Goal: Task Accomplishment & Management: Use online tool/utility

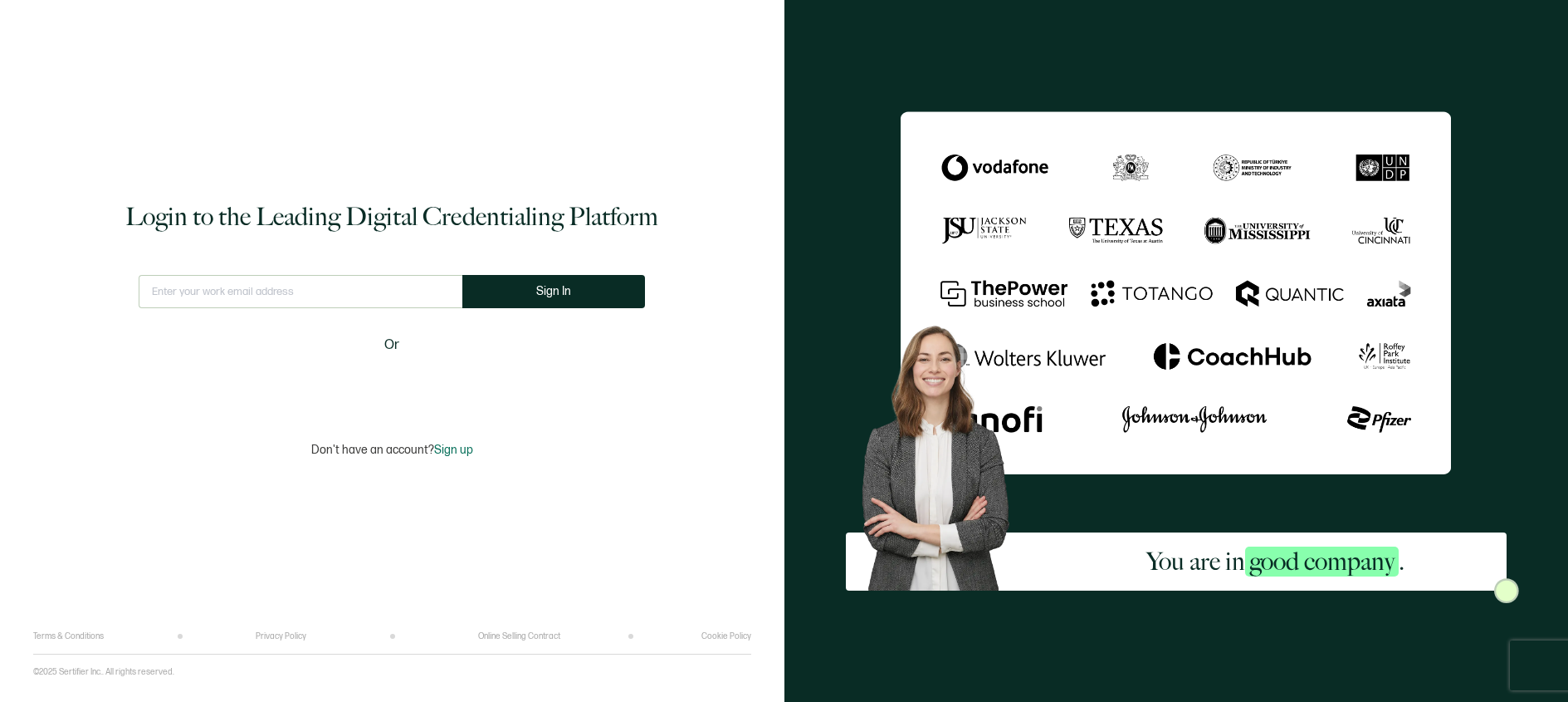
click at [222, 300] on input "text" at bounding box center [300, 291] width 324 height 33
type input "[EMAIL_ADDRESS][DOMAIN_NAME]"
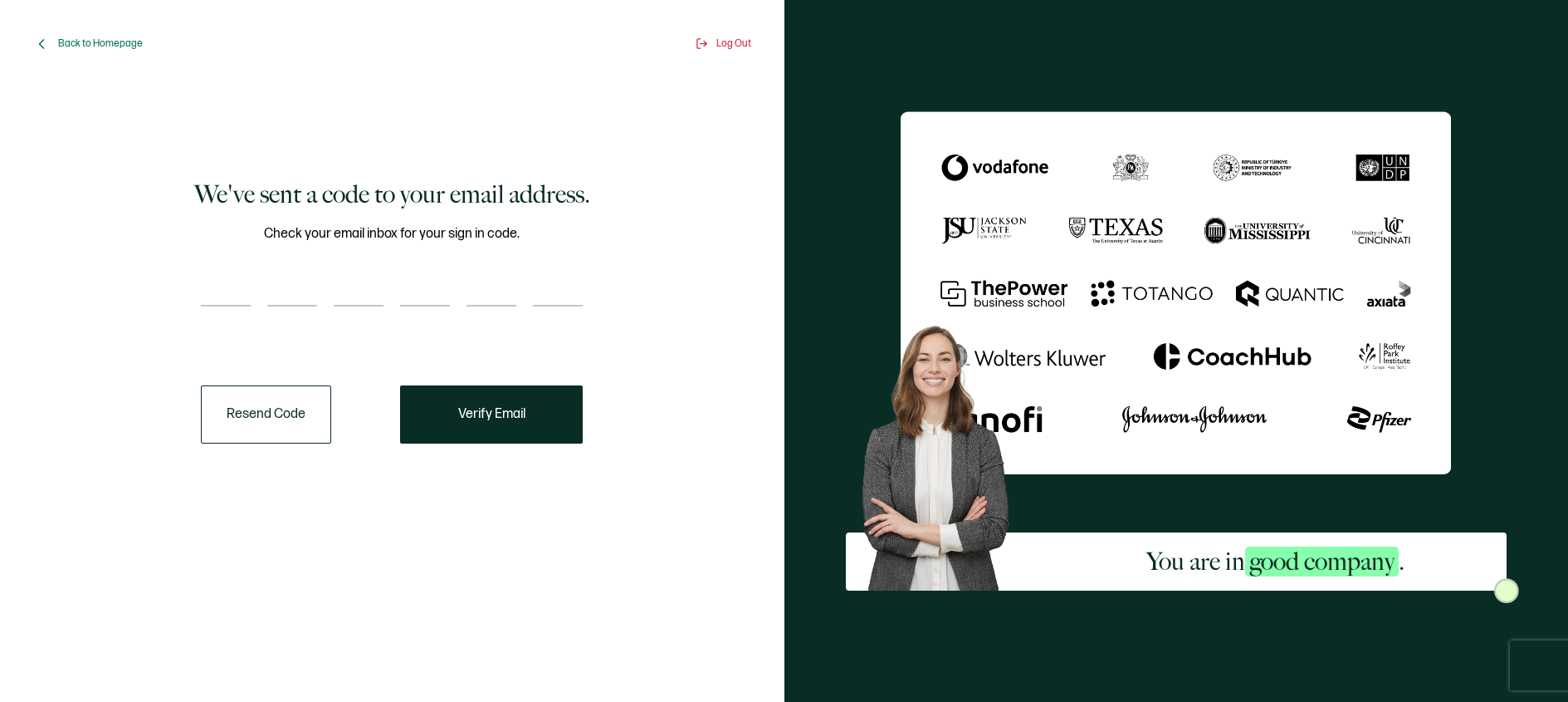
click at [226, 291] on input "number" at bounding box center [226, 289] width 50 height 33
paste input "6"
type input "6"
type input "4"
type input "1"
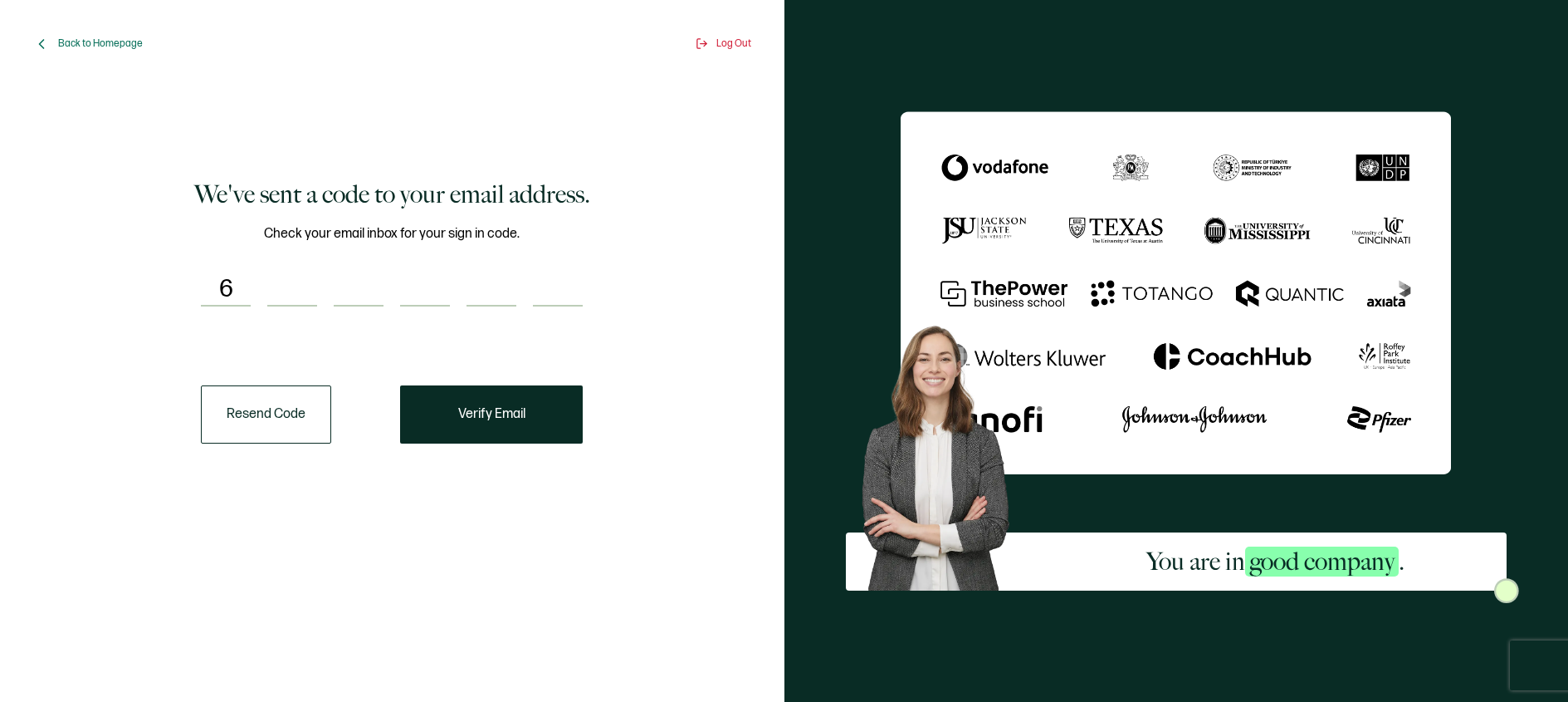
type input "4"
type input "5"
type input "2"
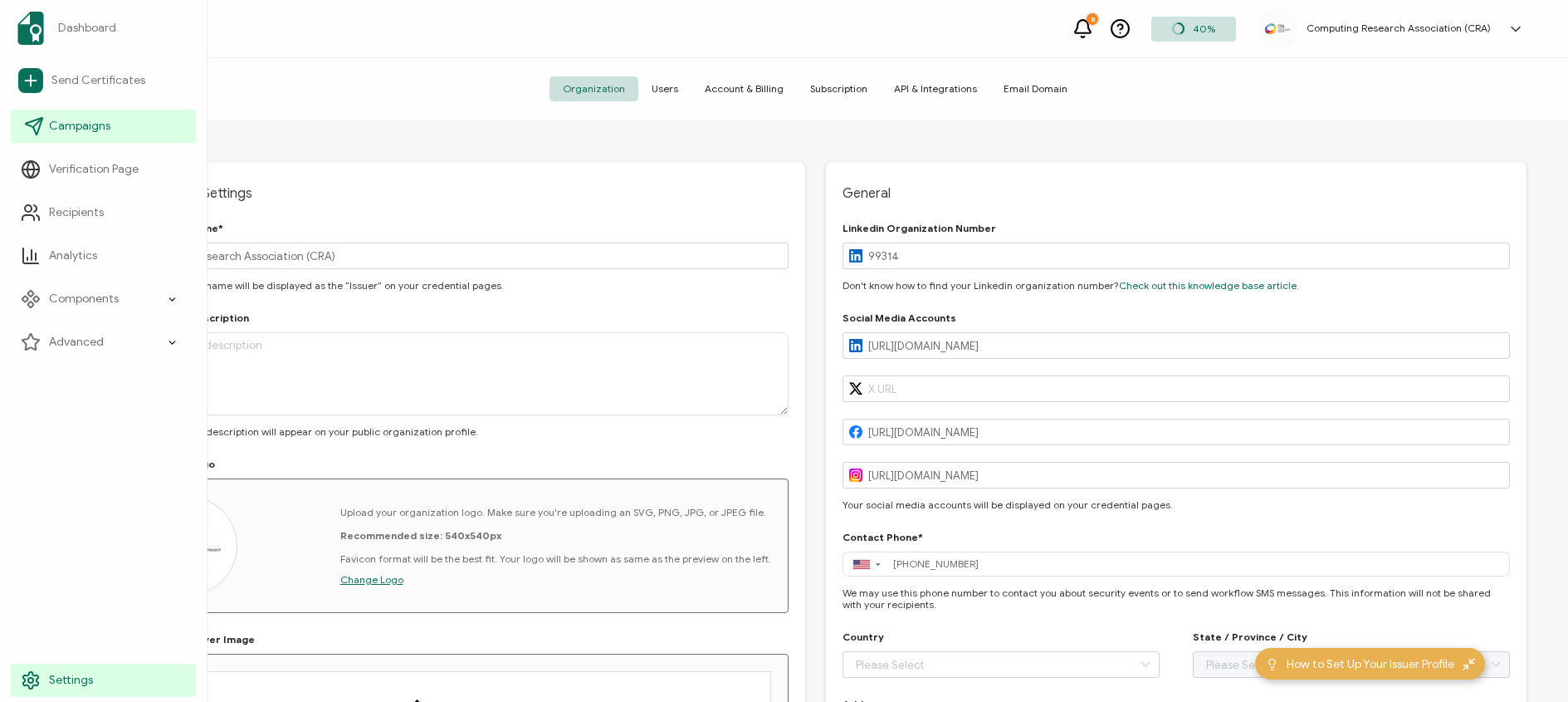
click at [47, 123] on link "Campaigns" at bounding box center [103, 126] width 185 height 33
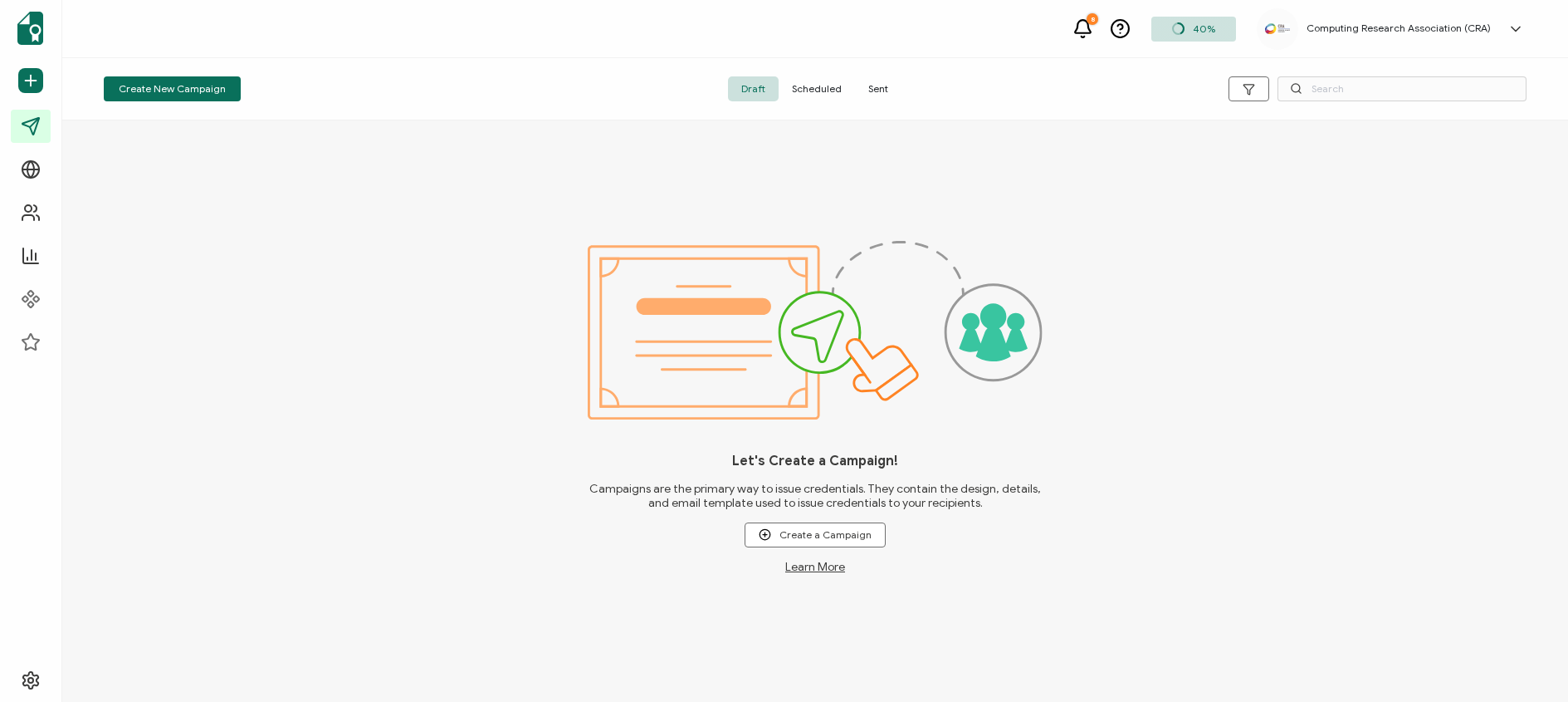
click at [881, 84] on span "Sent" at bounding box center [878, 89] width 46 height 25
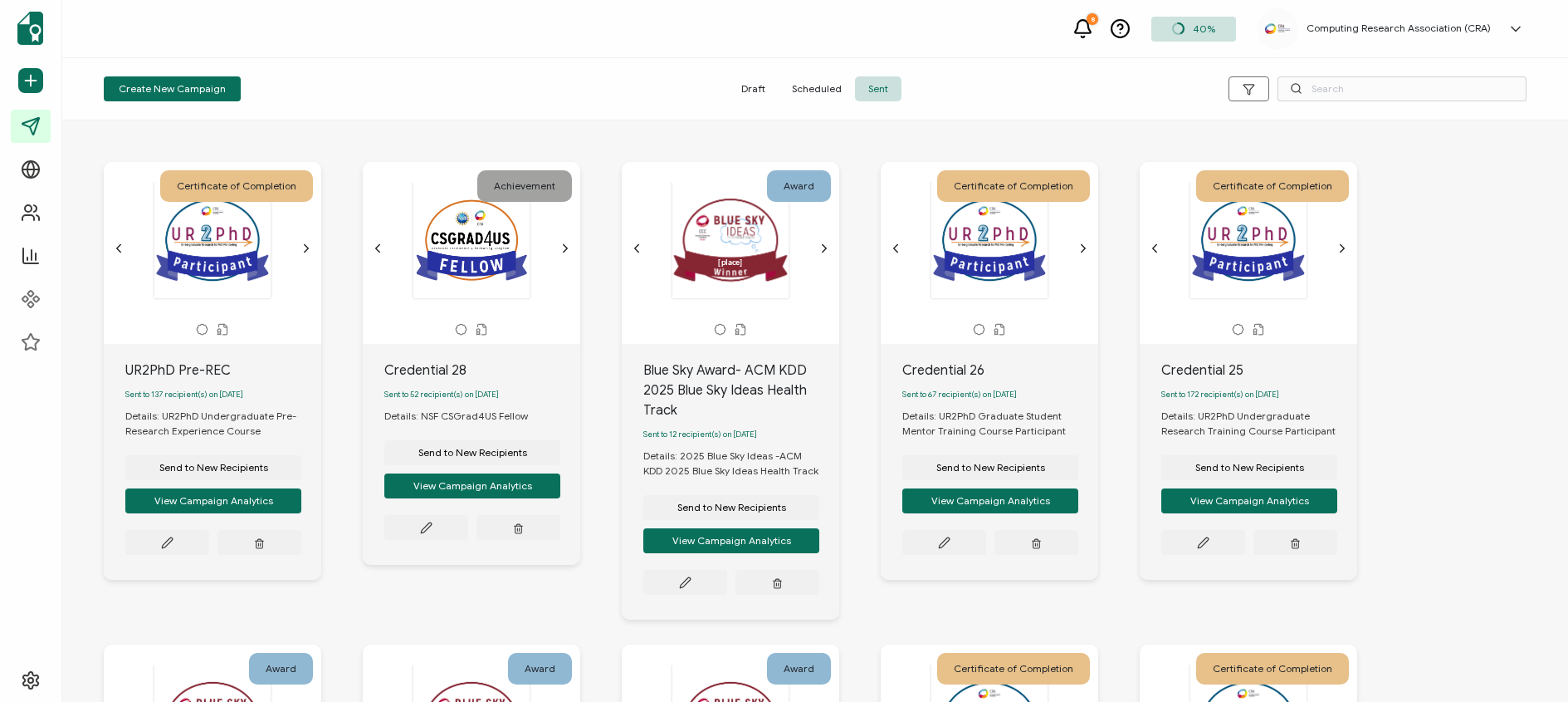
click at [819, 244] on icon "chevron forward outline" at bounding box center [824, 248] width 13 height 13
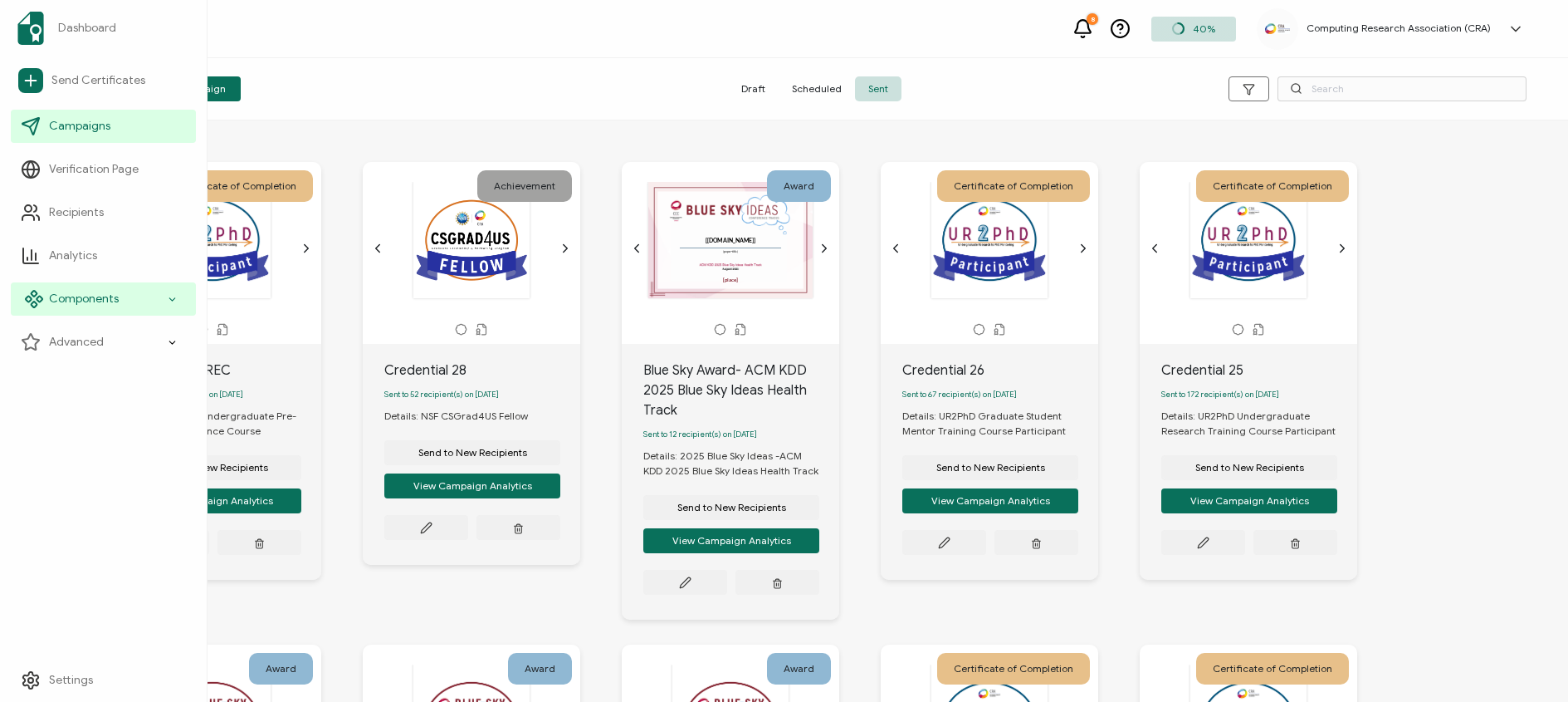
click at [112, 305] on span "Components" at bounding box center [84, 299] width 70 height 17
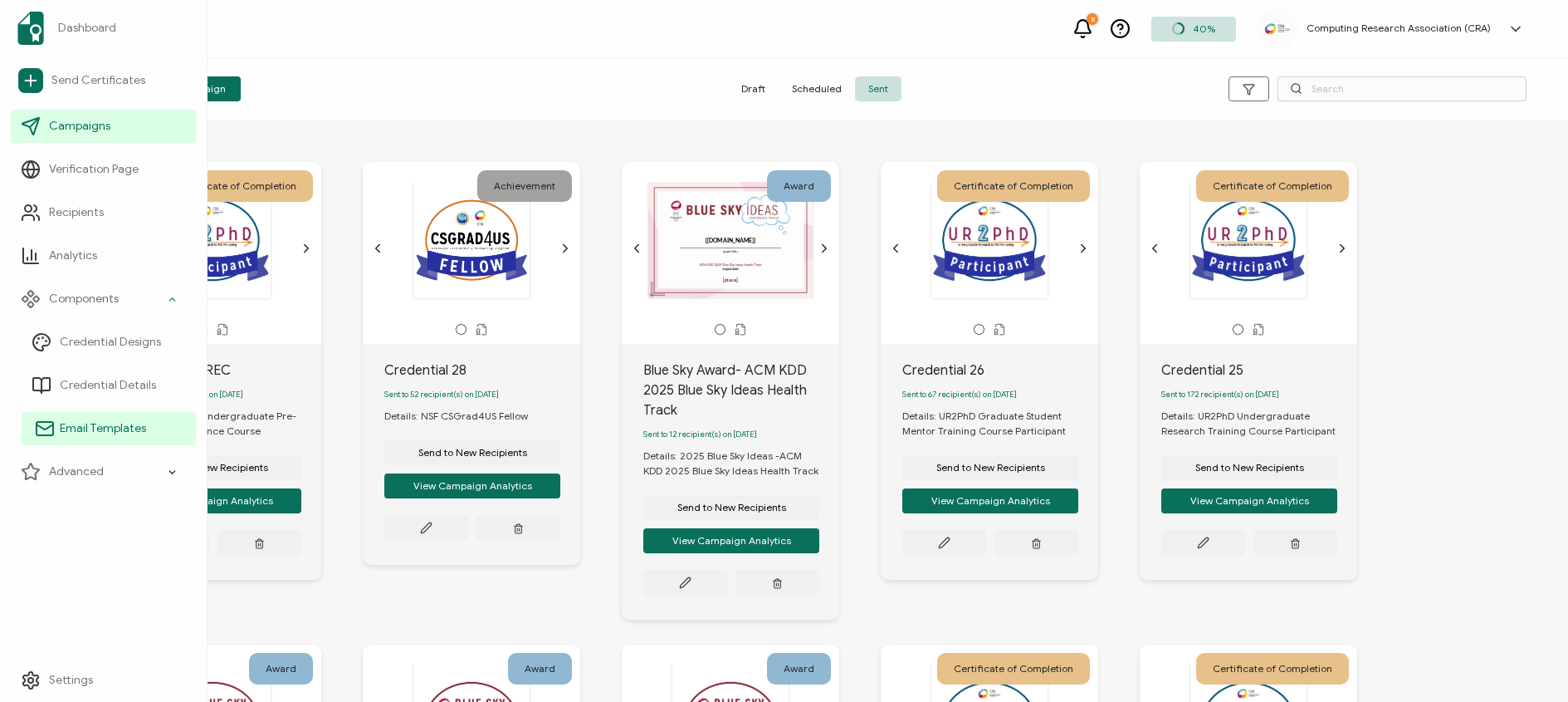
click at [112, 434] on span "Email Templates" at bounding box center [103, 428] width 87 height 17
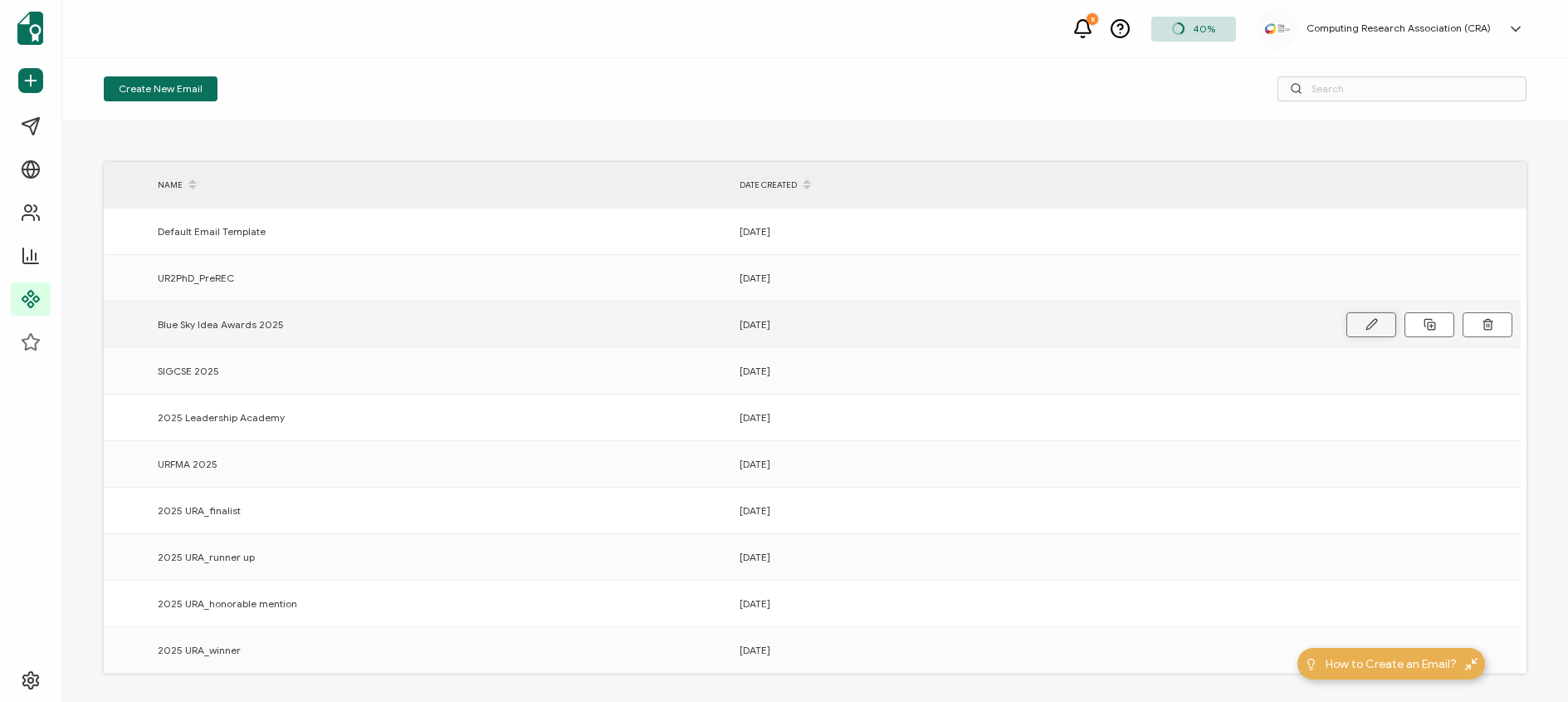
click at [1370, 327] on icon at bounding box center [1370, 324] width 10 height 10
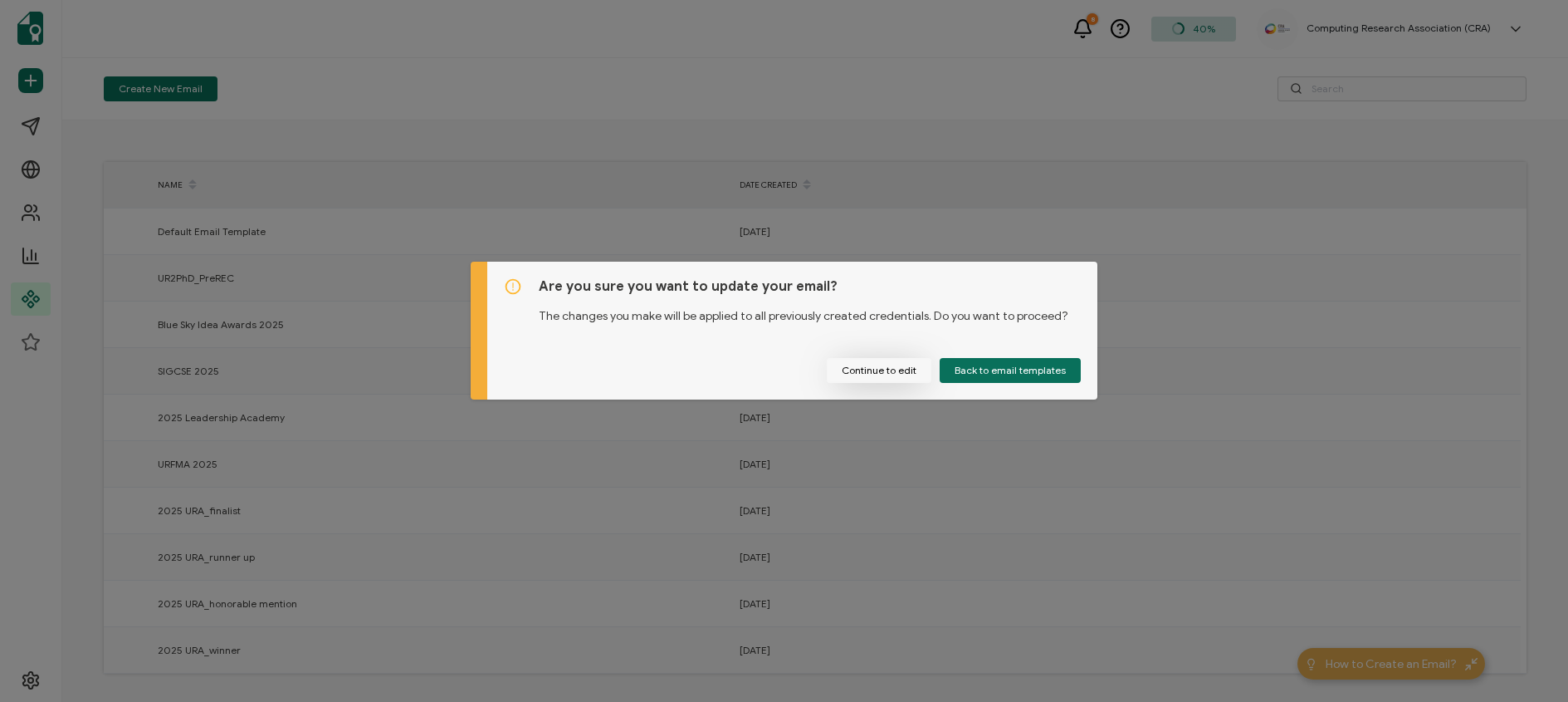
click at [859, 376] on button "Continue to edit" at bounding box center [879, 370] width 105 height 25
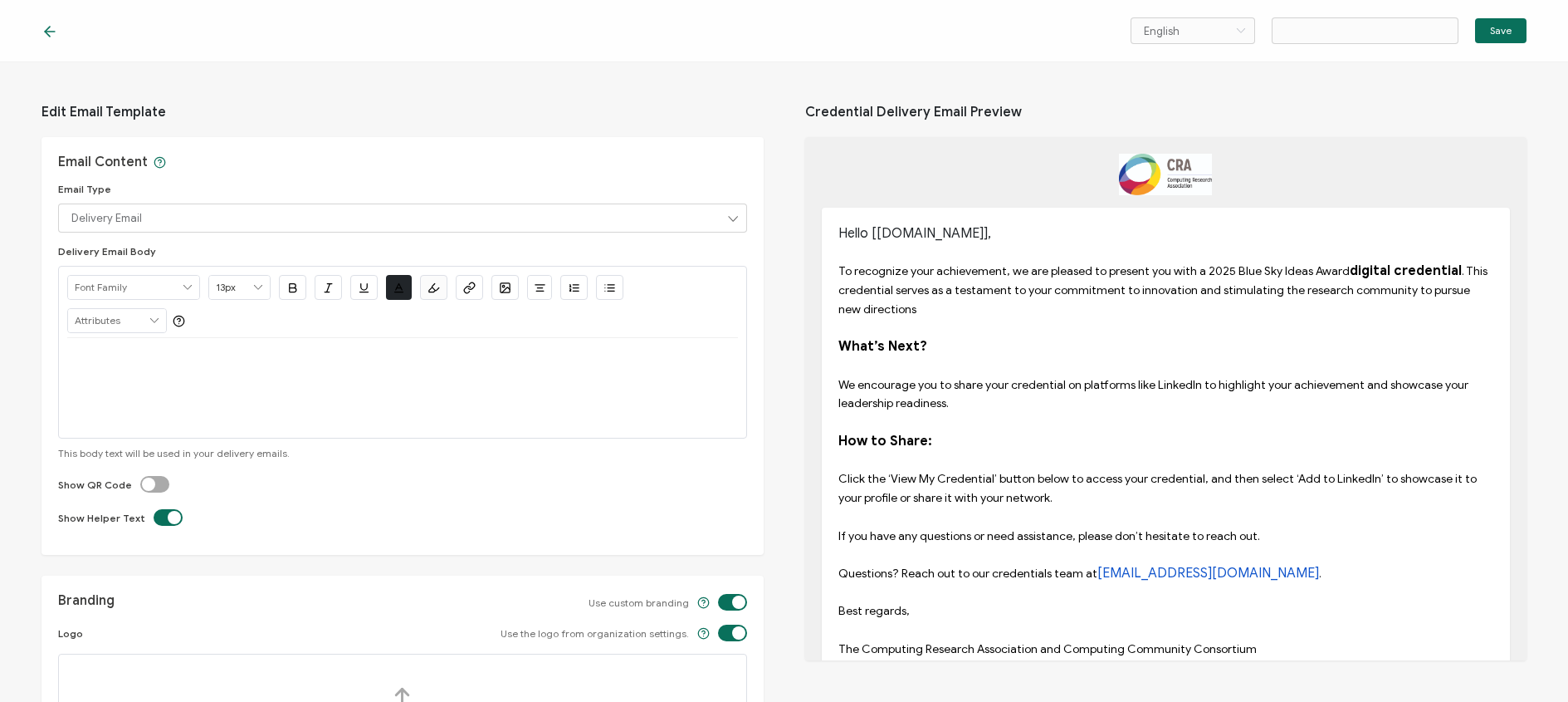
type input "Blue Sky Idea Awards 2025"
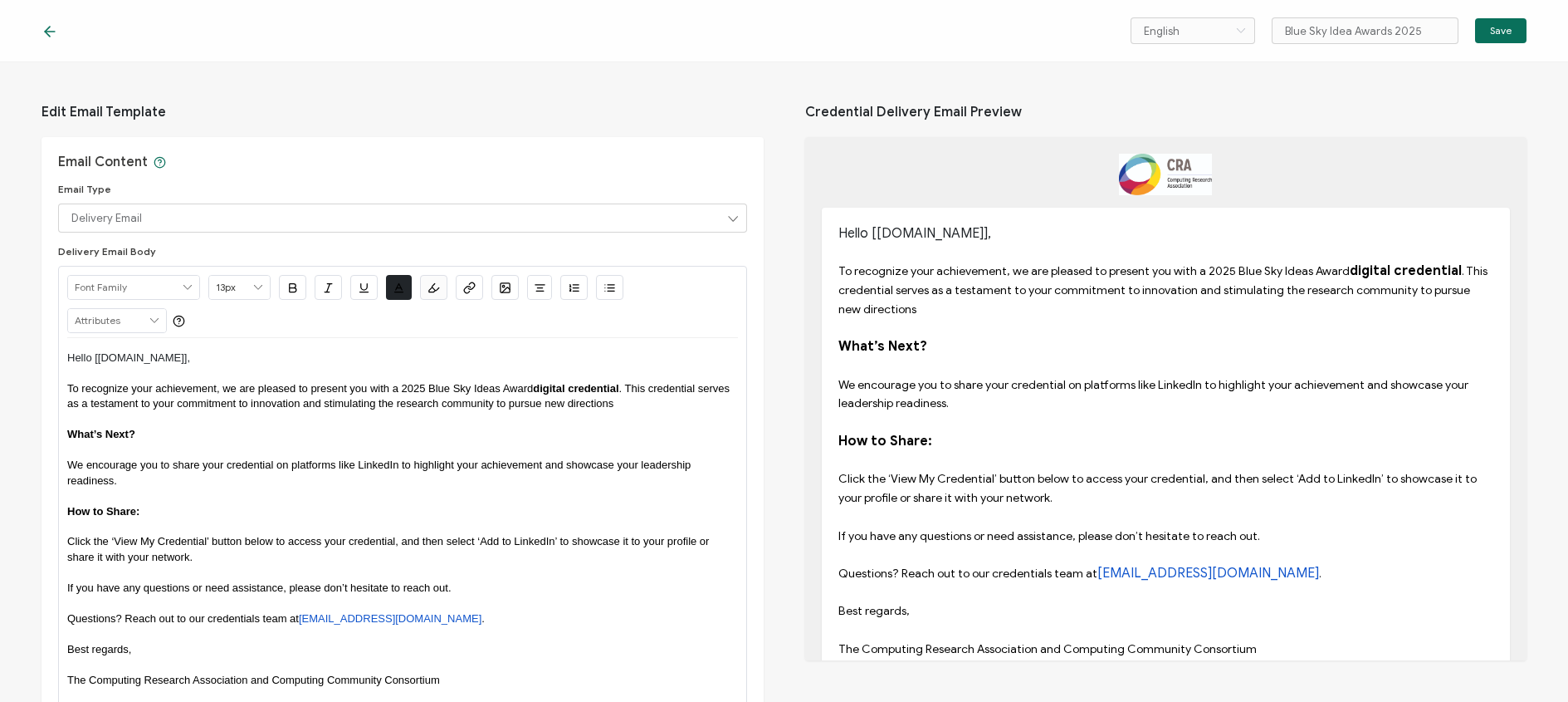
click at [52, 35] on icon at bounding box center [49, 31] width 17 height 17
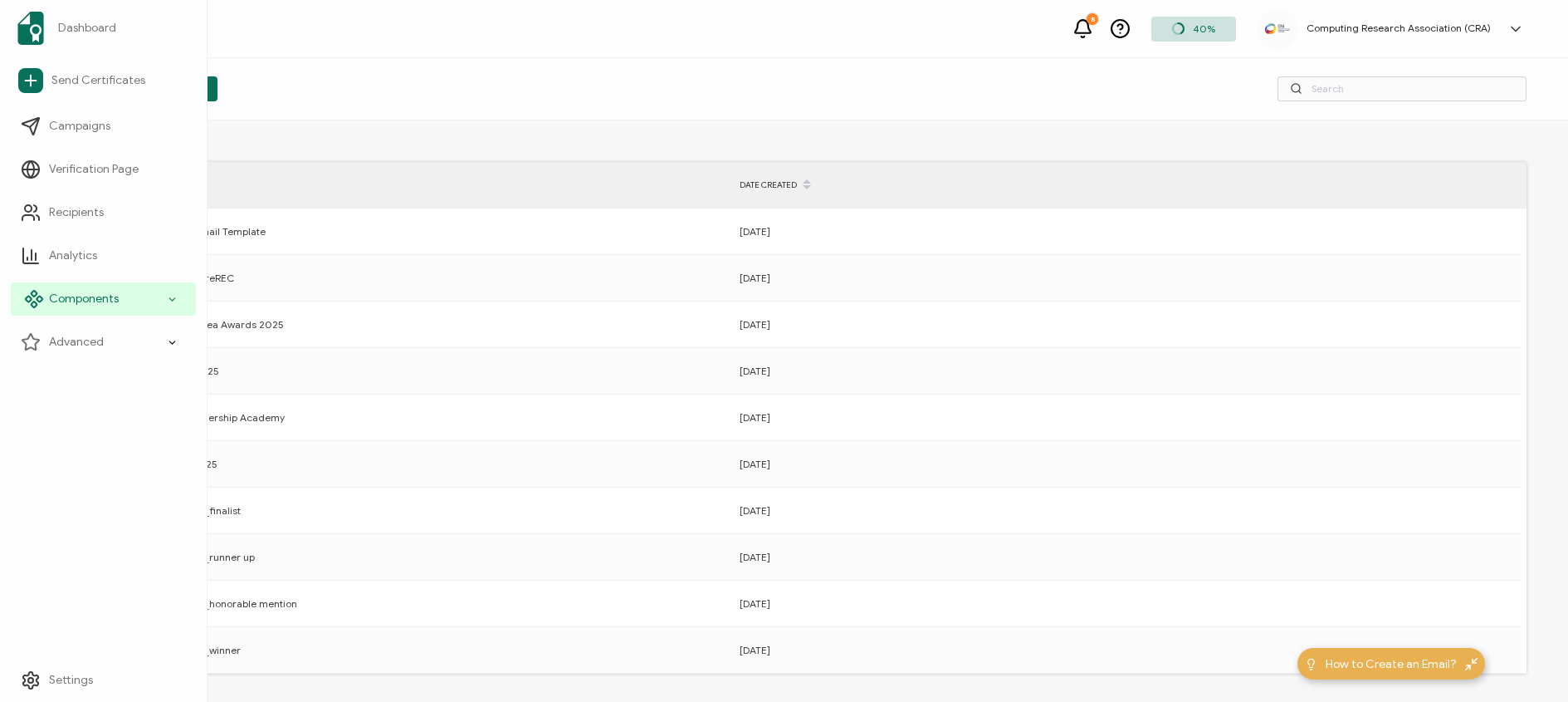
click at [101, 307] on span "Components" at bounding box center [84, 299] width 70 height 17
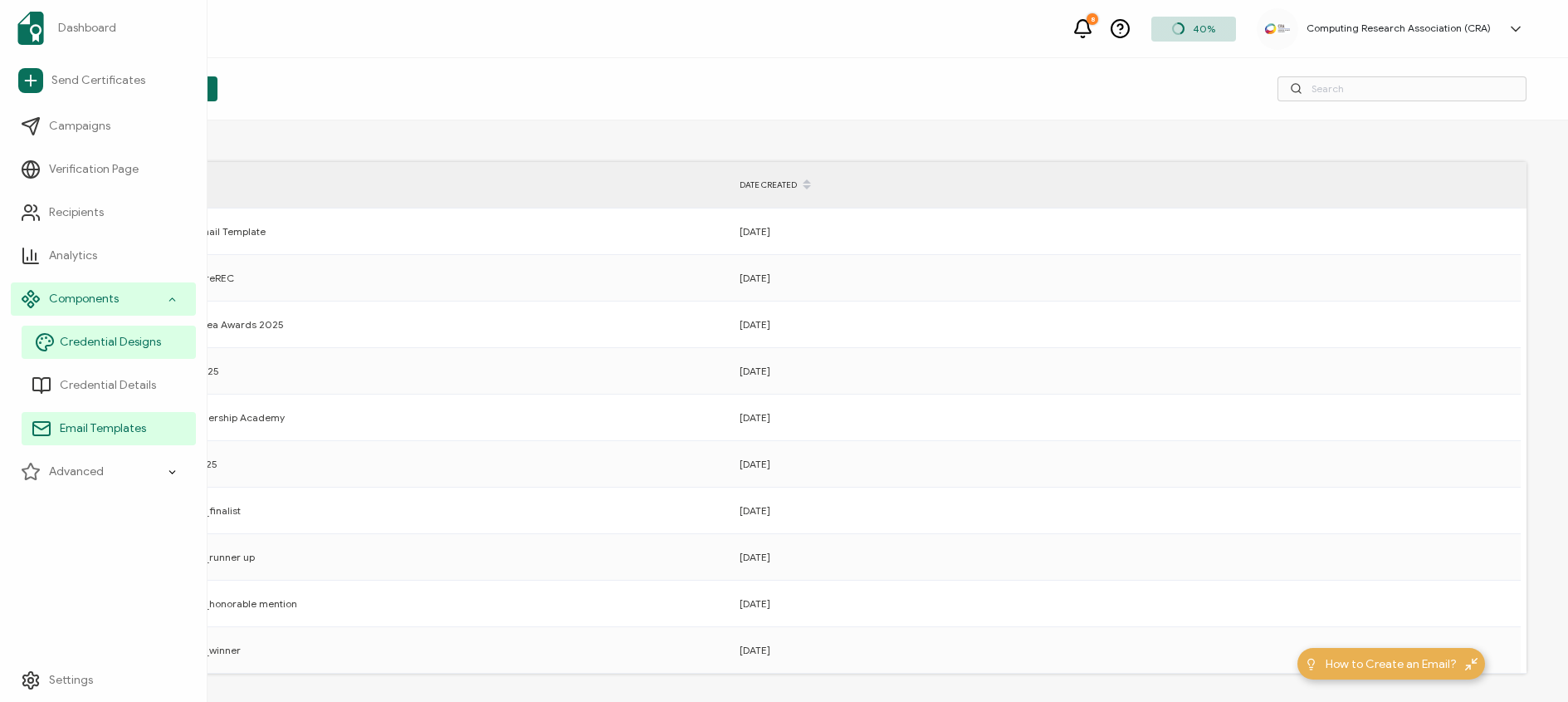
click at [101, 335] on span "Credential Designs" at bounding box center [110, 342] width 101 height 17
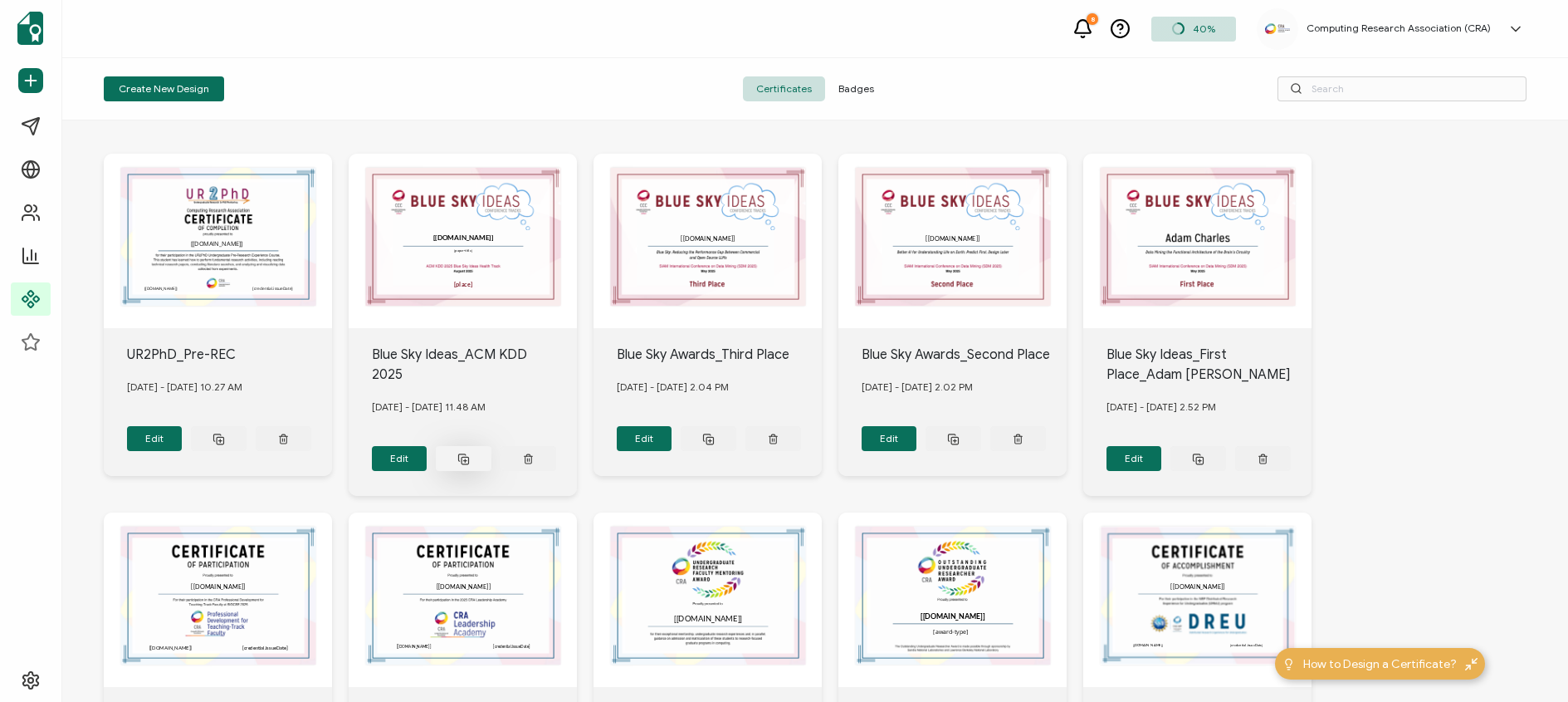
click at [465, 452] on icon at bounding box center [464, 459] width 13 height 13
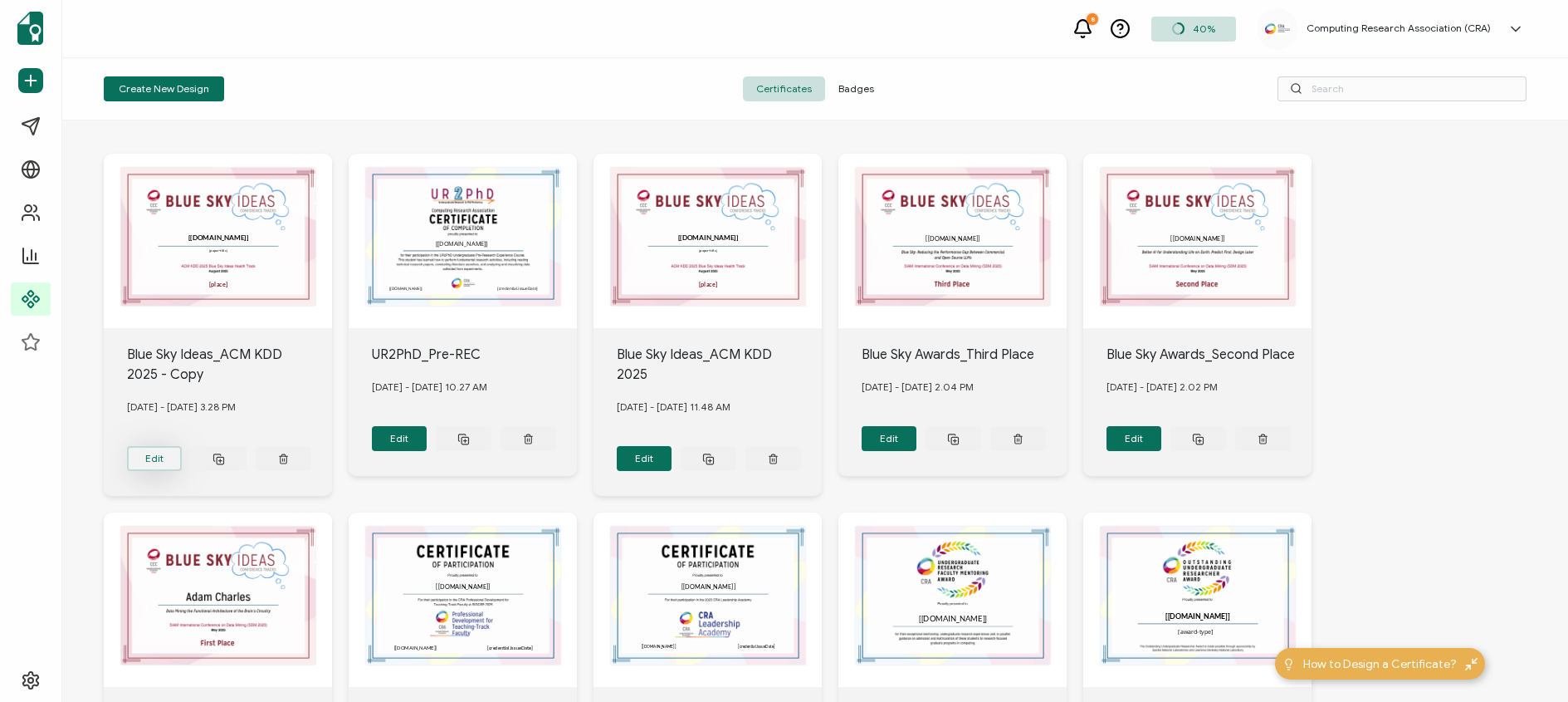
click at [156, 450] on button "Edit" at bounding box center [155, 459] width 55 height 25
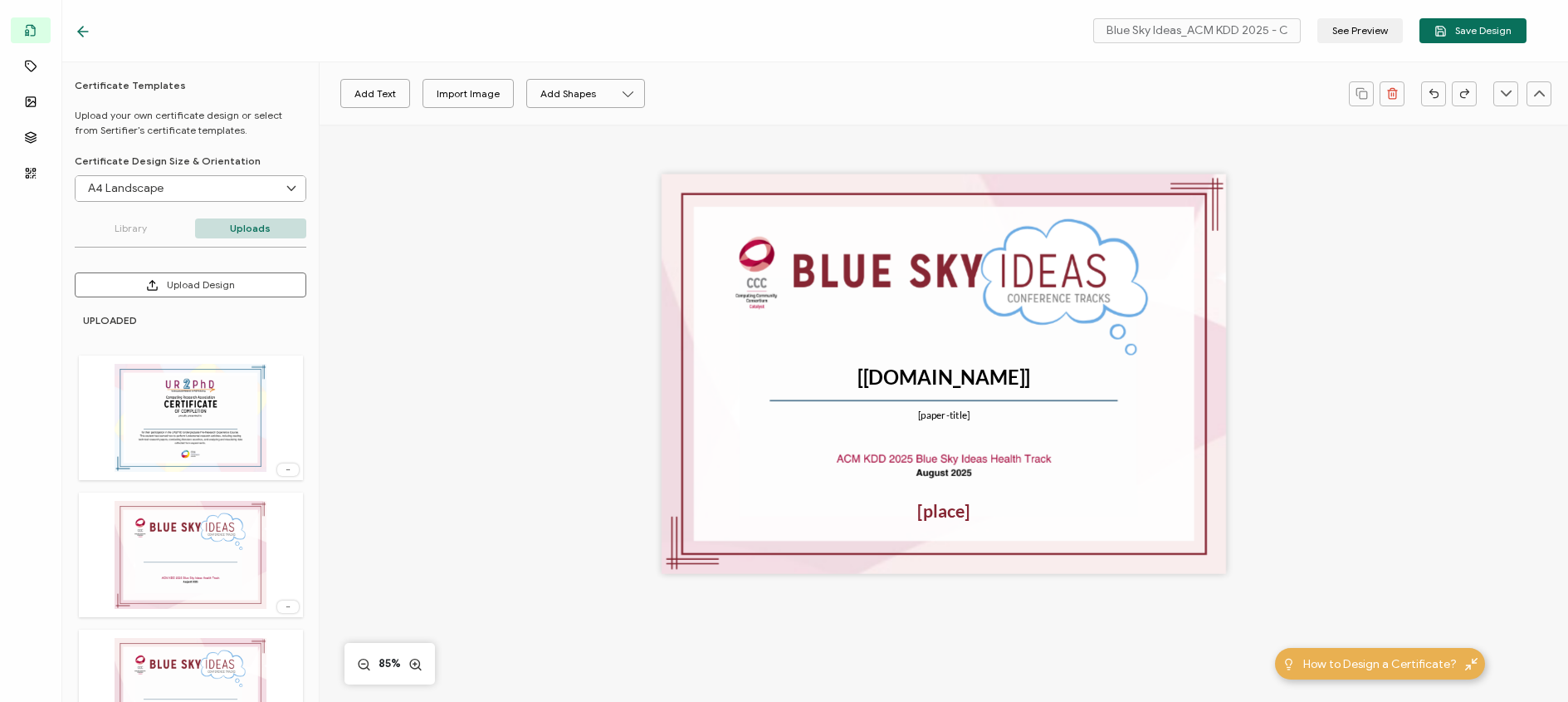
click at [743, 500] on div "The recipient’s full name, which will be automatically filled based on the info…" at bounding box center [943, 374] width 564 height 400
click at [905, 460] on div "The recipient’s full name, which will be automatically filled based on the info…" at bounding box center [943, 374] width 564 height 400
click at [913, 454] on div "The recipient’s full name, which will be automatically filled based on the info…" at bounding box center [943, 374] width 564 height 400
click at [732, 442] on div "The recipient’s full name, which will be automatically filled based on the info…" at bounding box center [943, 374] width 564 height 400
click at [224, 285] on button "Upload Design" at bounding box center [190, 285] width 232 height 25
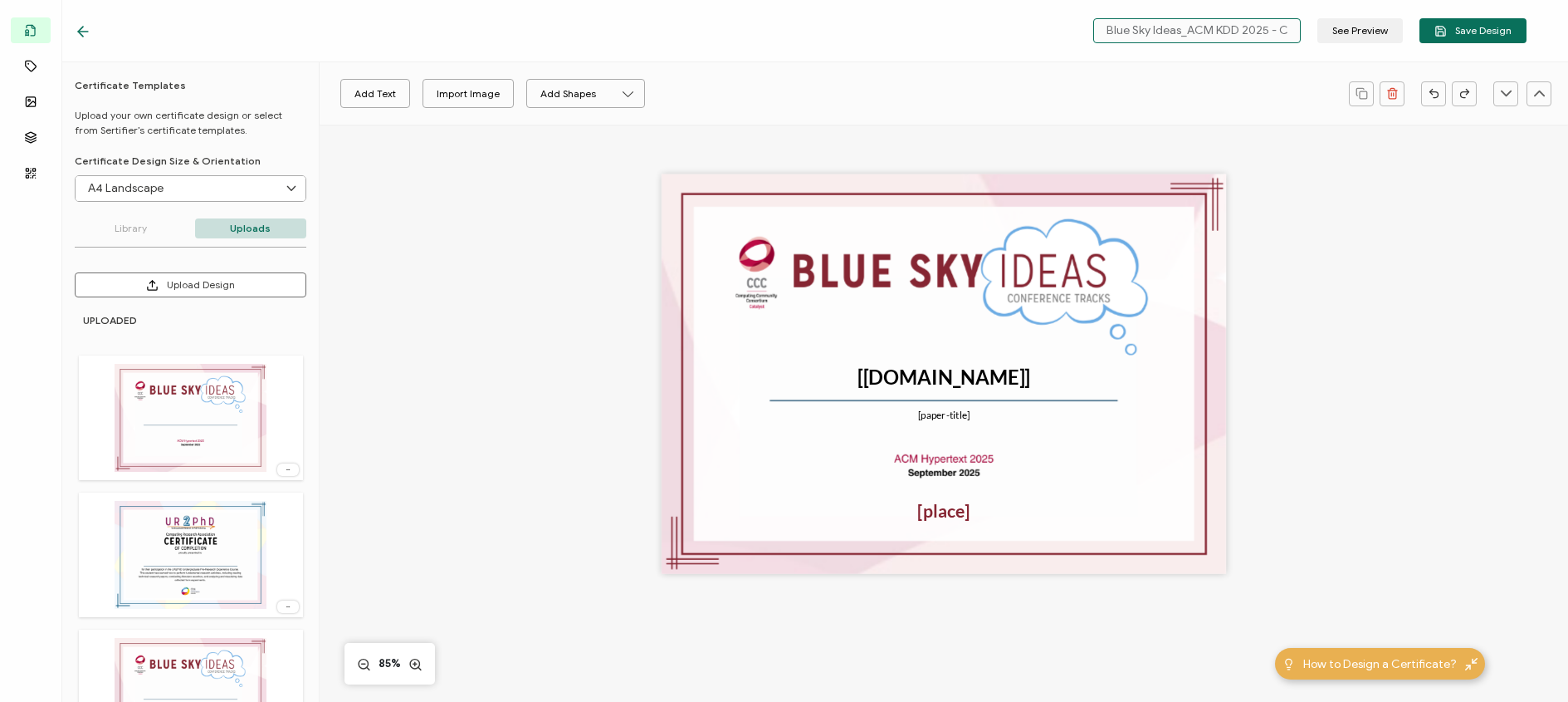
click at [1197, 30] on input "Blue Sky Ideas_ACM KDD 2025 - Copy" at bounding box center [1197, 30] width 207 height 25
click at [1193, 30] on input "Blue Sky Ideas_ACM KDD 2025 - Copy" at bounding box center [1197, 30] width 207 height 25
drag, startPoint x: 1193, startPoint y: 30, endPoint x: 1261, endPoint y: 30, distance: 68.0
click at [1261, 30] on input "Blue Sky Ideas_ACM KDD 2025 - Copy" at bounding box center [1197, 30] width 207 height 25
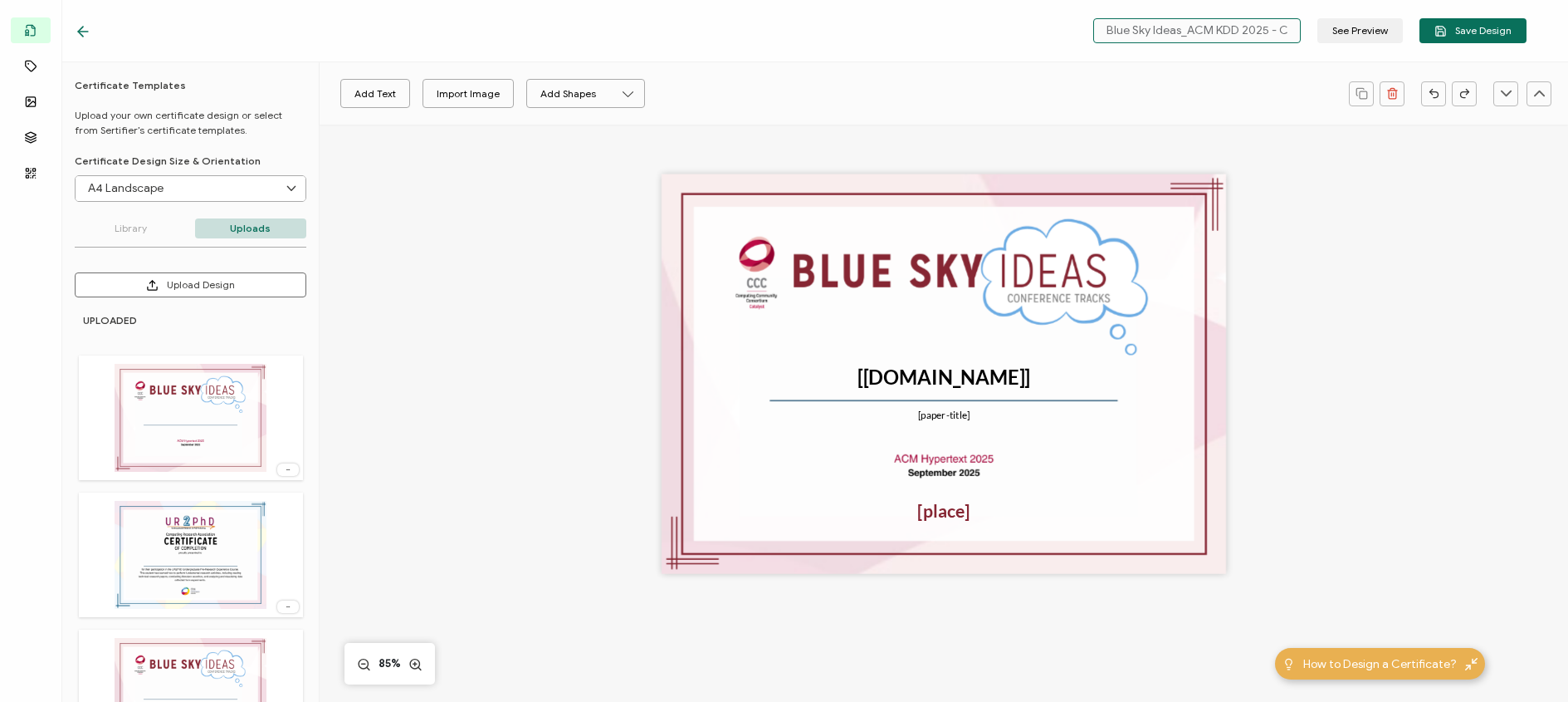
scroll to position [0, 18]
drag, startPoint x: 1191, startPoint y: 29, endPoint x: 1303, endPoint y: 30, distance: 112.0
click at [1301, 30] on input "Blue Sky Ideas_ACM KDD 2025 - Copy" at bounding box center [1197, 30] width 207 height 25
type input "Blue Sky Ideas_ACM Hypertext 2025"
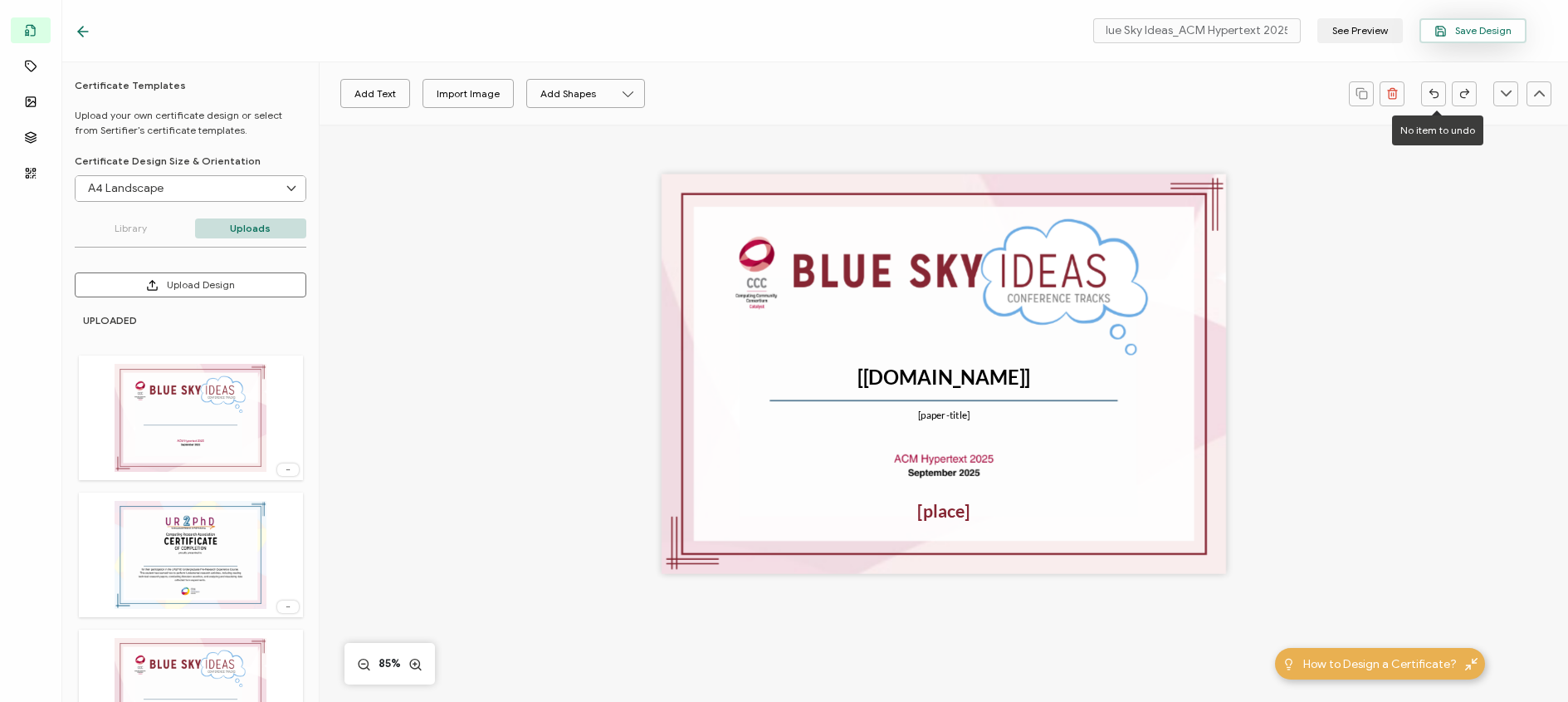
click at [1475, 29] on span "Save Design" at bounding box center [1472, 31] width 77 height 13
click at [1463, 32] on span "Save Design" at bounding box center [1472, 31] width 77 height 13
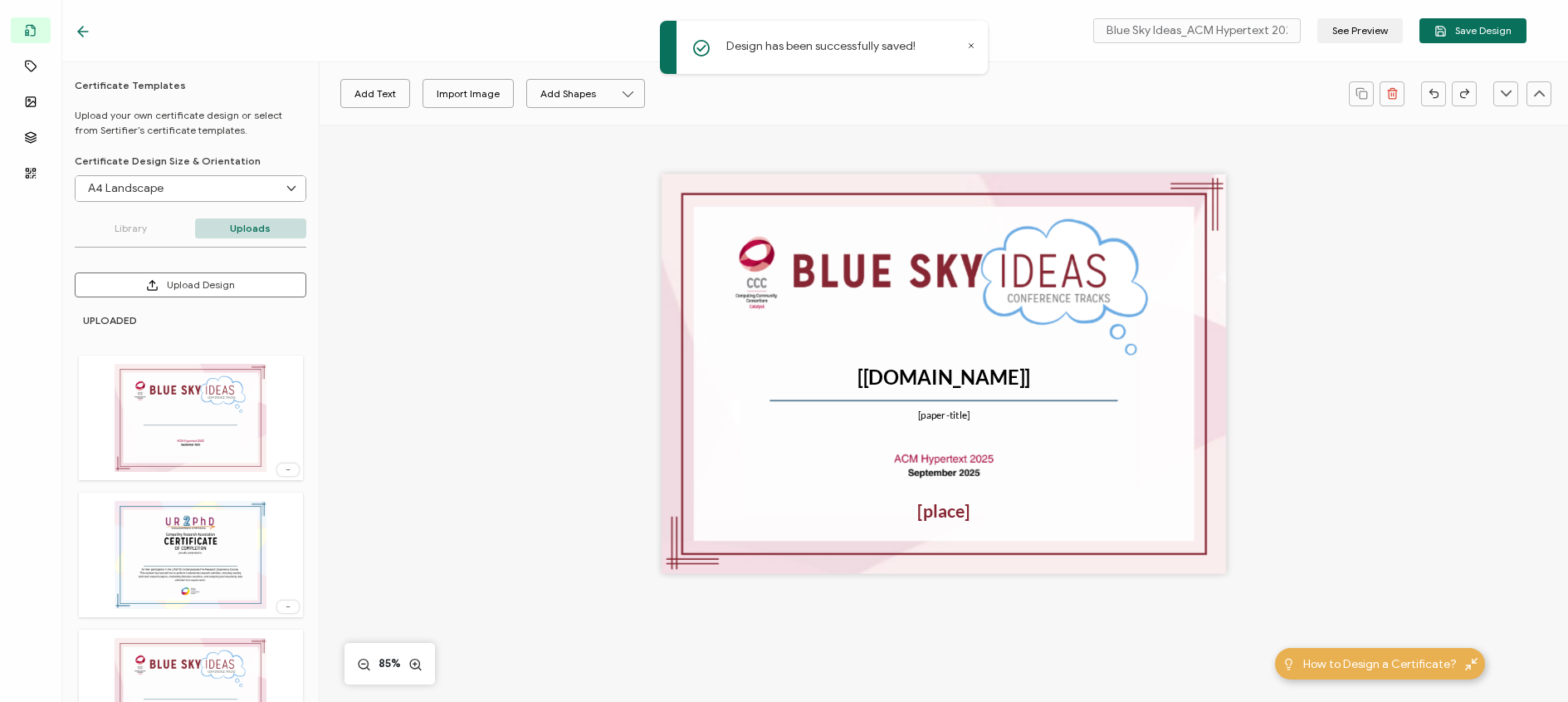
click at [78, 30] on icon at bounding box center [83, 31] width 17 height 17
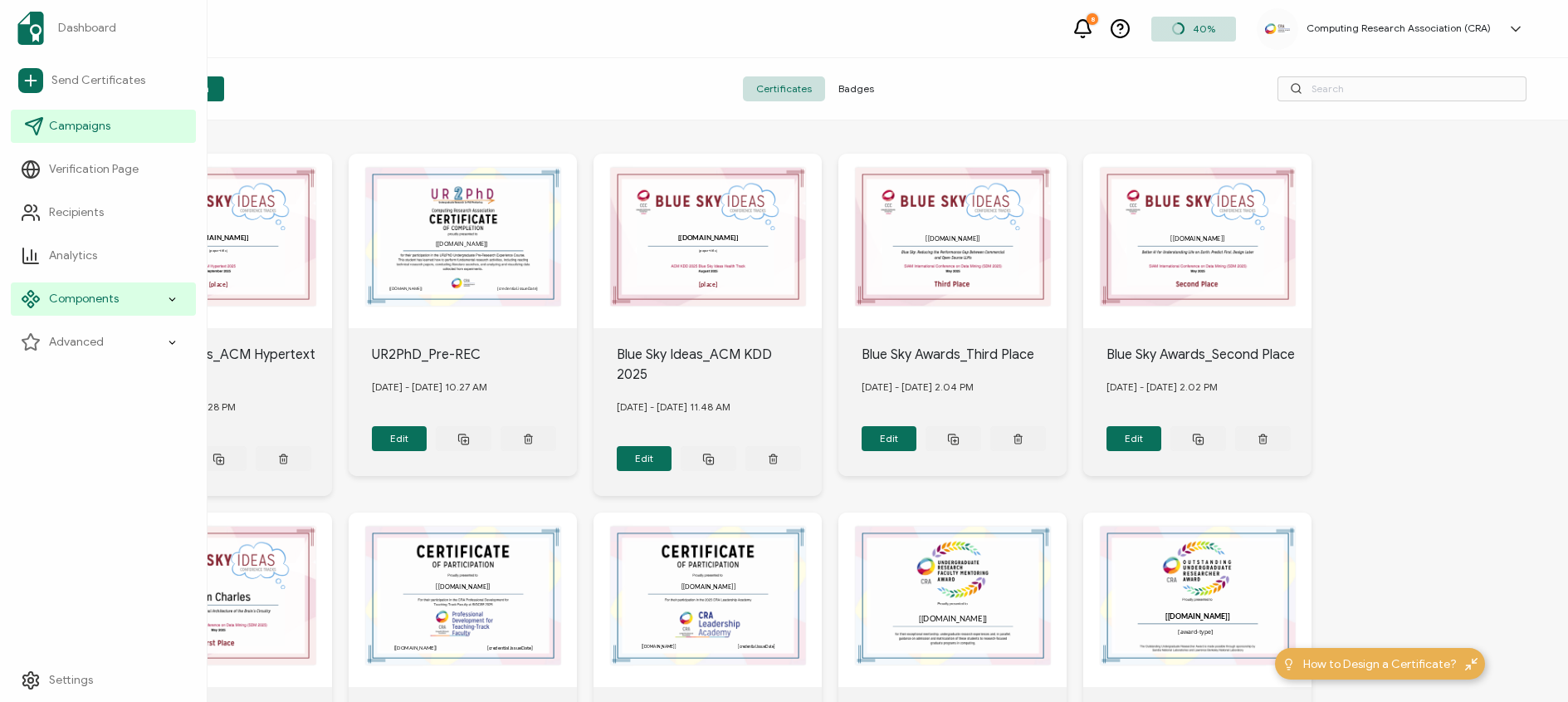
click at [97, 122] on span "Campaigns" at bounding box center [80, 126] width 62 height 17
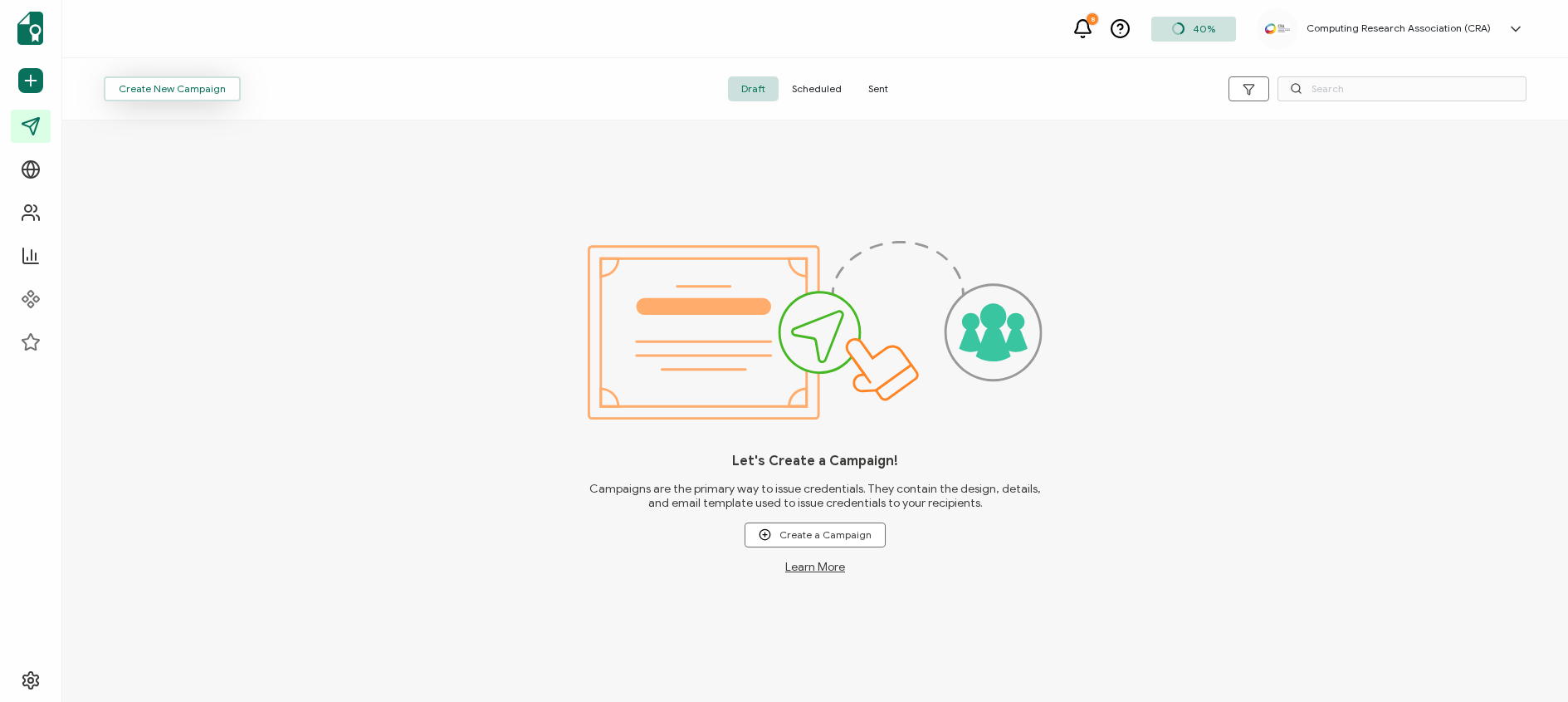
click at [222, 87] on button "Create New Campaign" at bounding box center [172, 89] width 137 height 25
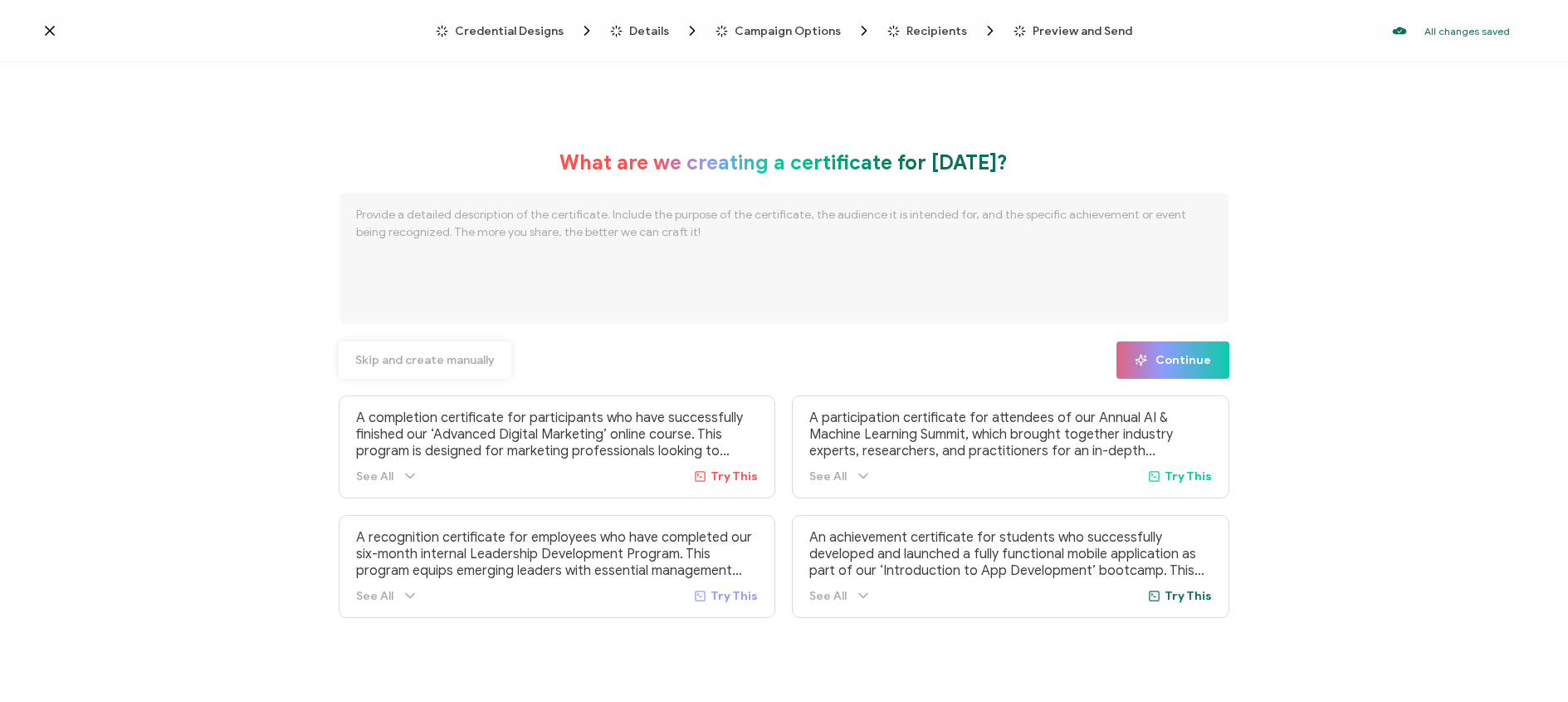
click at [434, 360] on span "Skip and create manually" at bounding box center [425, 359] width 139 height 12
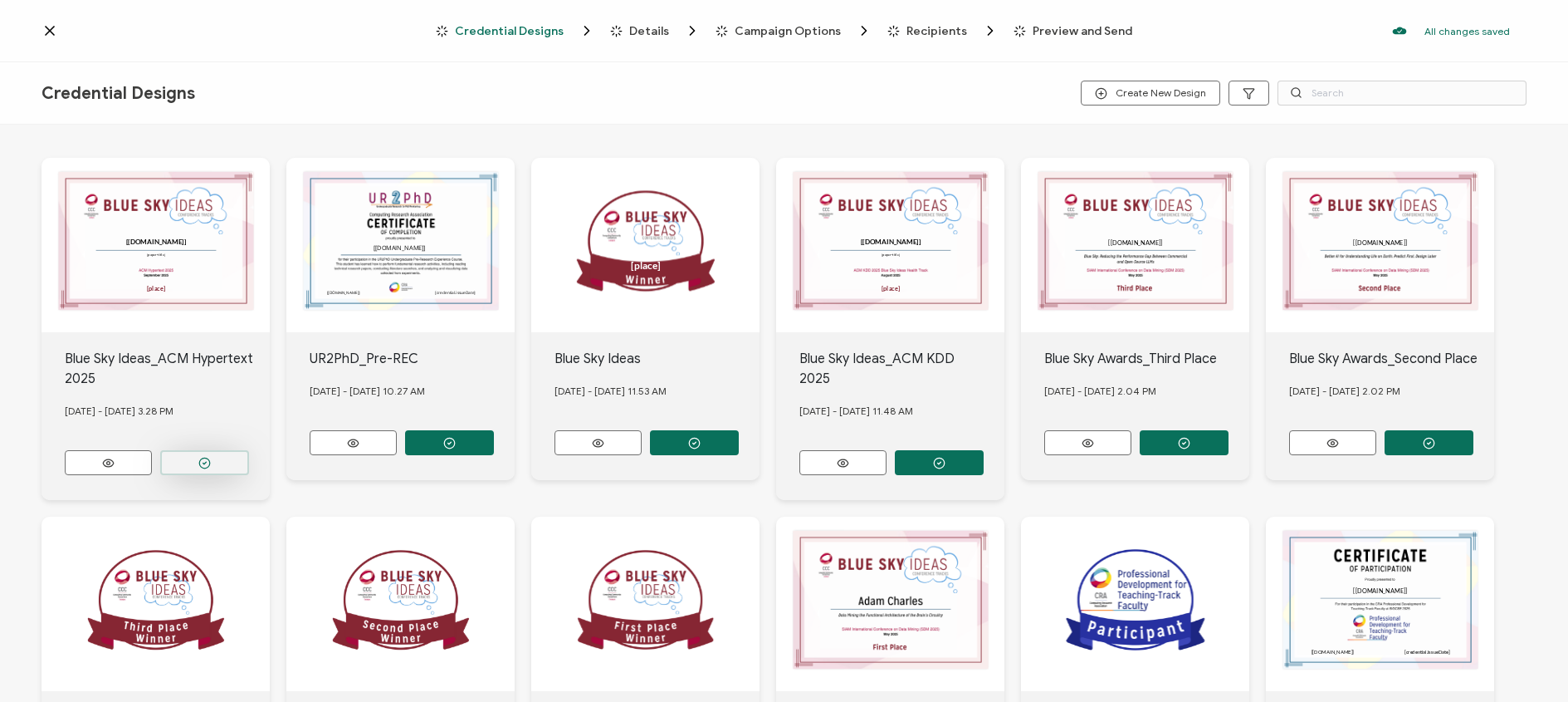
click at [205, 461] on icon "button" at bounding box center [205, 462] width 4 height 3
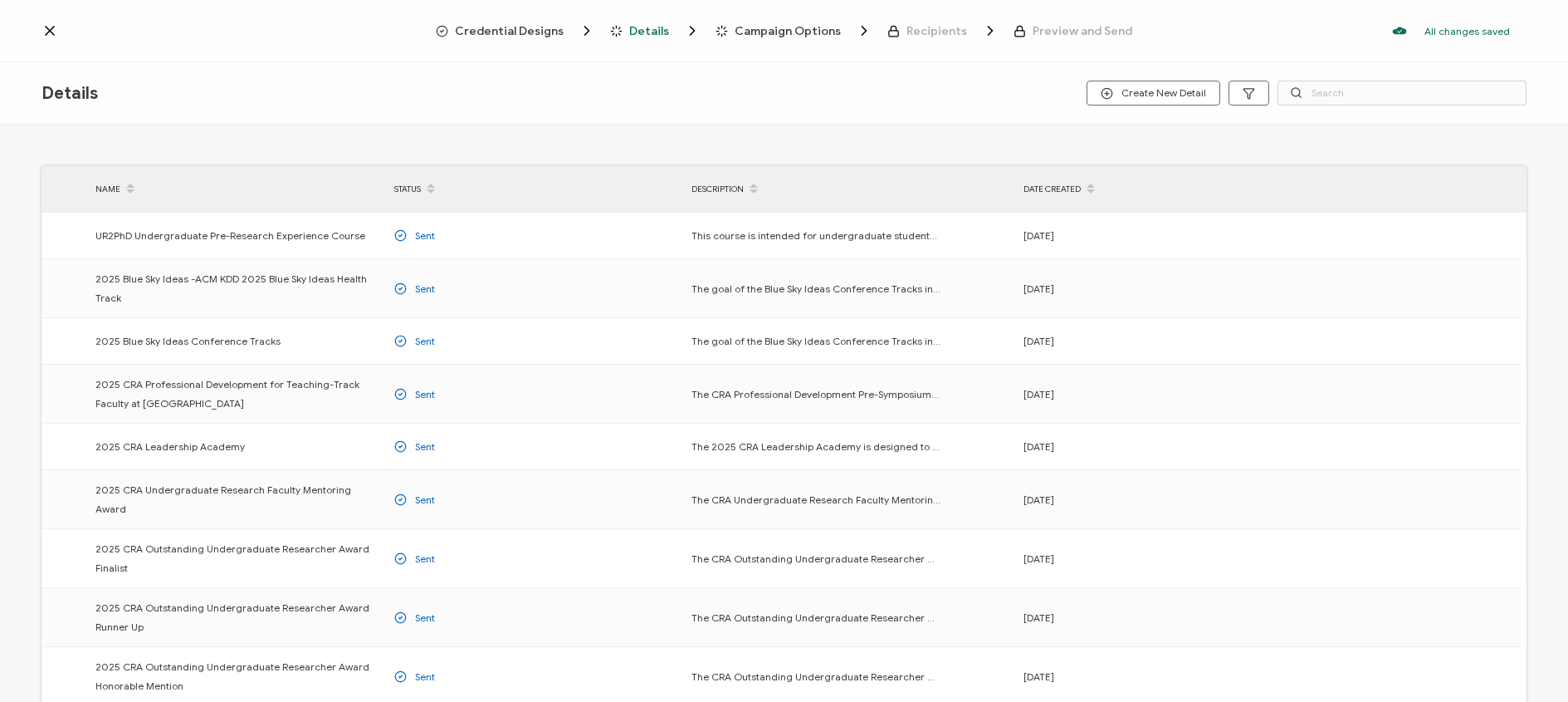
click at [41, 30] on icon at bounding box center [49, 30] width 17 height 17
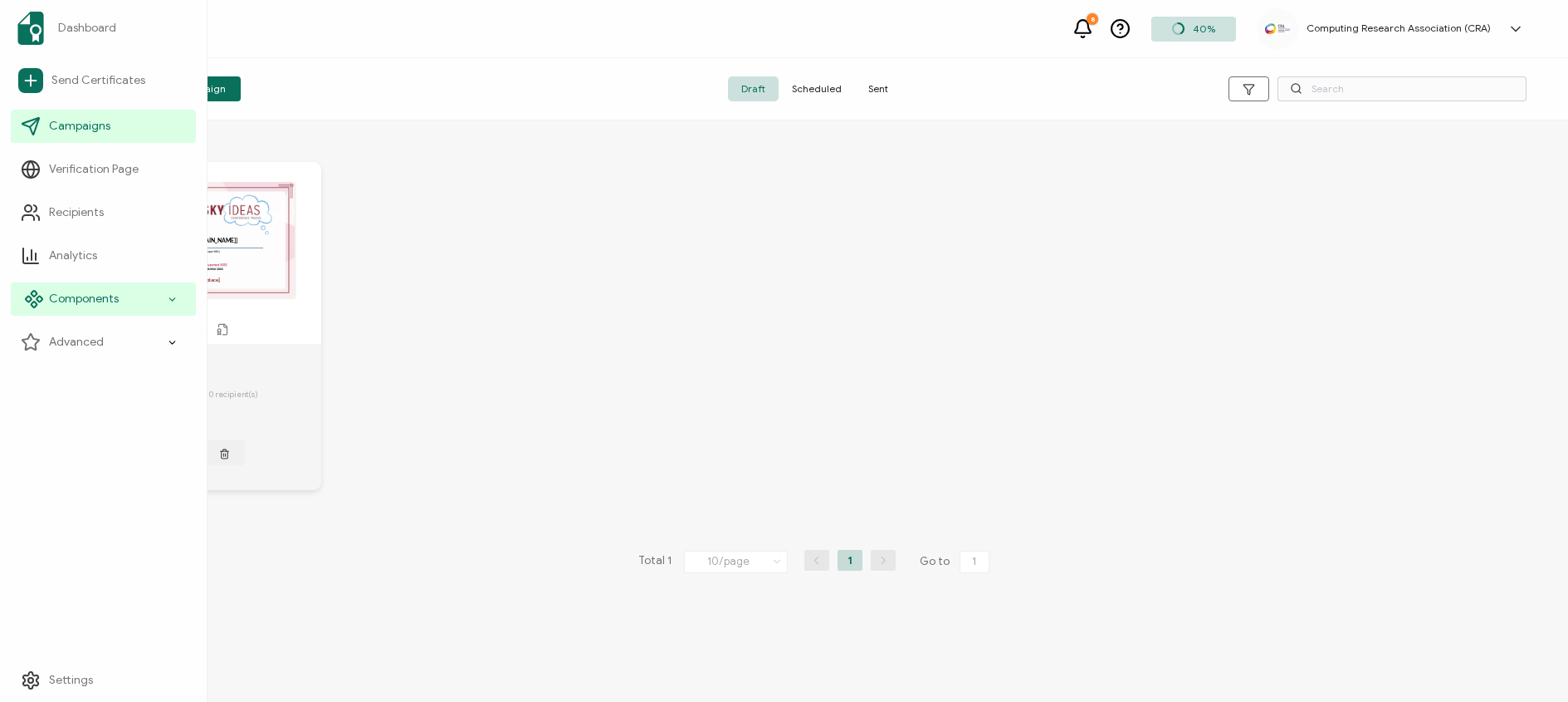
click at [74, 285] on div "Components" at bounding box center [103, 299] width 185 height 33
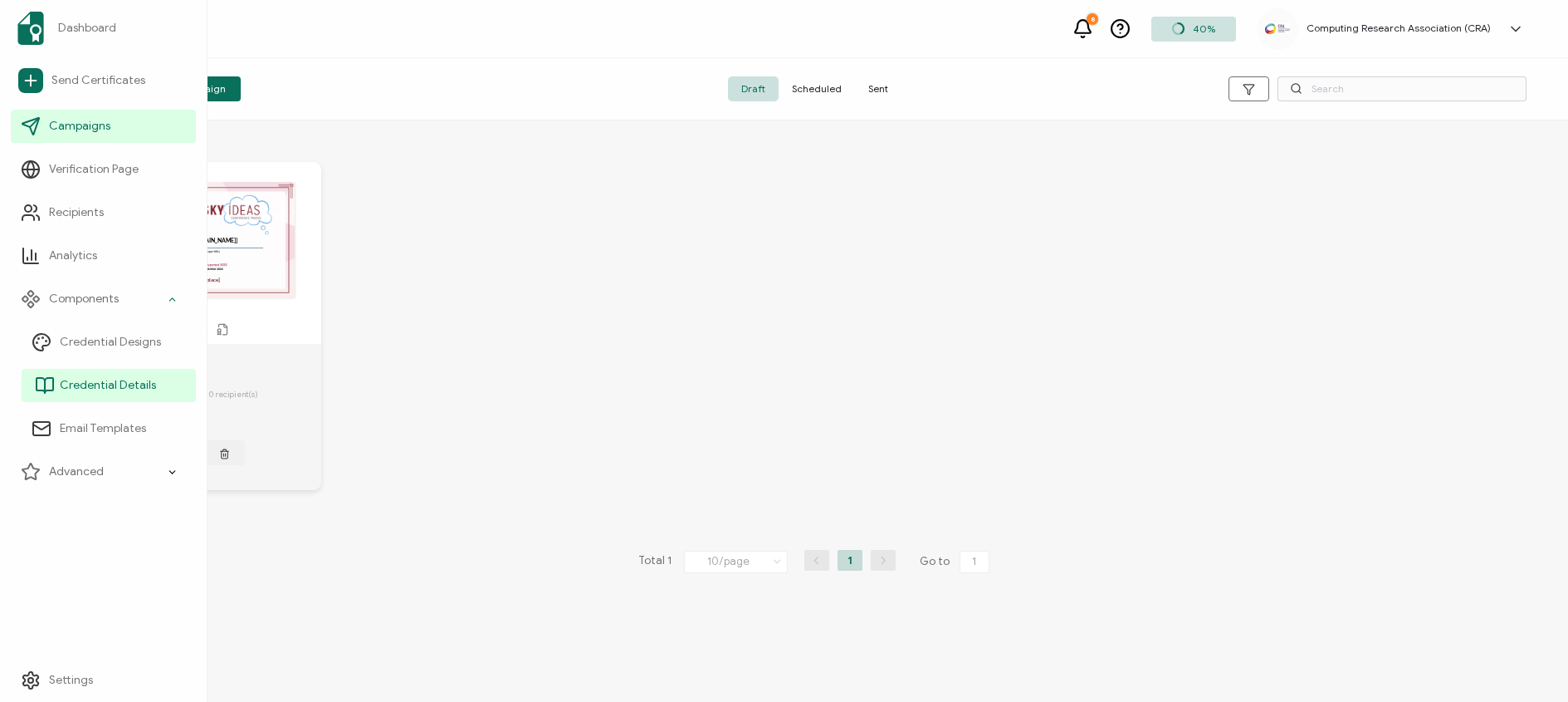
click at [74, 379] on span "Credential Details" at bounding box center [108, 385] width 97 height 17
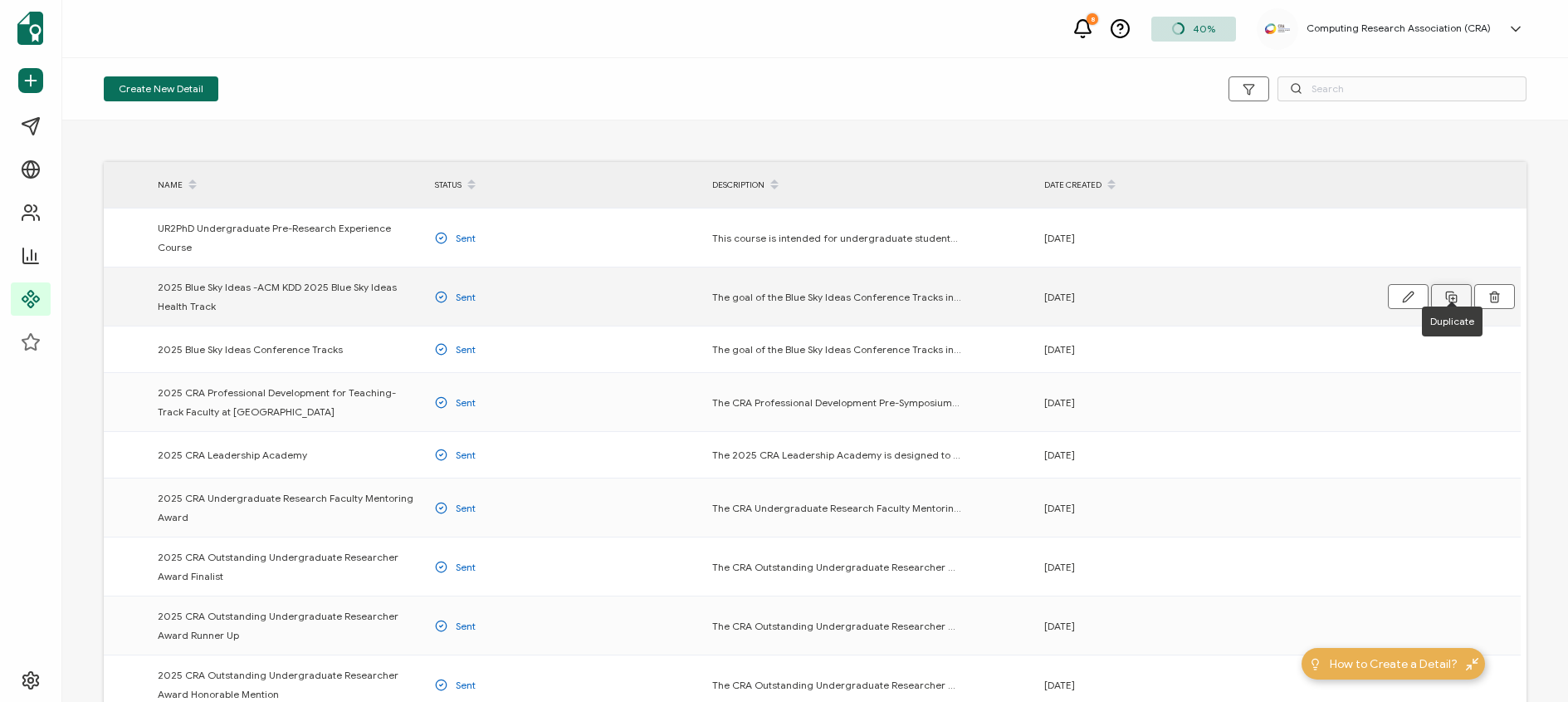
click at [1450, 291] on icon at bounding box center [1451, 297] width 13 height 13
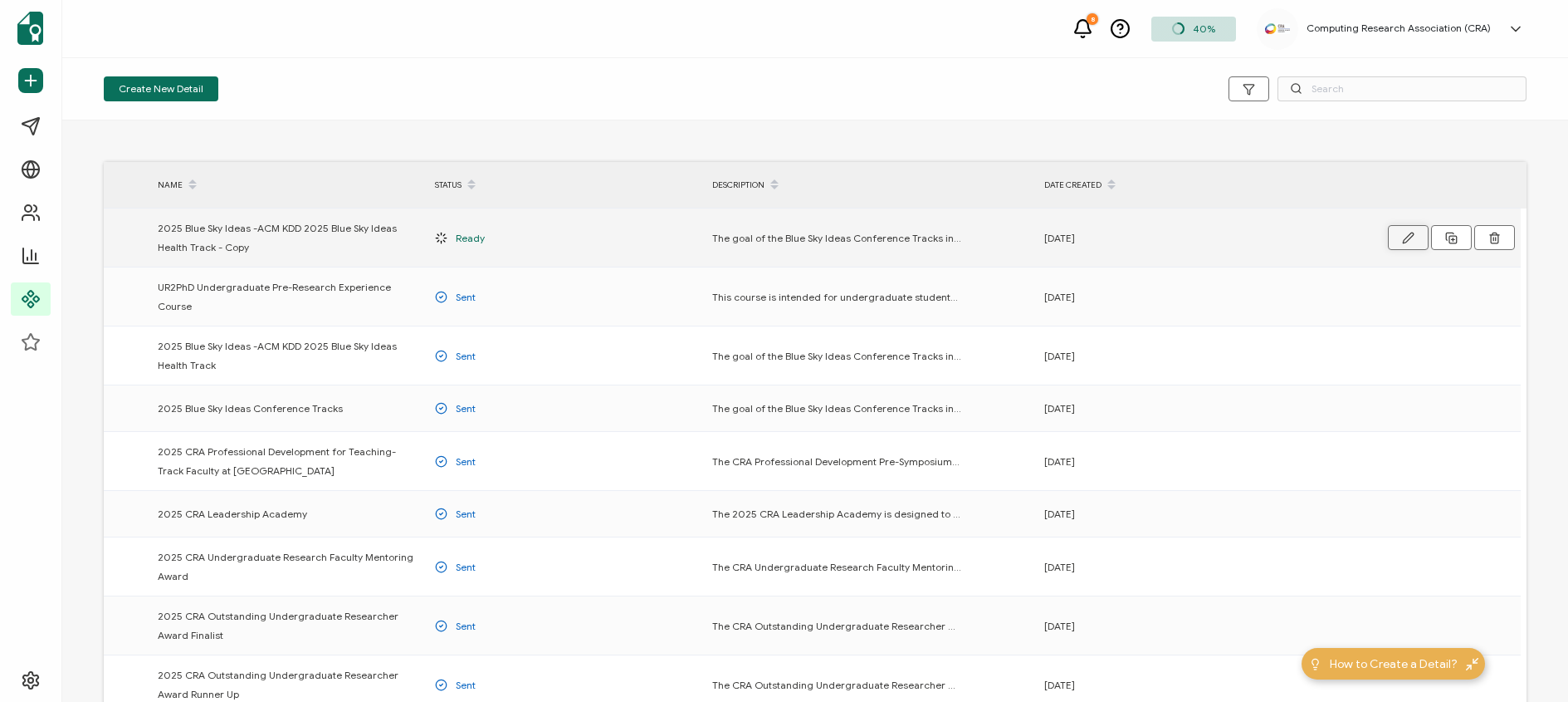
click at [1400, 236] on button "button" at bounding box center [1407, 238] width 40 height 25
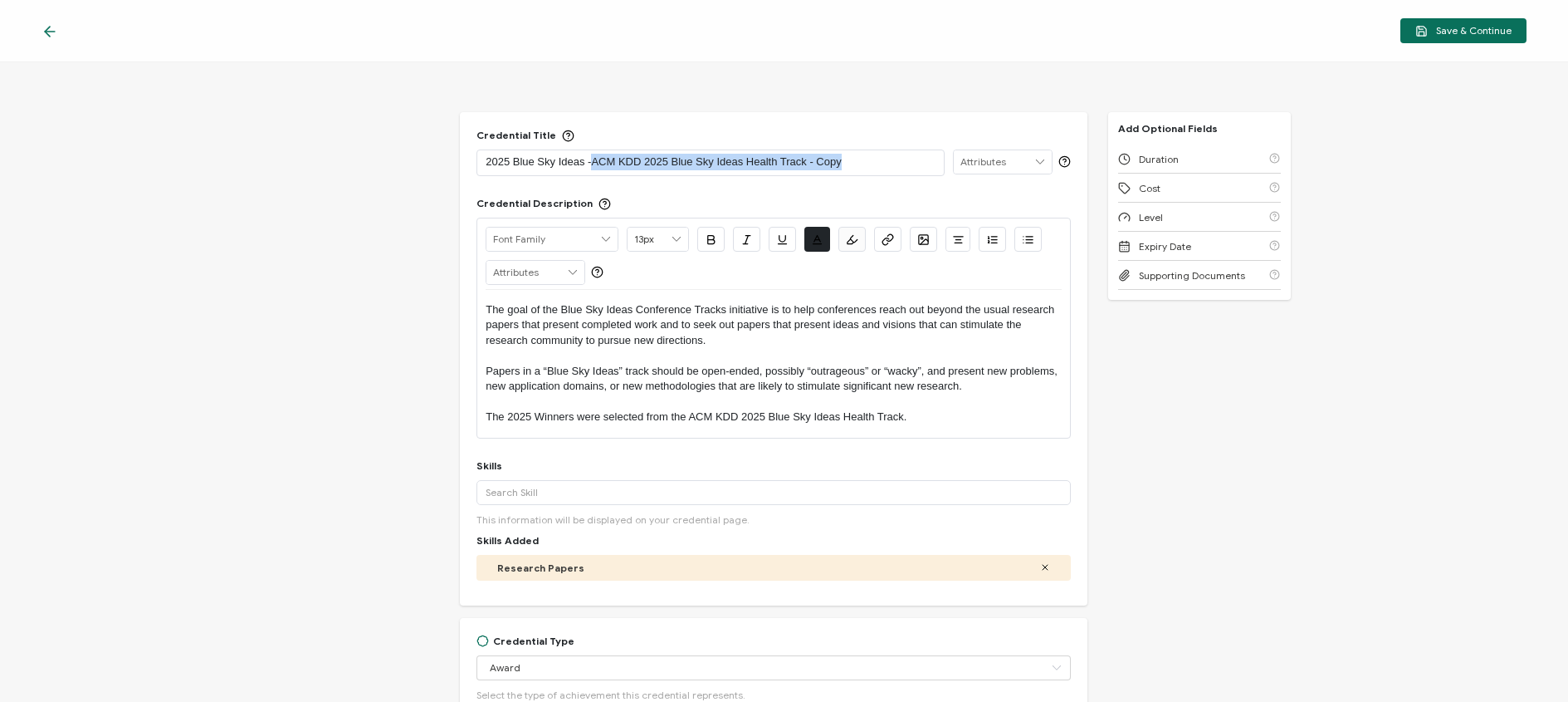
drag, startPoint x: 844, startPoint y: 161, endPoint x: 593, endPoint y: 168, distance: 251.1
click at [593, 168] on p "2025 Blue Sky Ideas -ACM KDD 2025 Blue Sky Ideas Health Track - Copy" at bounding box center [710, 162] width 450 height 17
drag, startPoint x: 902, startPoint y: 414, endPoint x: 688, endPoint y: 410, distance: 214.0
click at [688, 410] on p "The 2025 Winners were selected from the ACM KDD 2025 Blue Sky Ideas Health Trac…" at bounding box center [773, 417] width 576 height 15
click at [684, 423] on p "The 2025 Winners were selected from the ACM Hypertext 2025." at bounding box center [773, 417] width 576 height 15
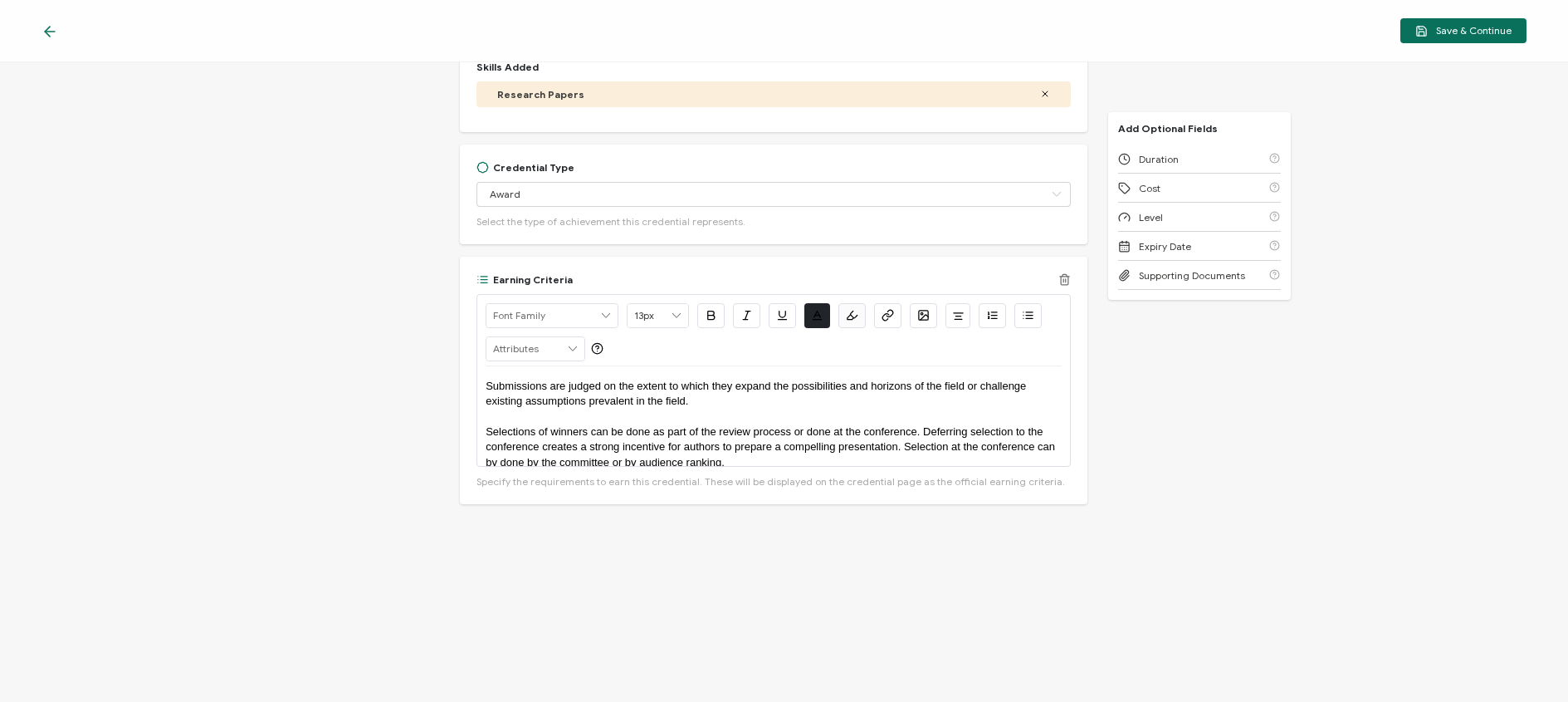
scroll to position [17, 0]
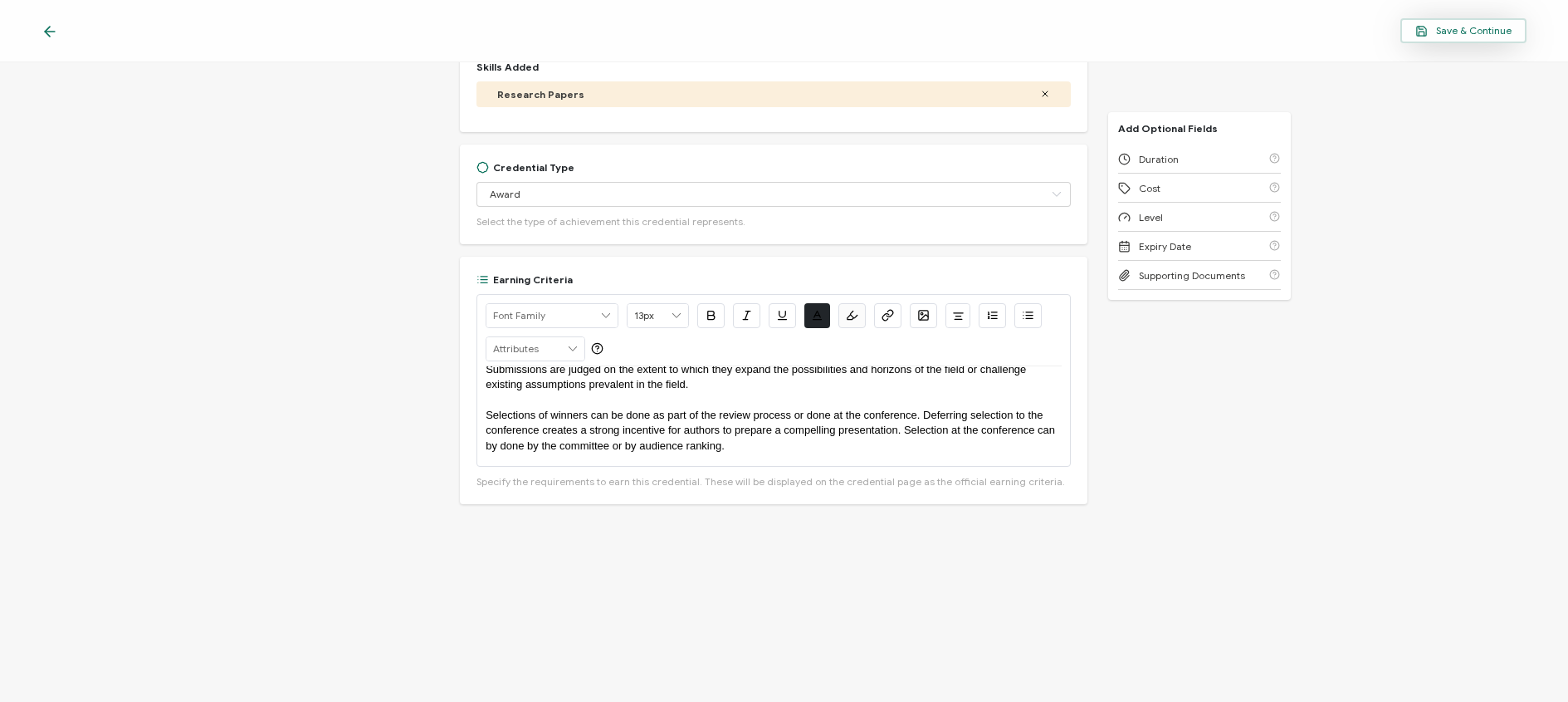
click at [1477, 25] on span "Save & Continue" at bounding box center [1463, 31] width 97 height 13
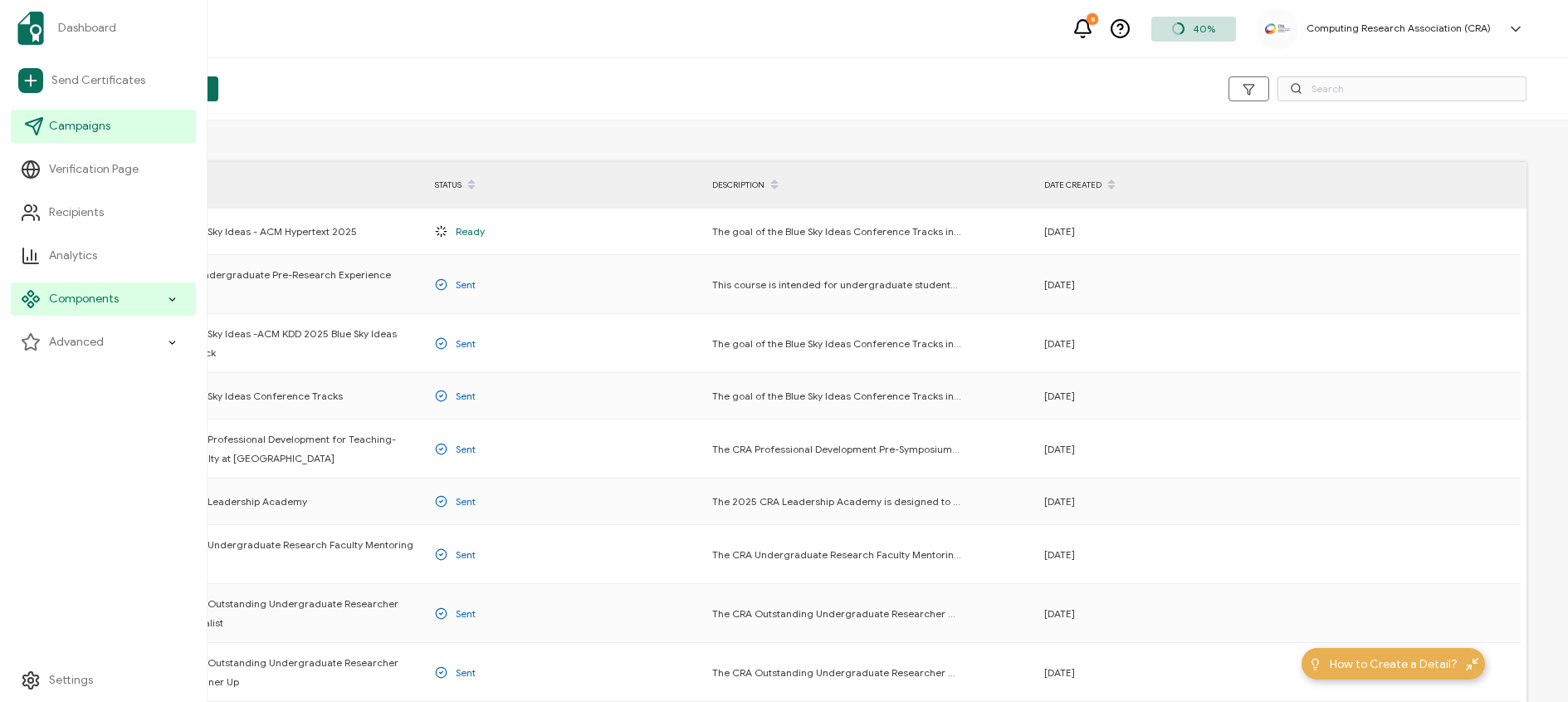
click at [60, 118] on span "Campaigns" at bounding box center [80, 126] width 62 height 17
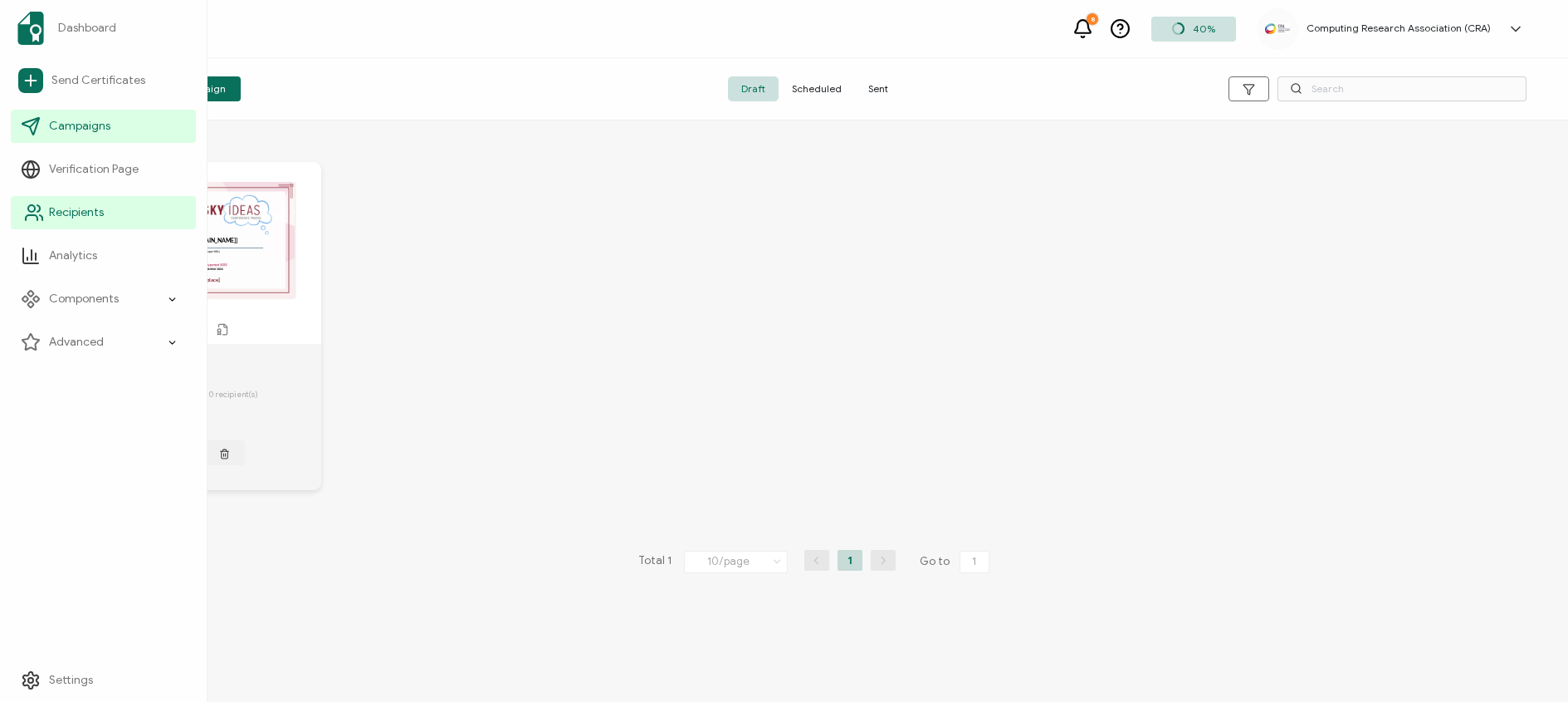
click at [62, 217] on span "Recipients" at bounding box center [76, 212] width 55 height 17
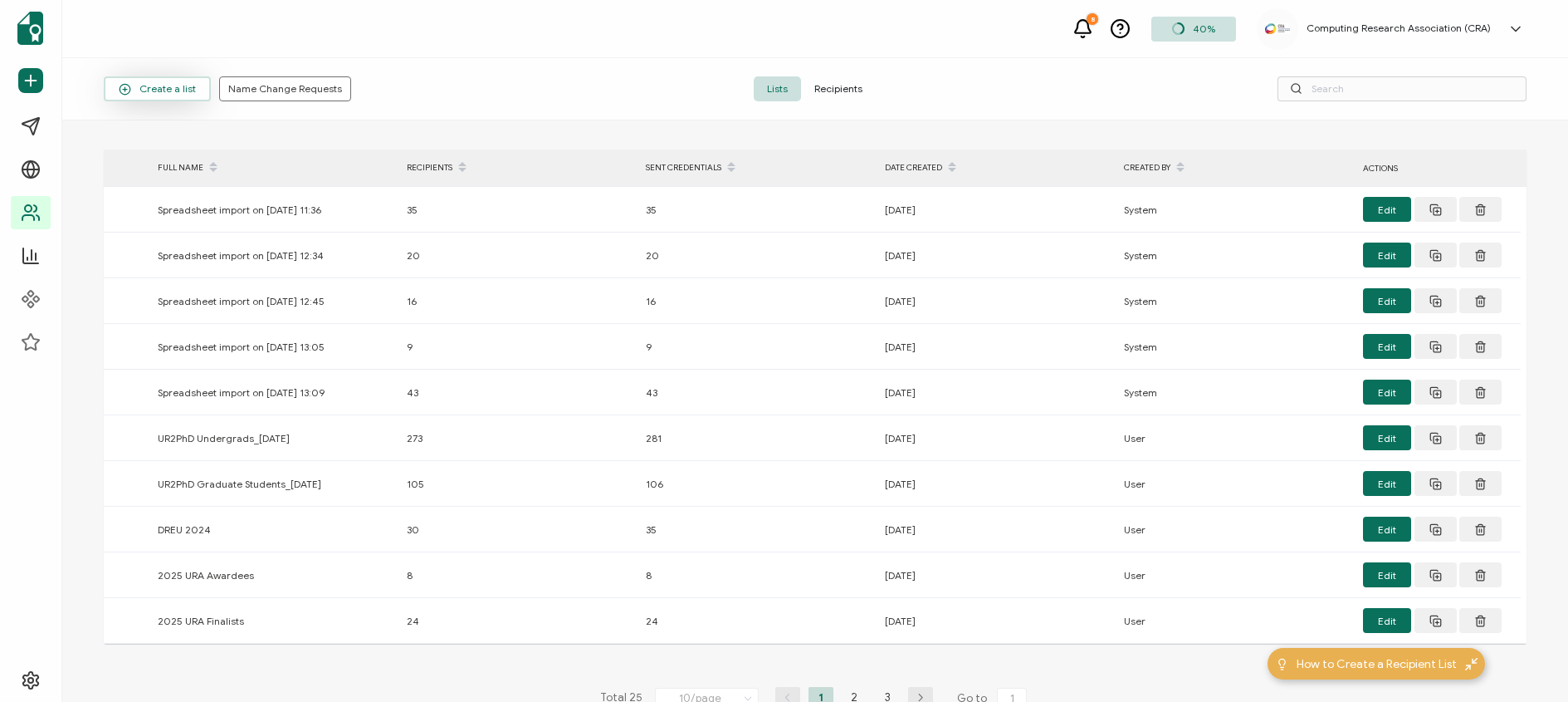
click at [172, 87] on span "Create a list" at bounding box center [157, 89] width 77 height 13
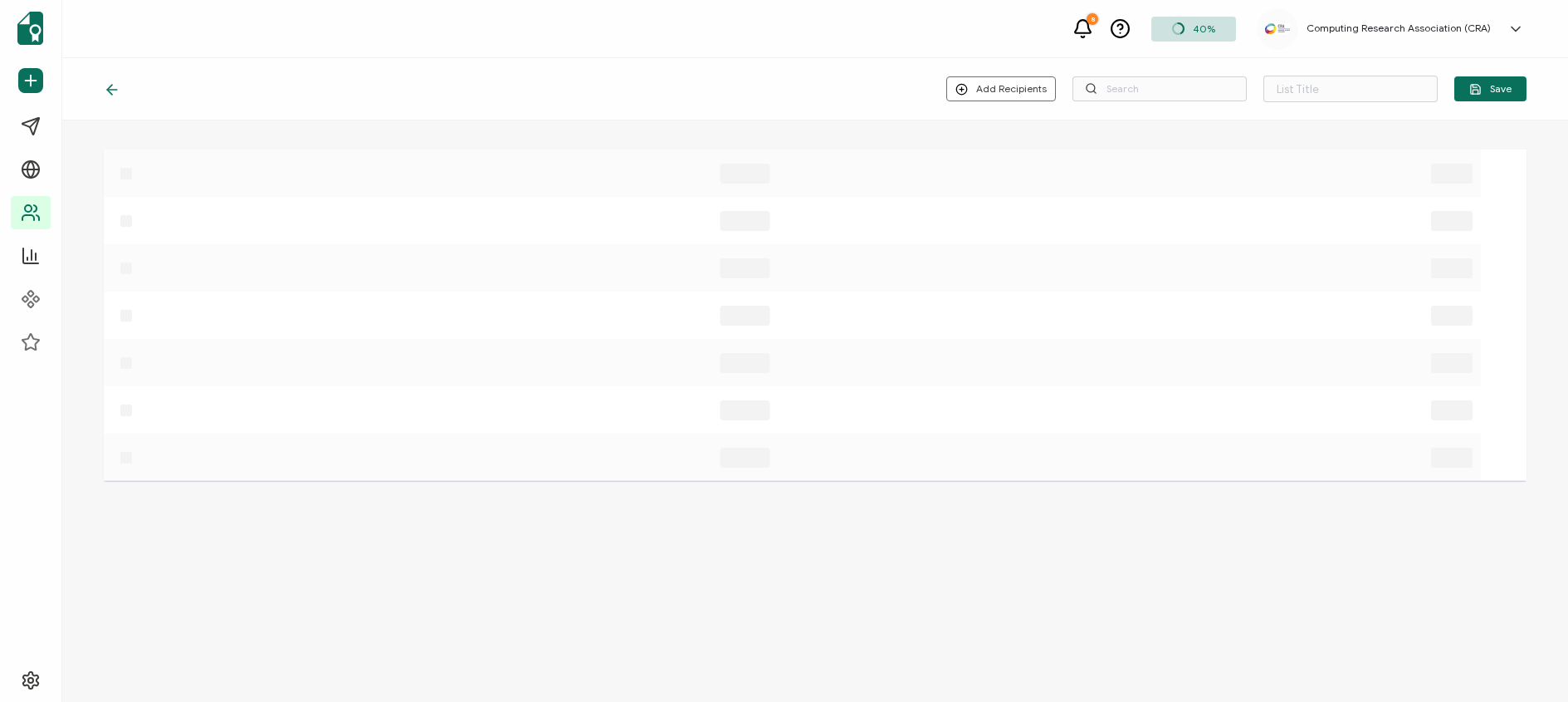
type input "List 26"
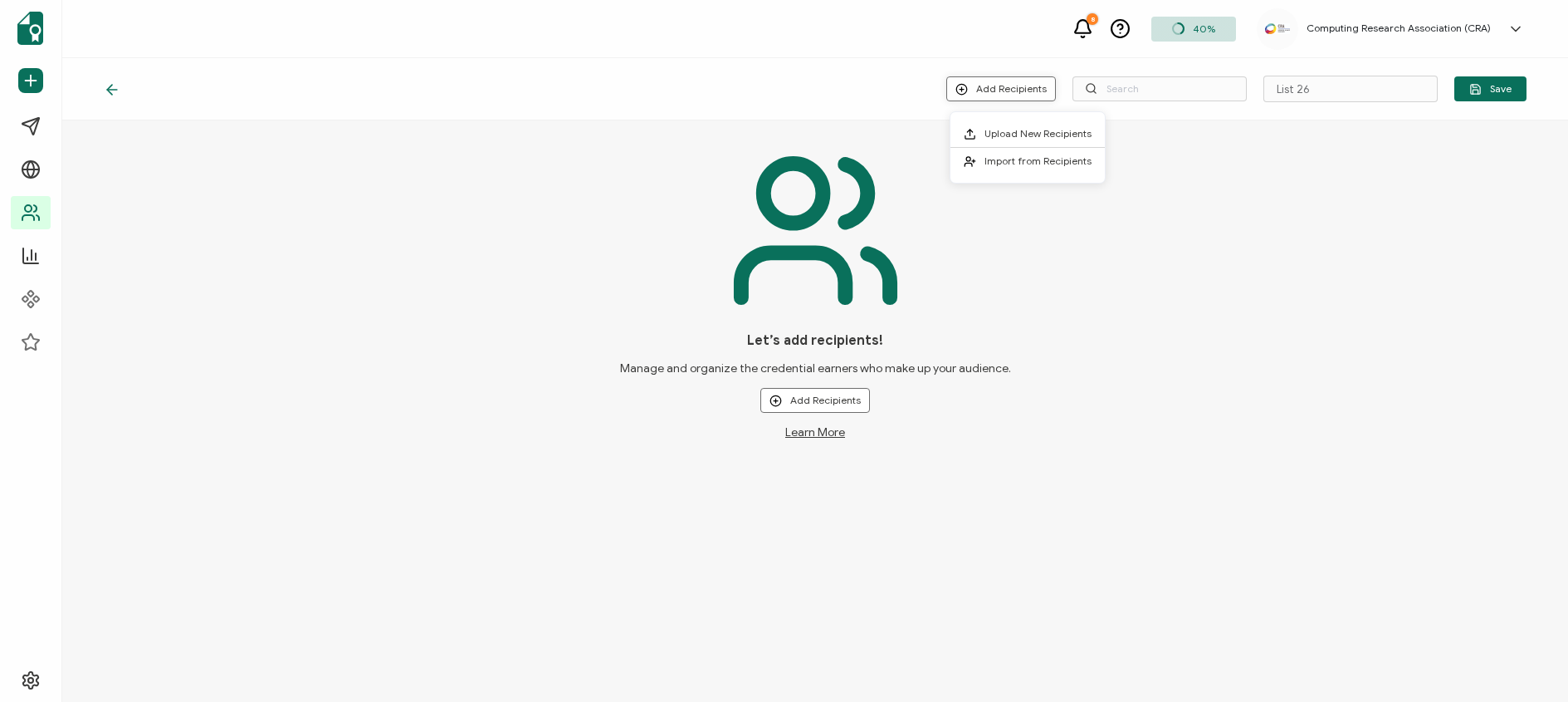
click at [1023, 97] on button "Add Recipients" at bounding box center [1000, 89] width 110 height 25
click at [1026, 132] on span "Upload New Recipients" at bounding box center [1038, 133] width 107 height 13
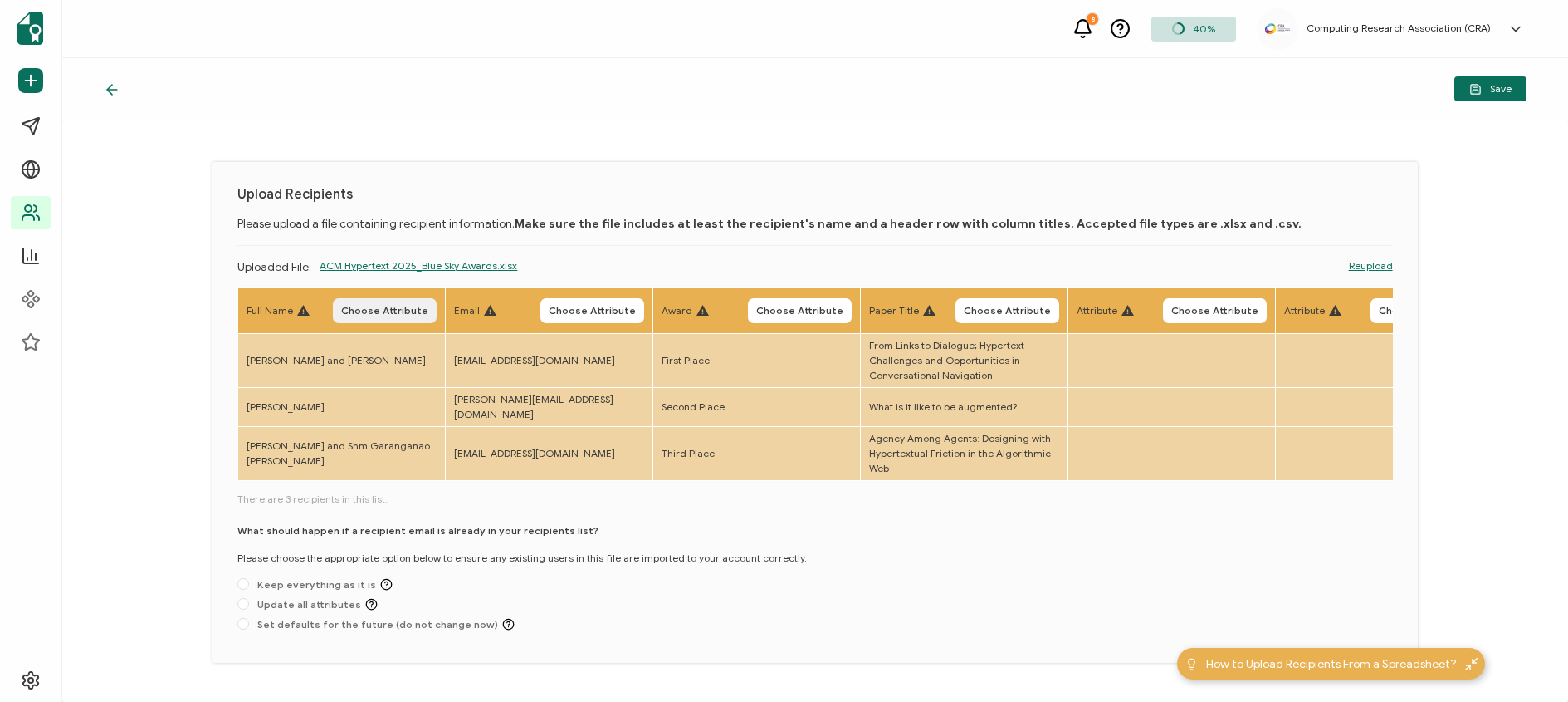
click at [393, 309] on span "Choose Attribute" at bounding box center [384, 310] width 87 height 10
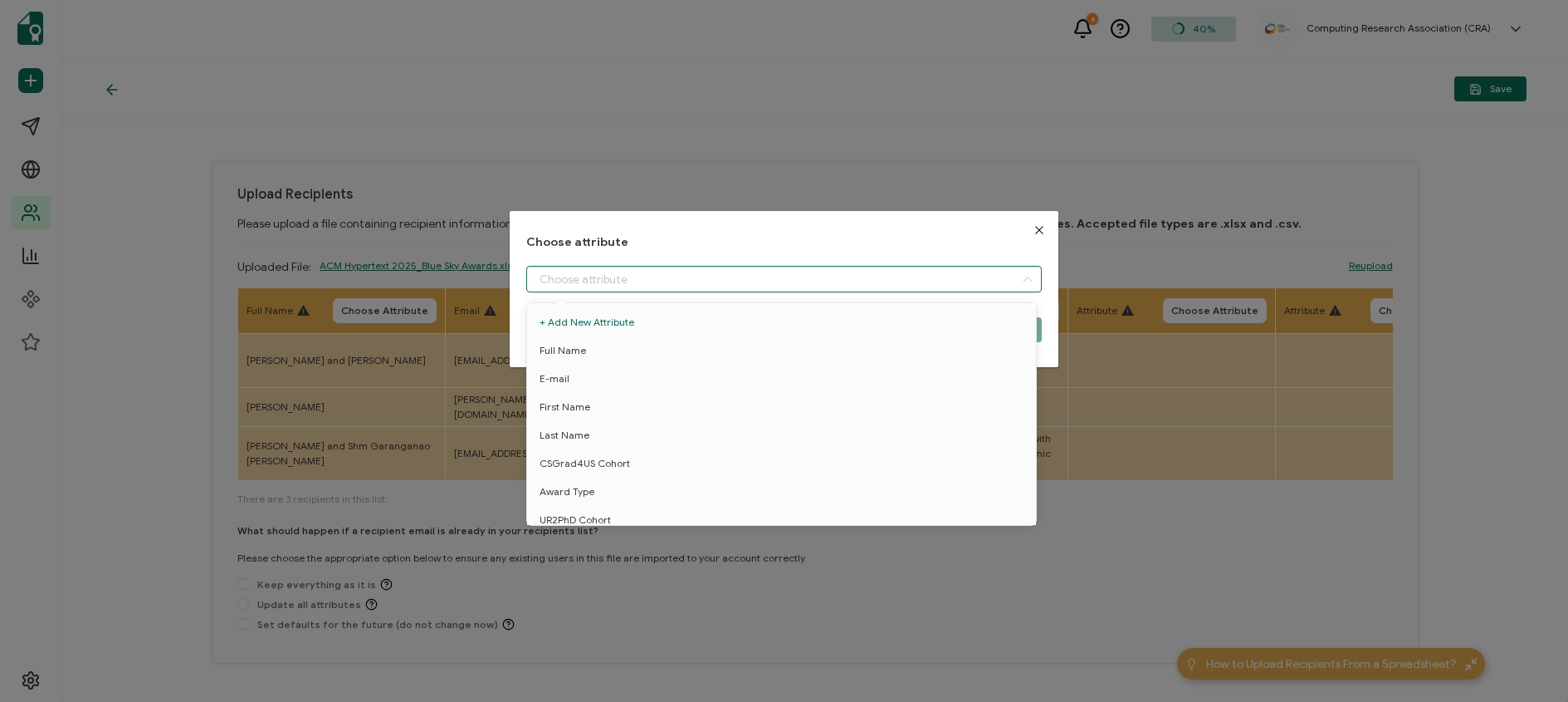
click at [585, 280] on input "dialog" at bounding box center [784, 279] width 516 height 27
click at [599, 346] on li "Full Name" at bounding box center [784, 351] width 523 height 29
type input "Full Name"
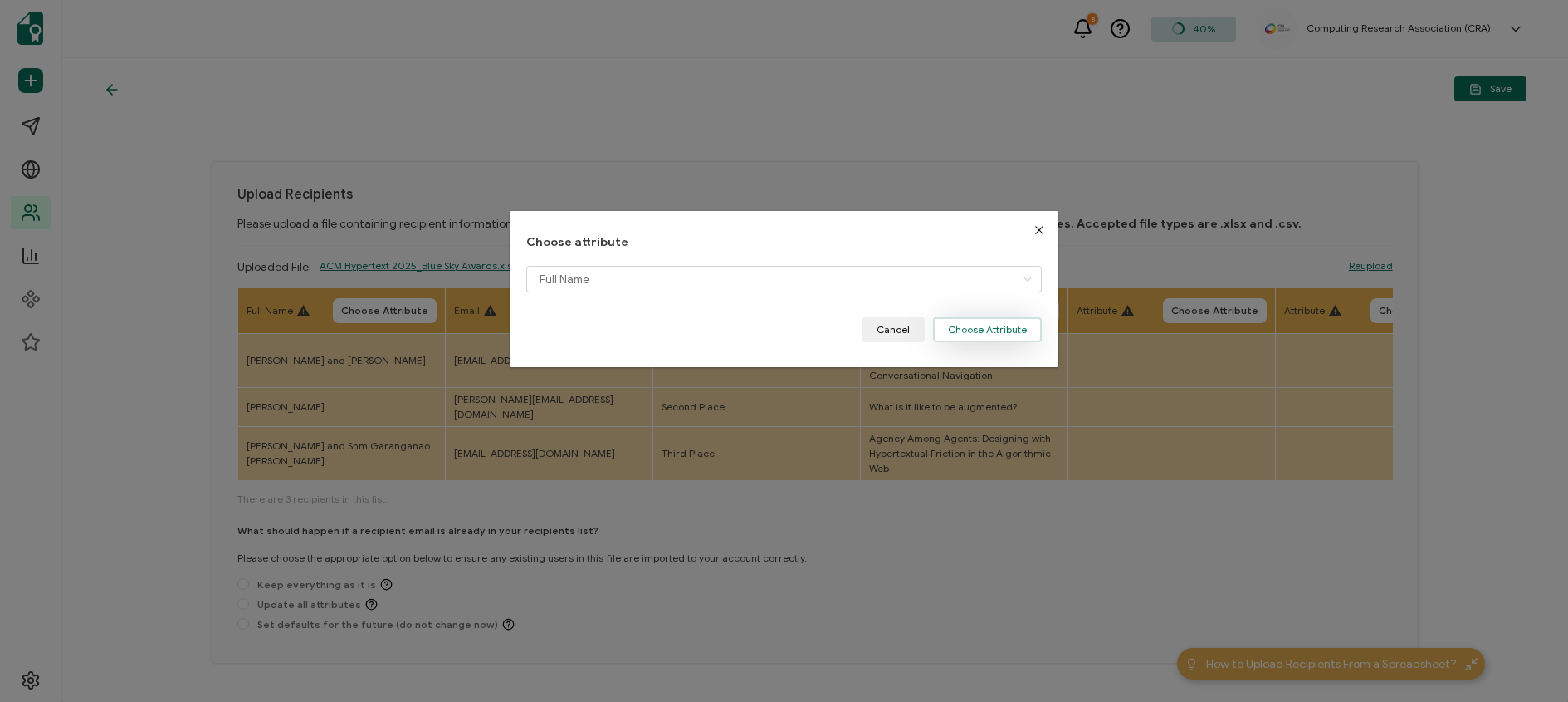
click at [952, 331] on button "Choose Attribute" at bounding box center [988, 330] width 109 height 25
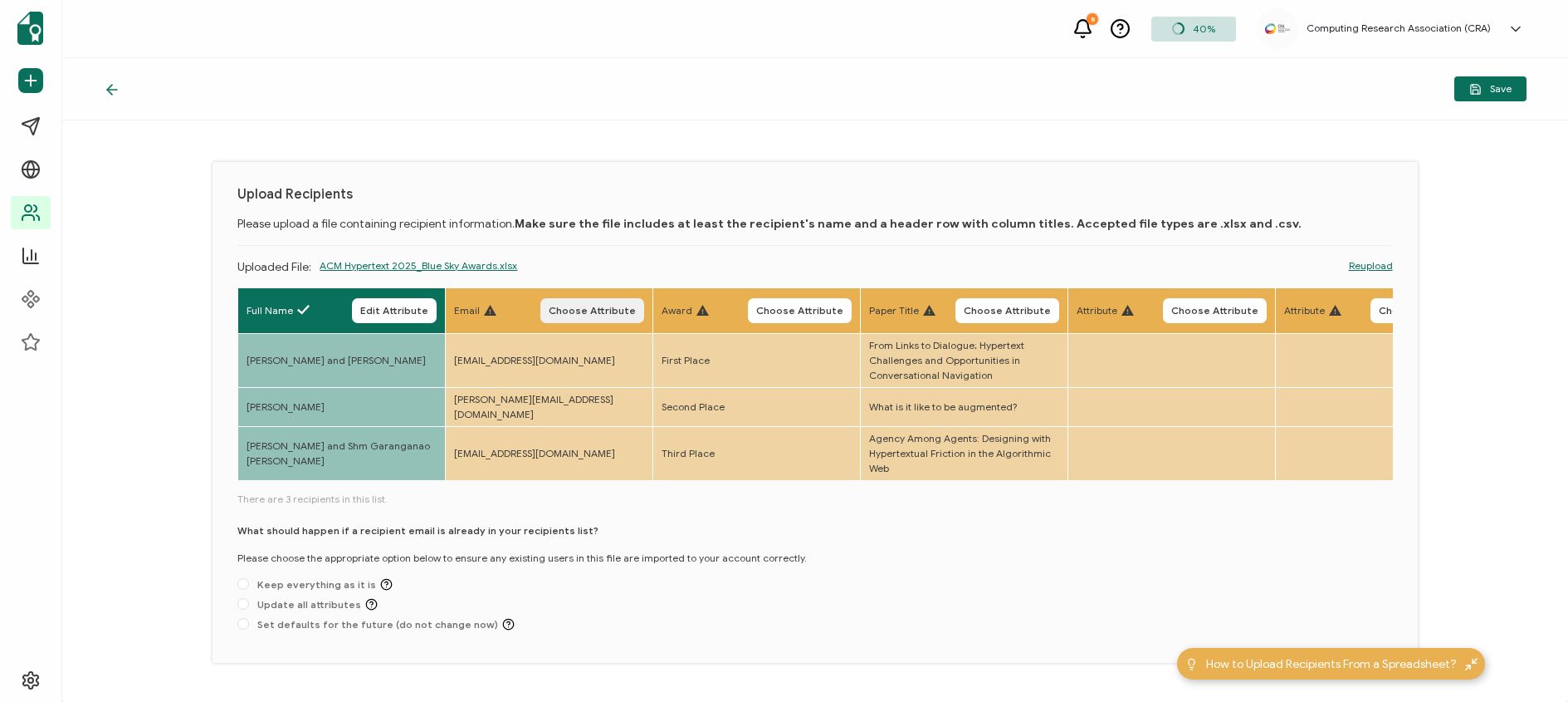
click at [568, 307] on span "Choose Attribute" at bounding box center [592, 310] width 87 height 10
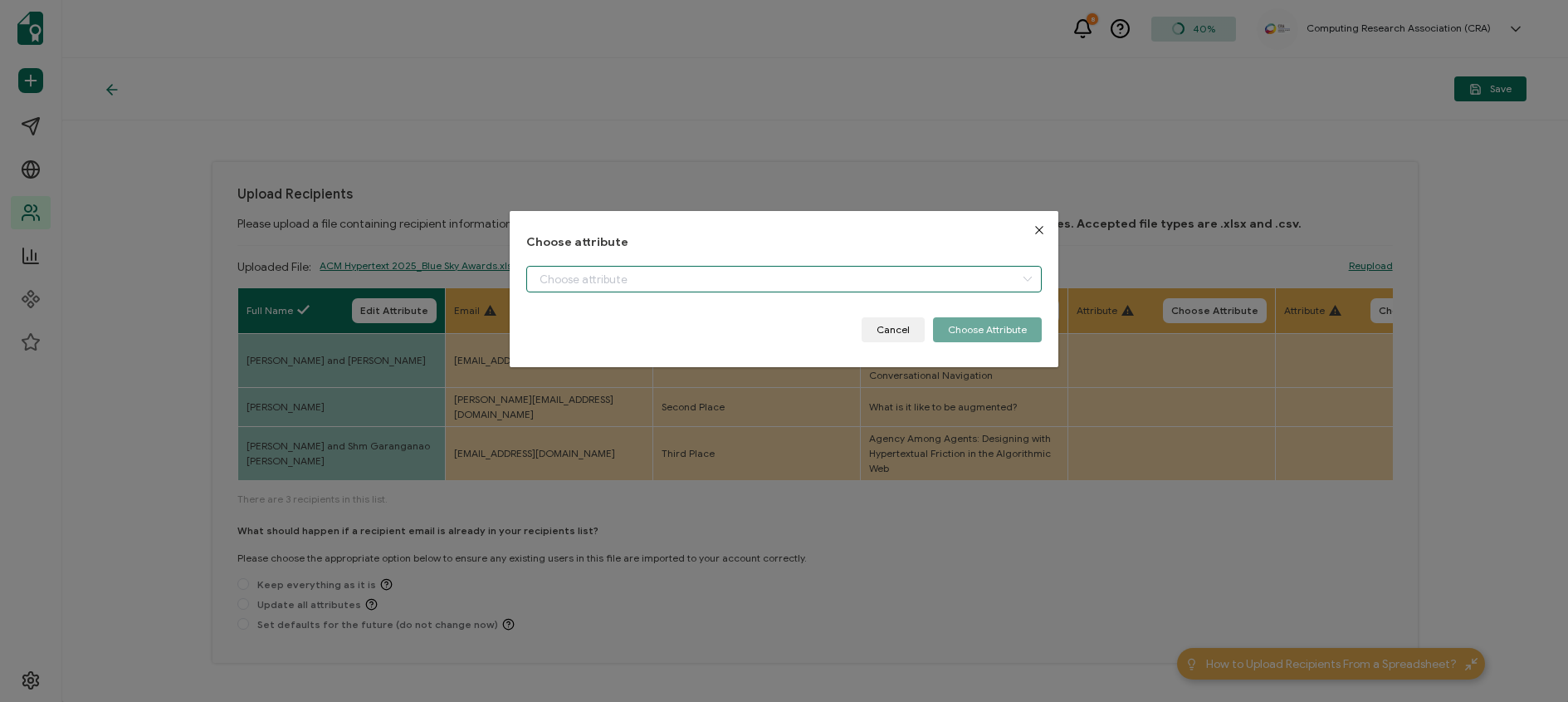
click at [624, 282] on input "dialog" at bounding box center [784, 279] width 516 height 27
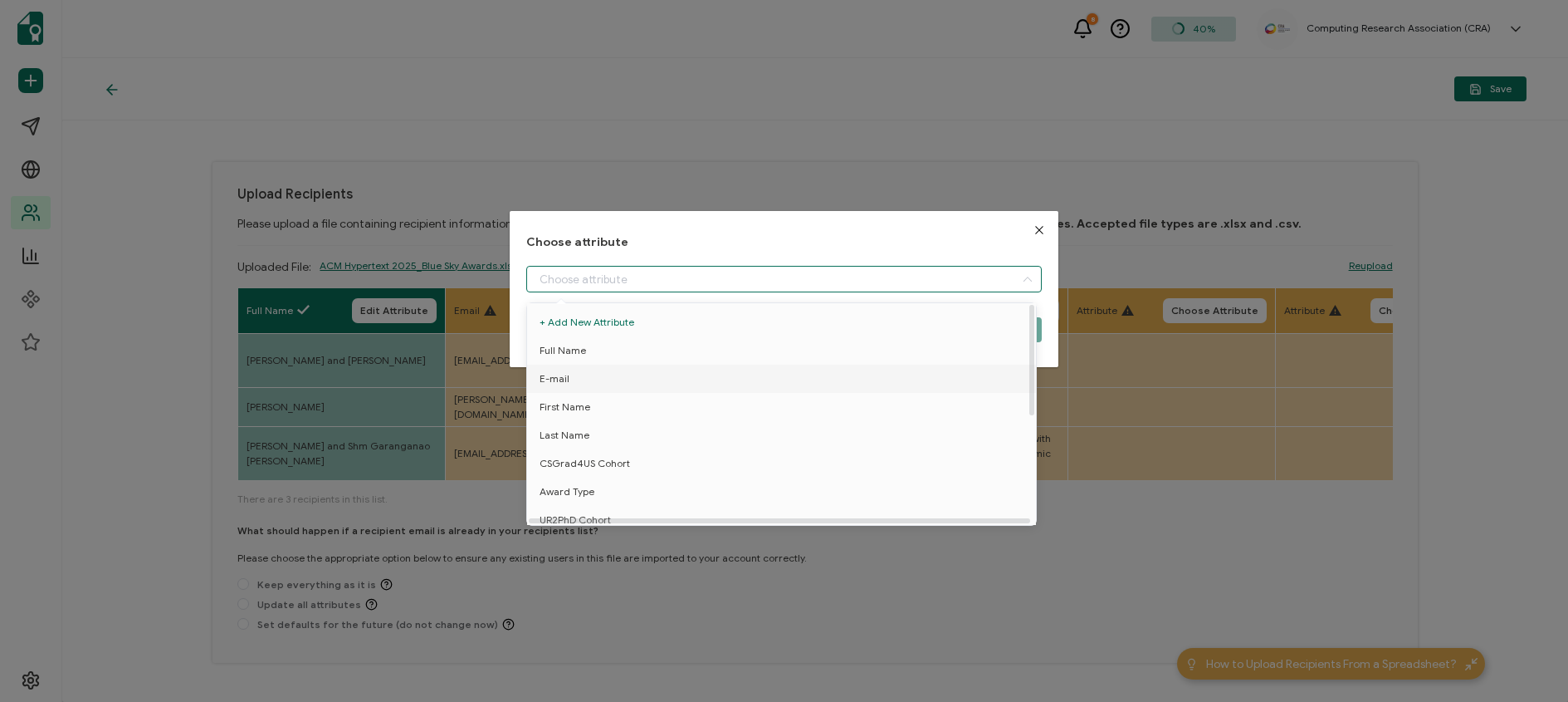
click at [603, 368] on li "E-mail" at bounding box center [784, 379] width 523 height 29
type input "E-mail"
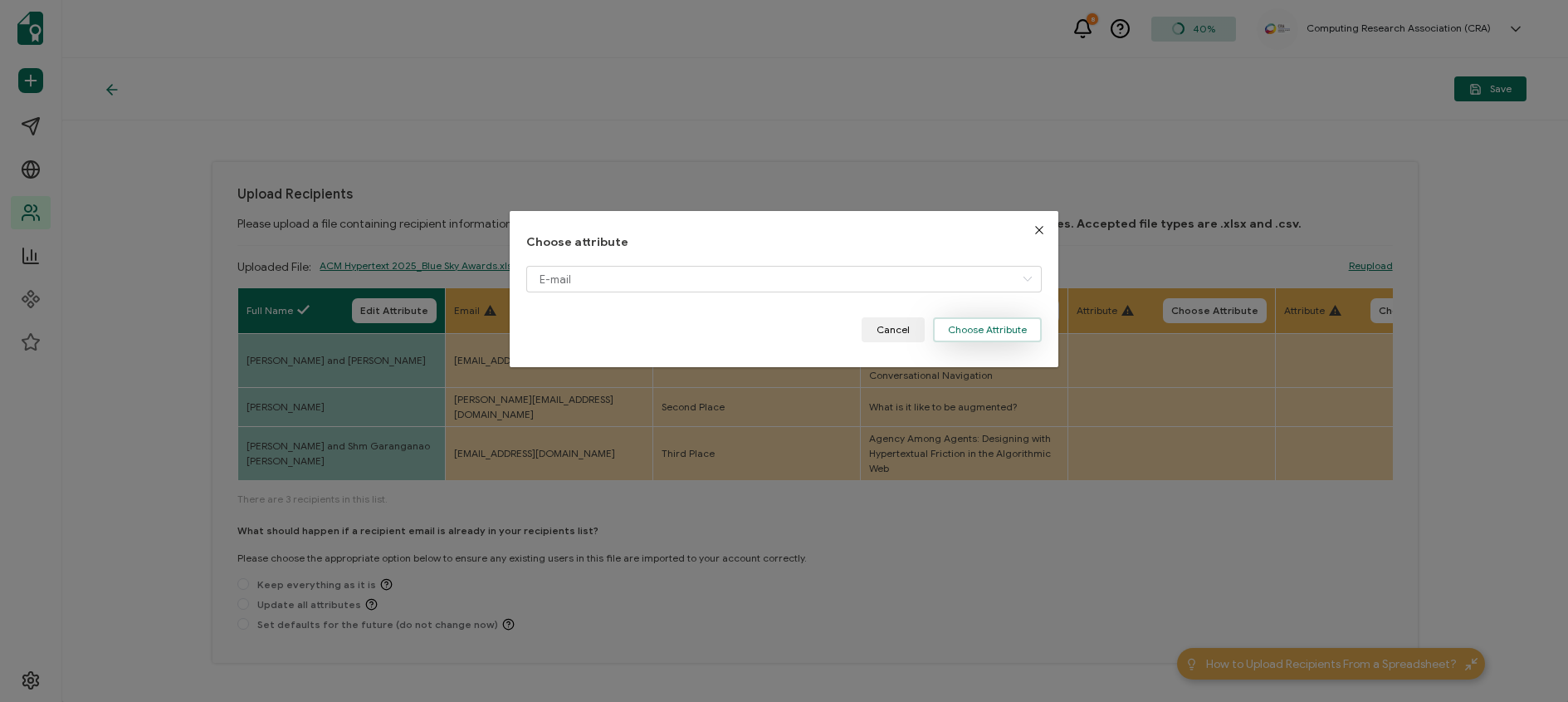
click at [977, 326] on button "Choose Attribute" at bounding box center [988, 330] width 109 height 25
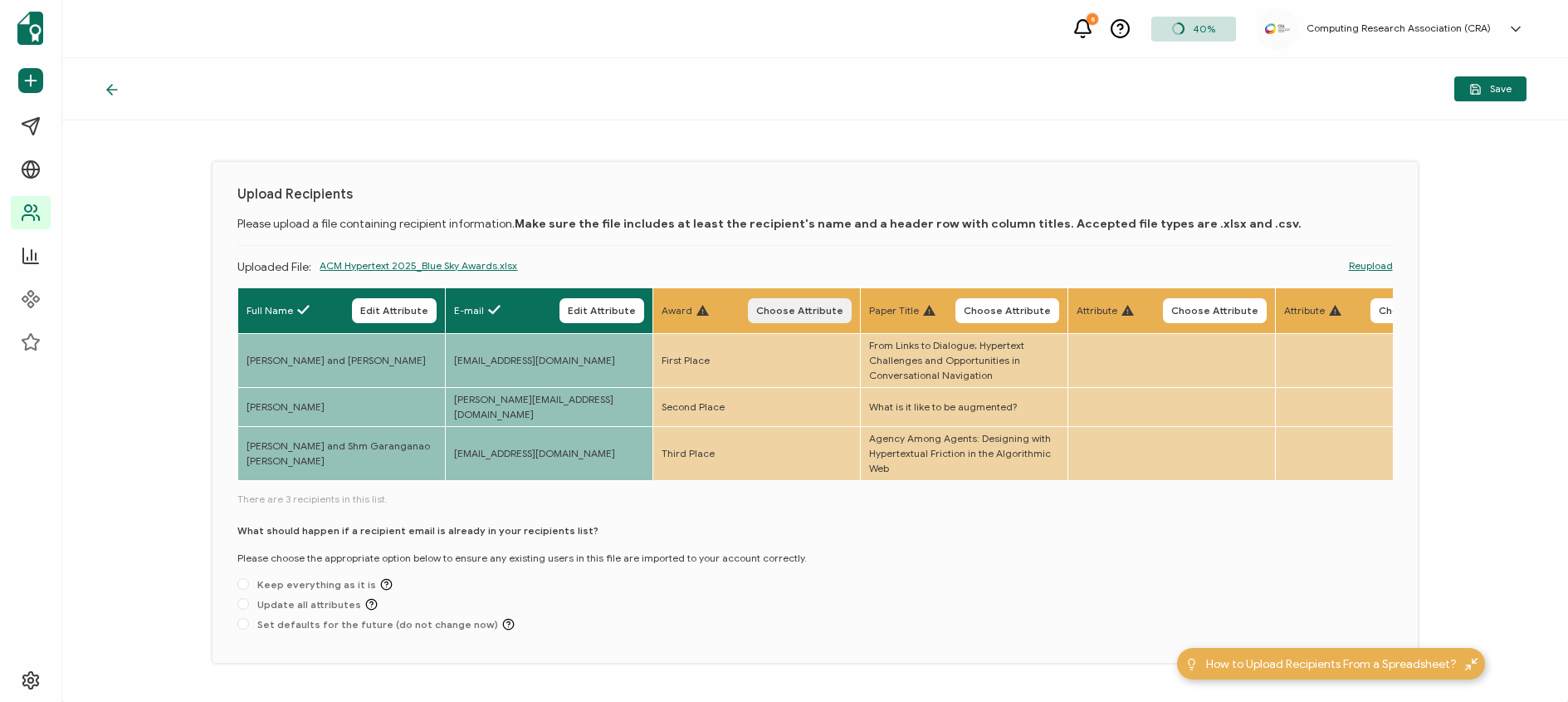
click at [803, 309] on span "Choose Attribute" at bounding box center [799, 310] width 87 height 10
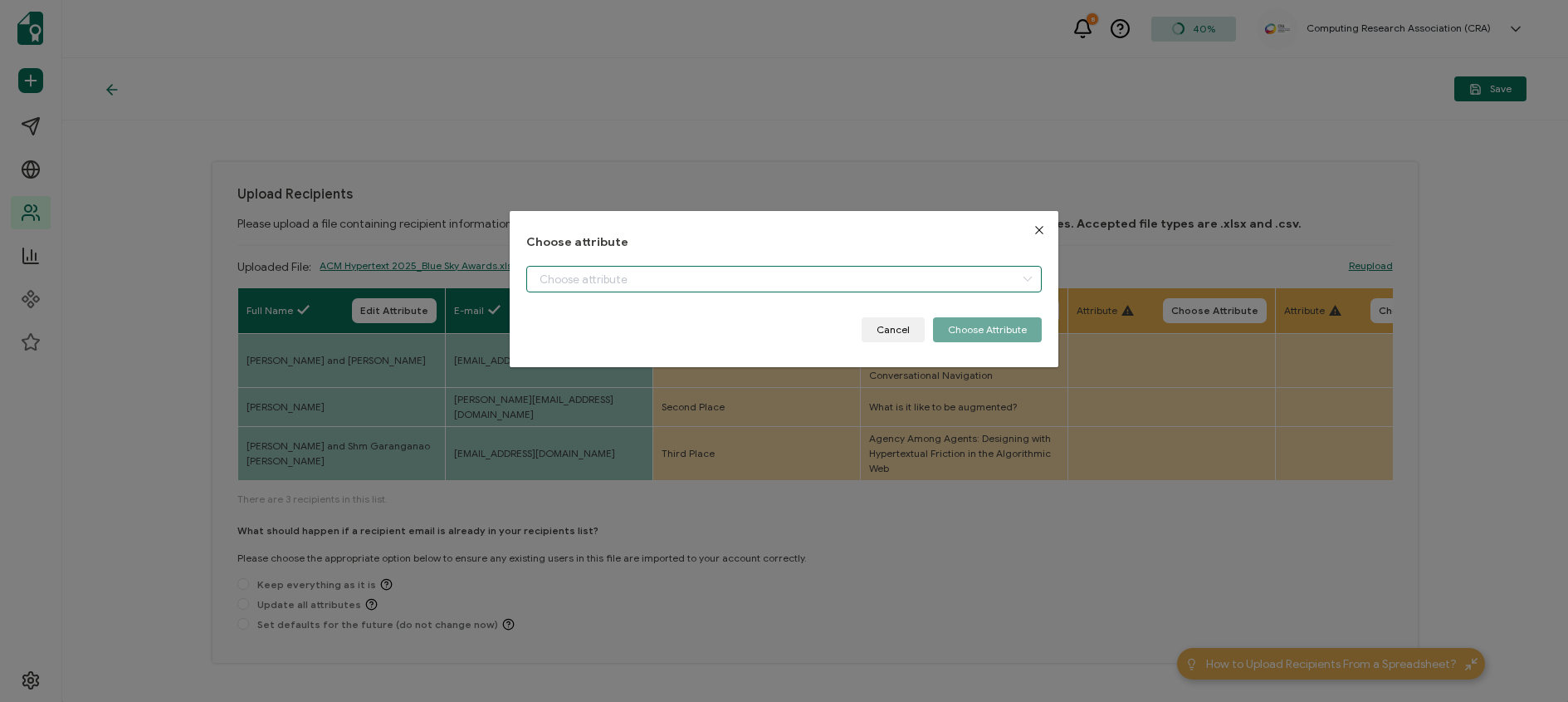
click at [767, 277] on input "dialog" at bounding box center [784, 279] width 516 height 27
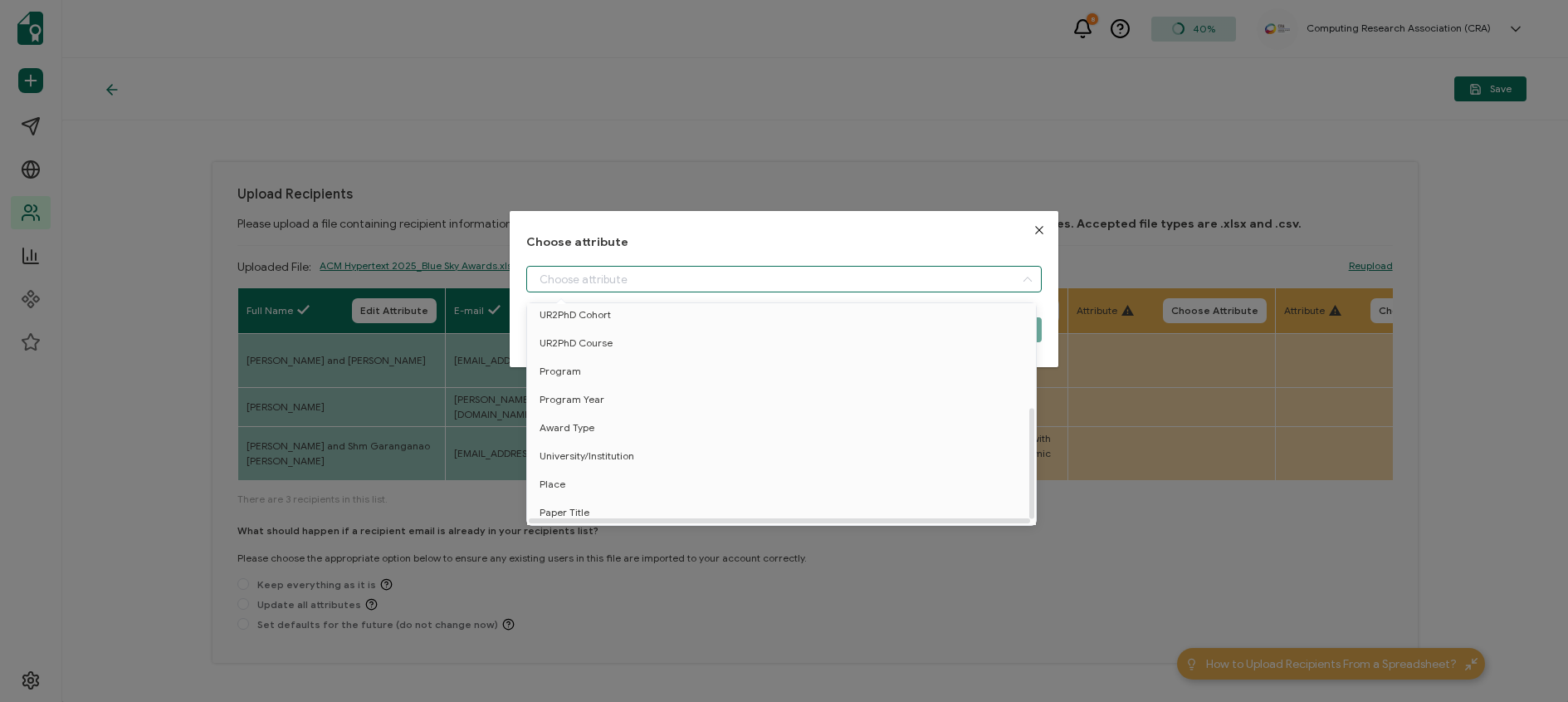
scroll to position [215, 0]
click at [646, 469] on li "Place" at bounding box center [784, 484] width 523 height 29
type input "Place"
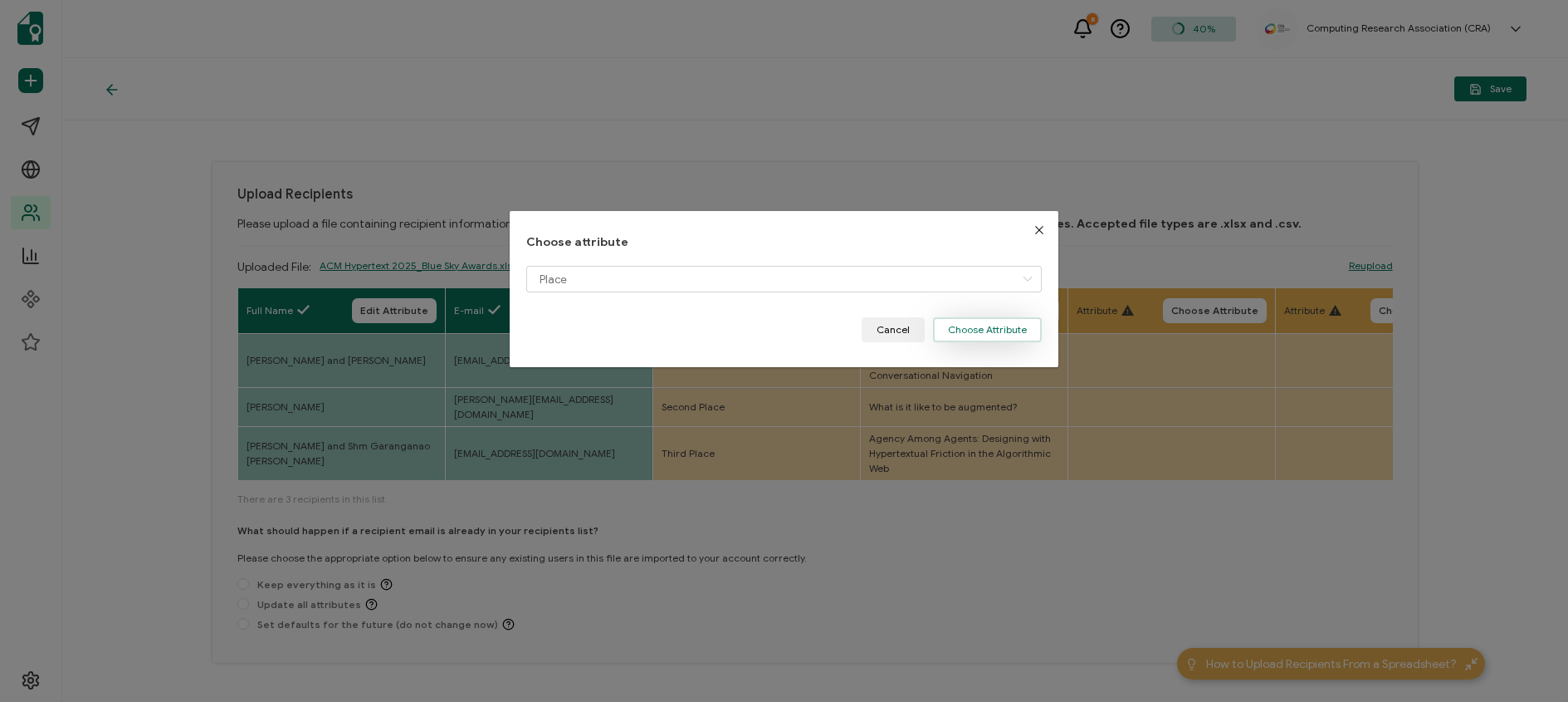
click at [973, 331] on button "Choose Attribute" at bounding box center [988, 330] width 109 height 25
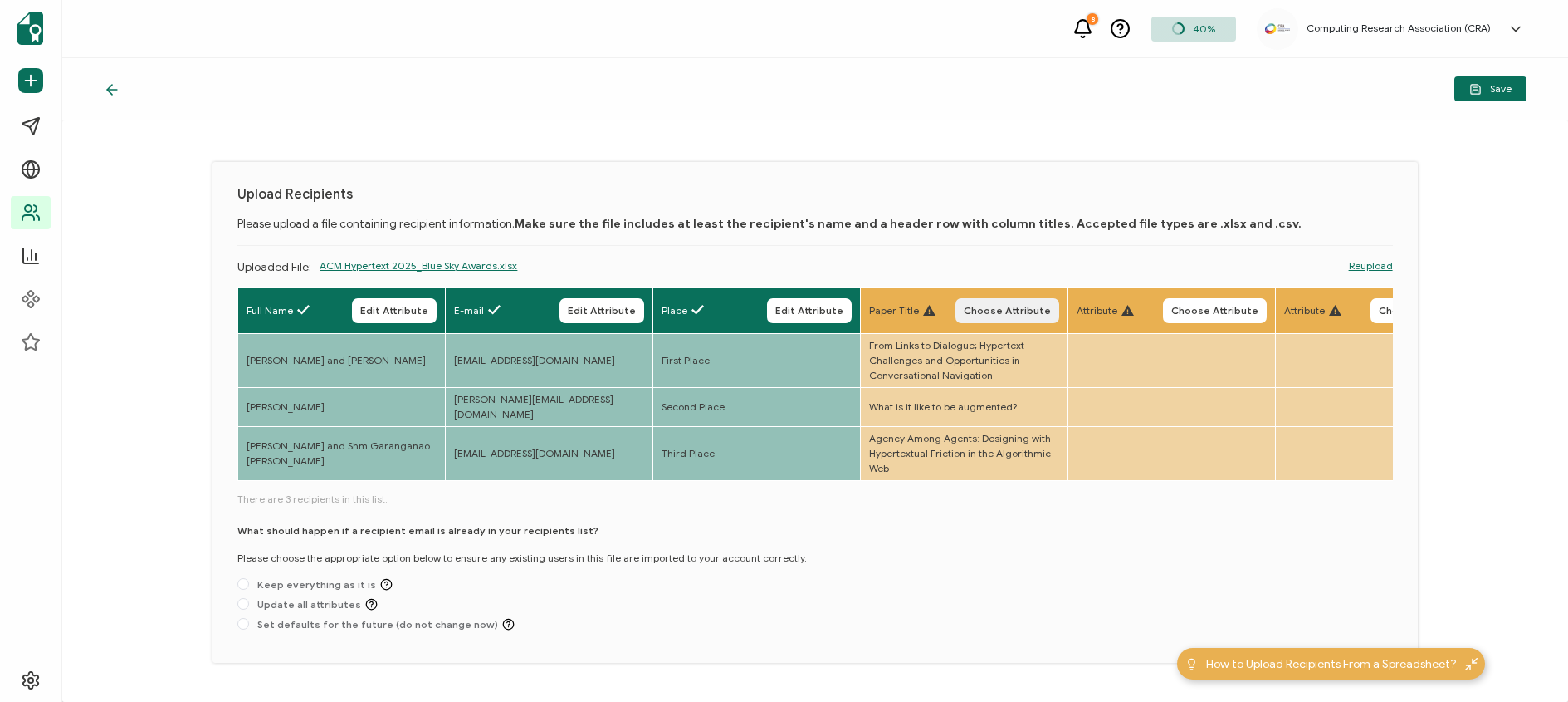
click at [1007, 307] on span "Choose Attribute" at bounding box center [1007, 310] width 87 height 10
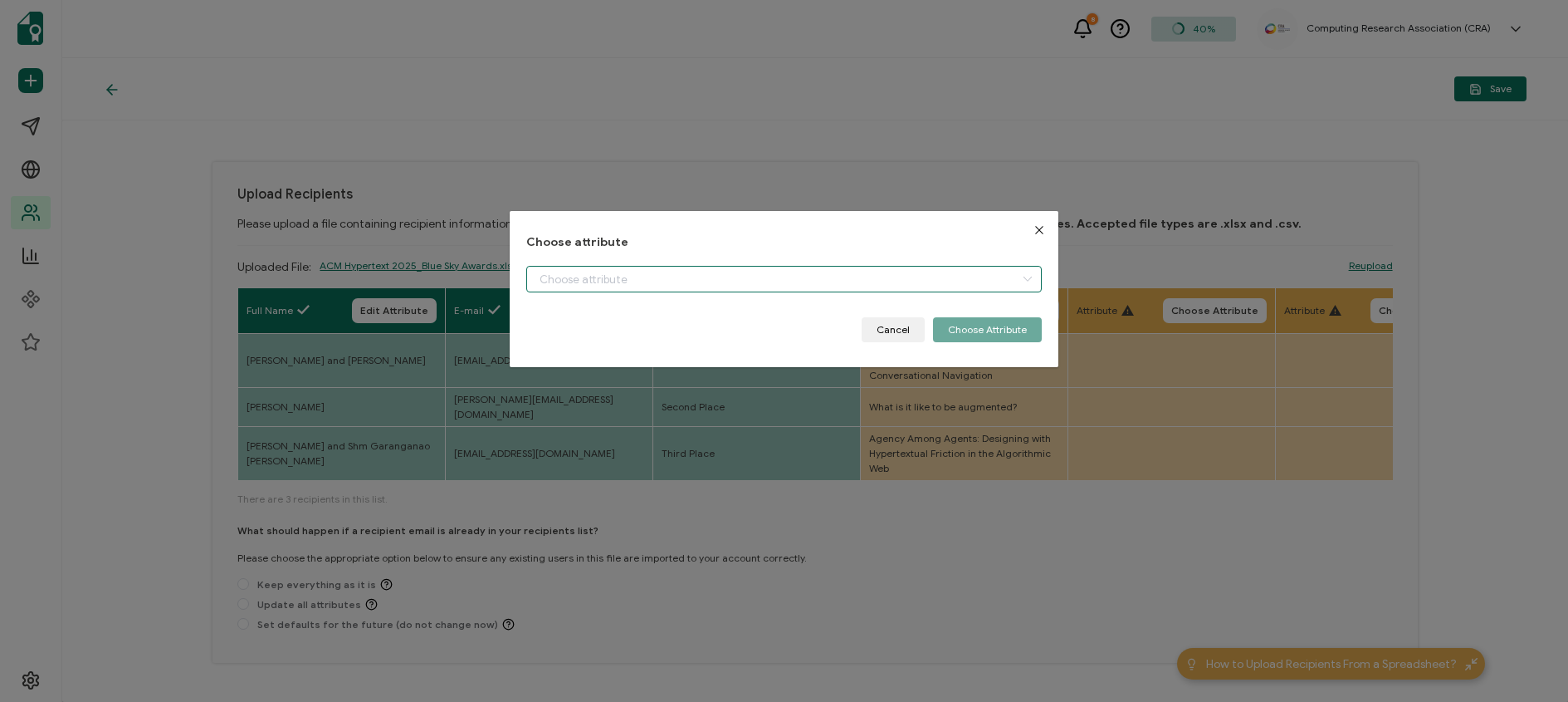
click at [940, 282] on input "dialog" at bounding box center [784, 279] width 516 height 27
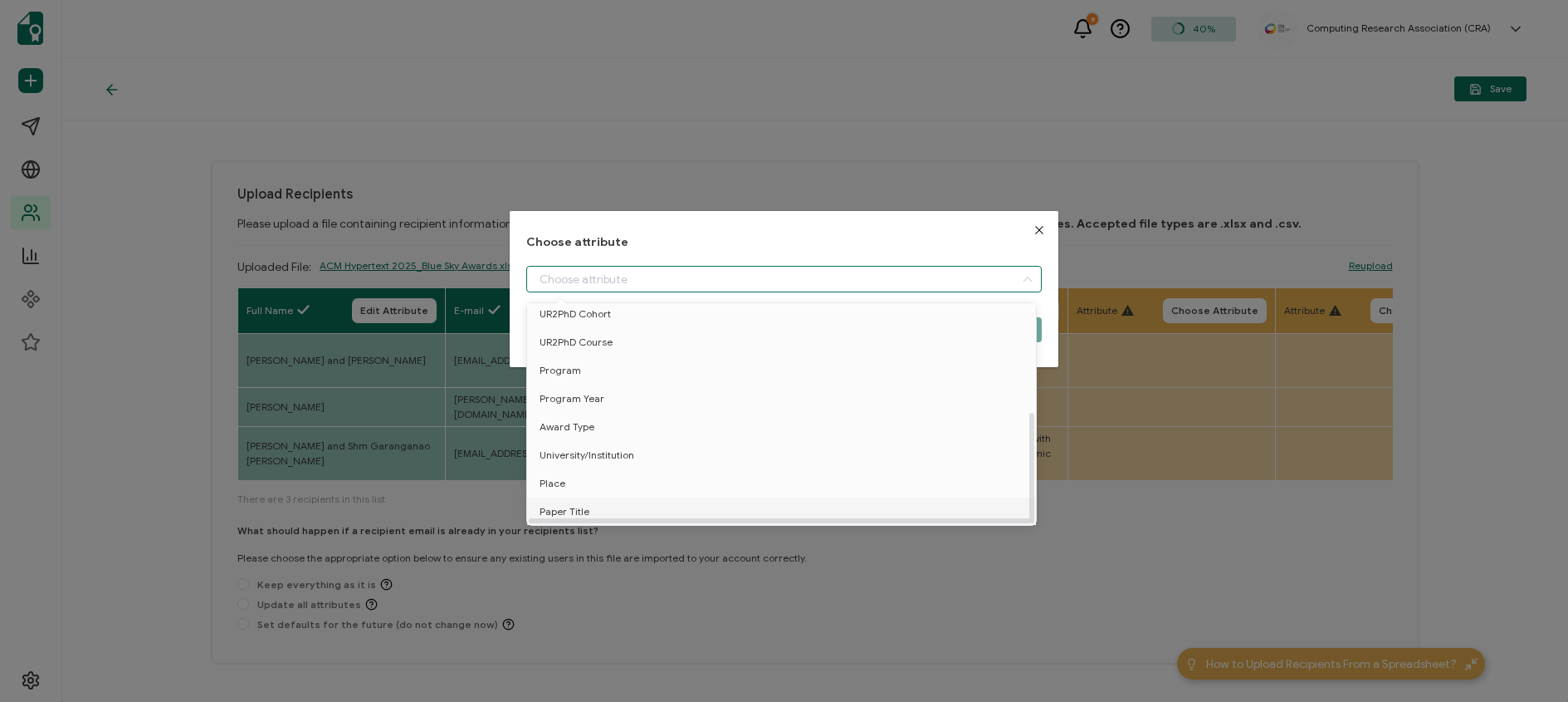
click at [646, 497] on li "Paper Title" at bounding box center [784, 512] width 523 height 29
type input "Paper Title"
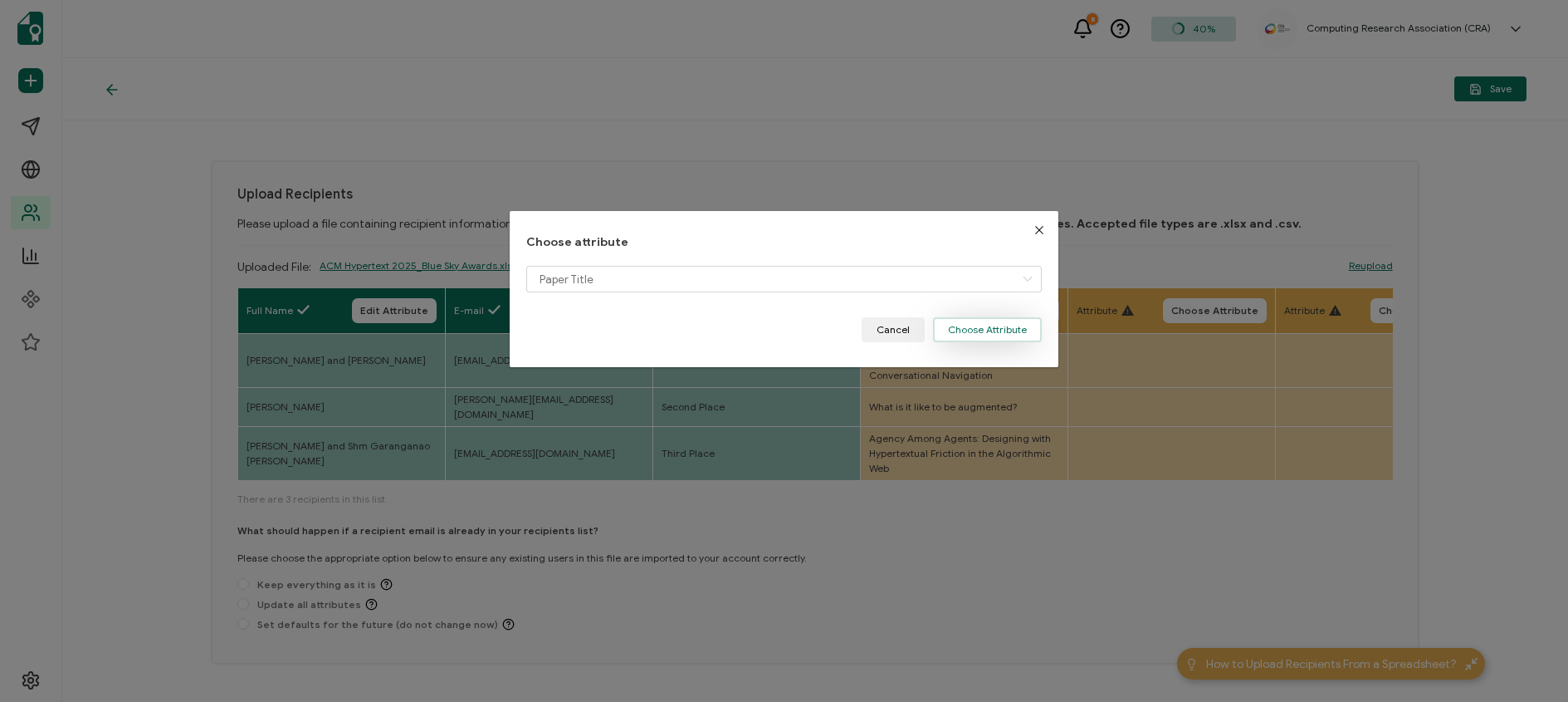
click at [968, 319] on button "Choose Attribute" at bounding box center [988, 330] width 109 height 25
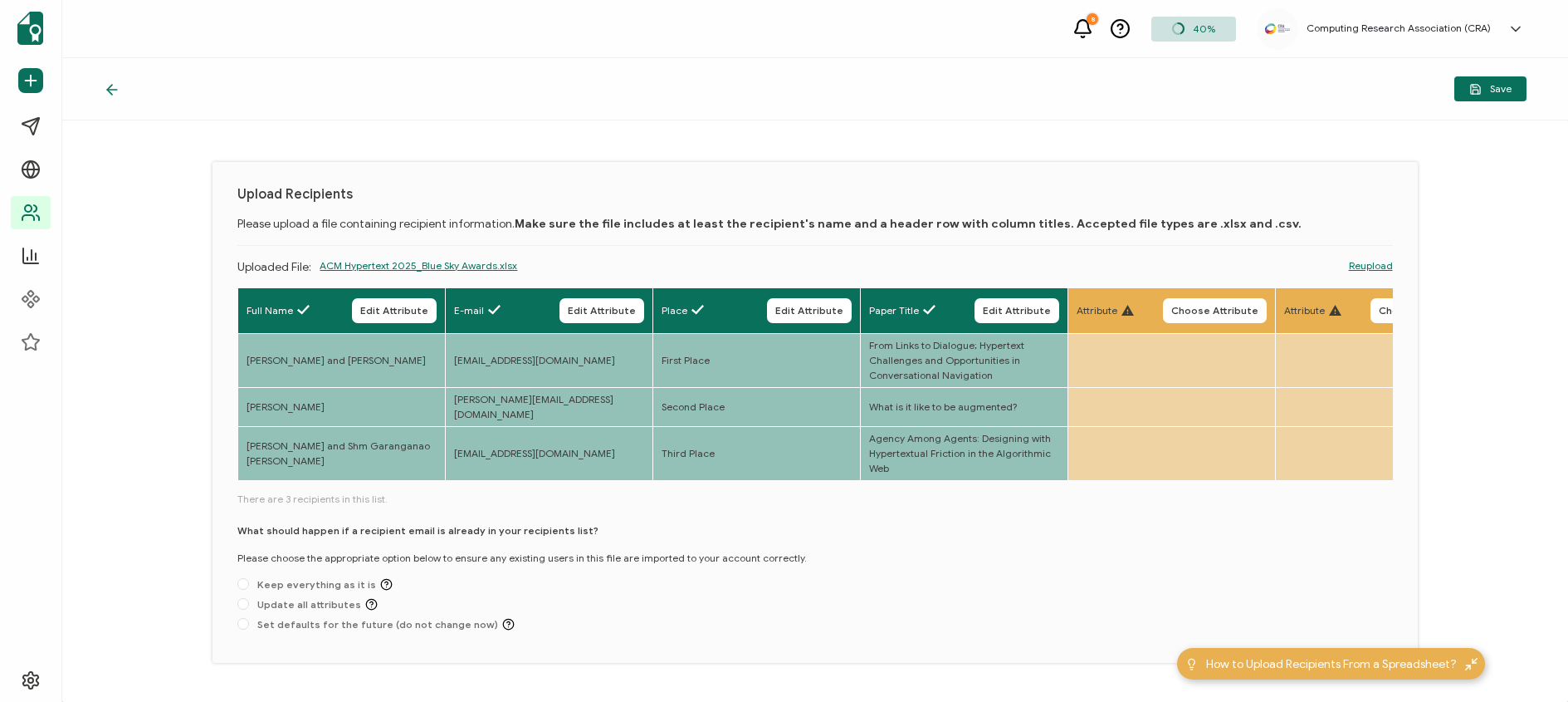
click at [533, 591] on div "What should happen if a recipient email is already in your recipients list? Ple…" at bounding box center [814, 580] width 1154 height 114
click at [242, 583] on span at bounding box center [243, 583] width 12 height 12
click at [242, 583] on input "Keep everything as it is" at bounding box center [243, 584] width 12 height 13
radio input "true"
click at [1483, 90] on span "Save" at bounding box center [1489, 89] width 42 height 13
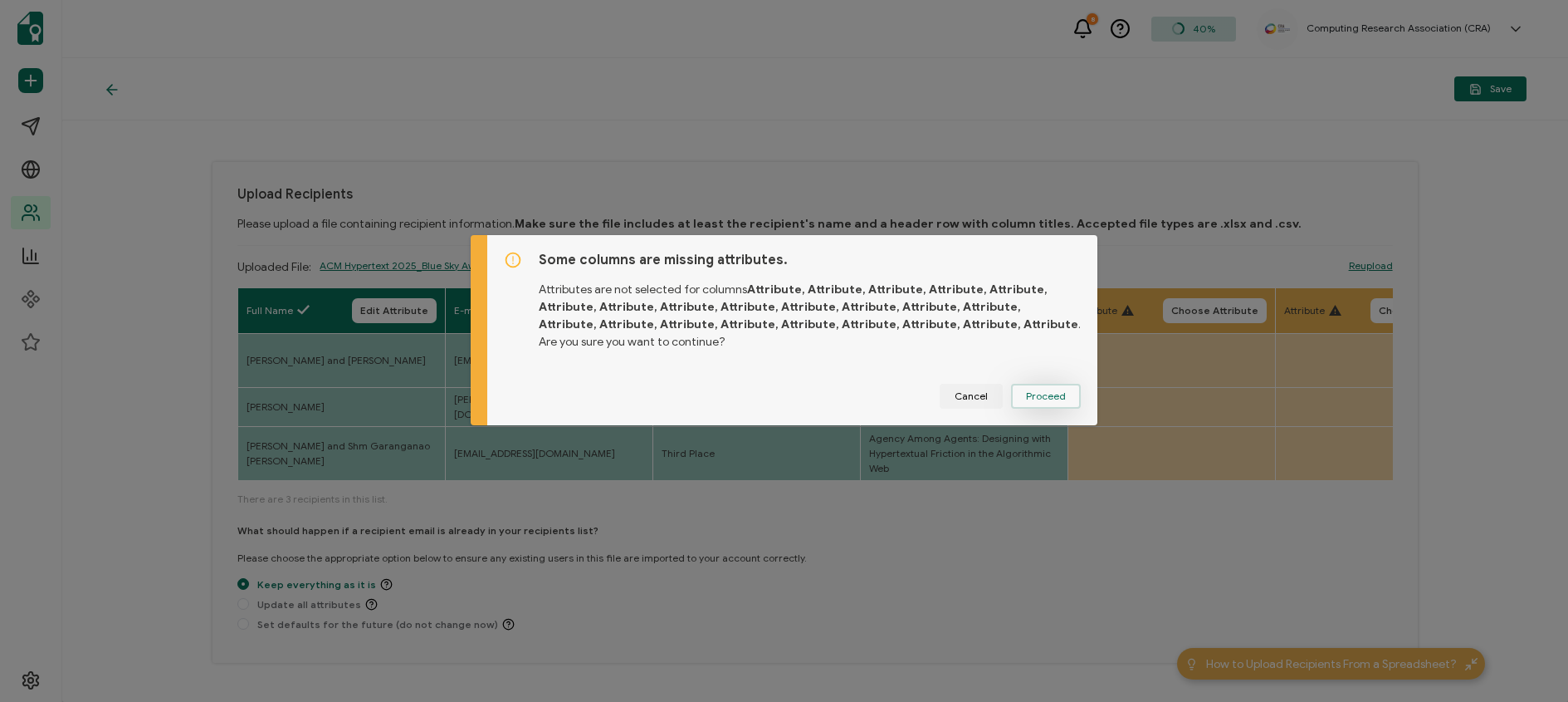
click at [1033, 392] on span "Proceed" at bounding box center [1046, 395] width 40 height 10
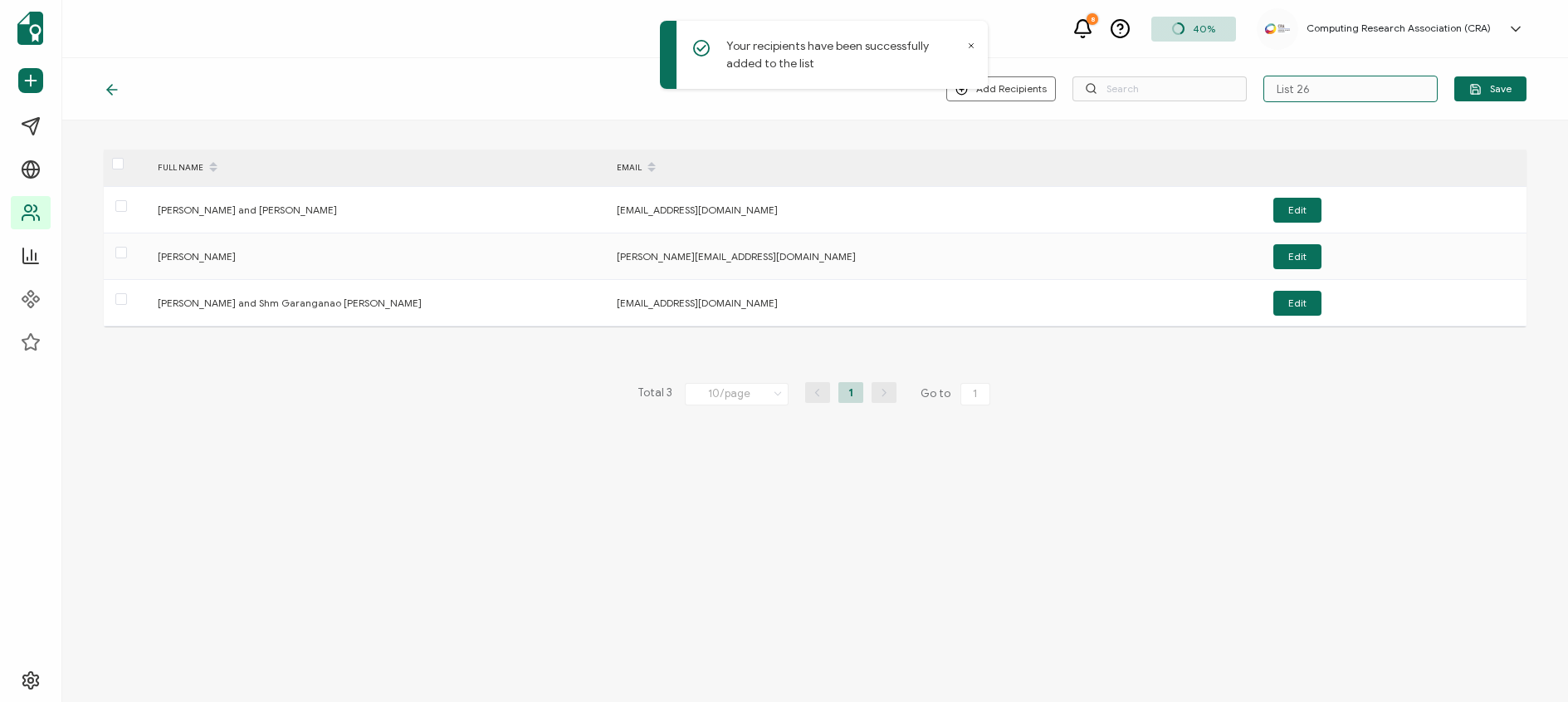
click at [1311, 97] on input "List 26" at bounding box center [1350, 89] width 174 height 27
paste input "ACM Hypertext 2025"
click at [1280, 89] on input "ACM Hypertext 2025" at bounding box center [1350, 89] width 174 height 27
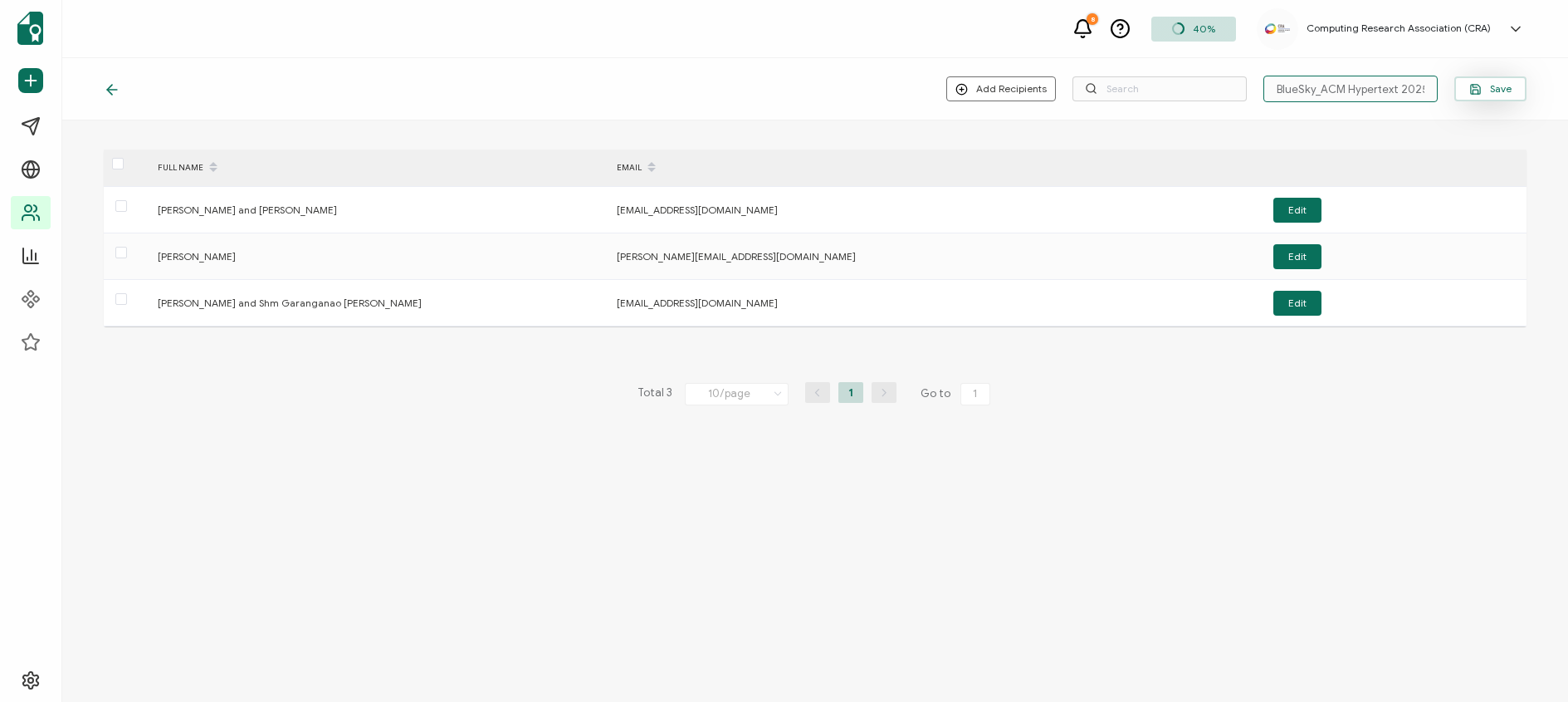
type input "BlueSky_ACM Hypertext 2025"
click at [1469, 90] on icon "button" at bounding box center [1475, 89] width 13 height 13
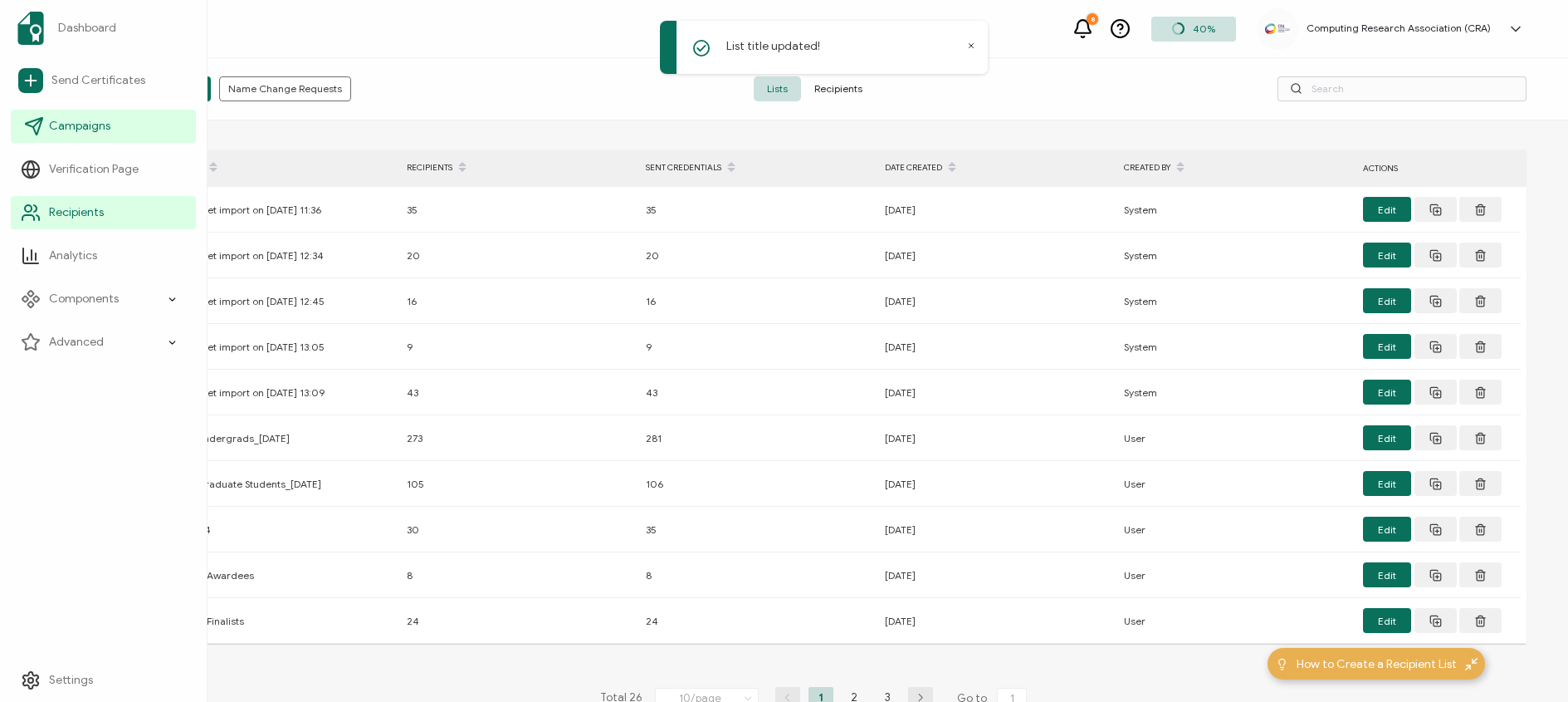
click at [39, 131] on icon at bounding box center [34, 126] width 20 height 20
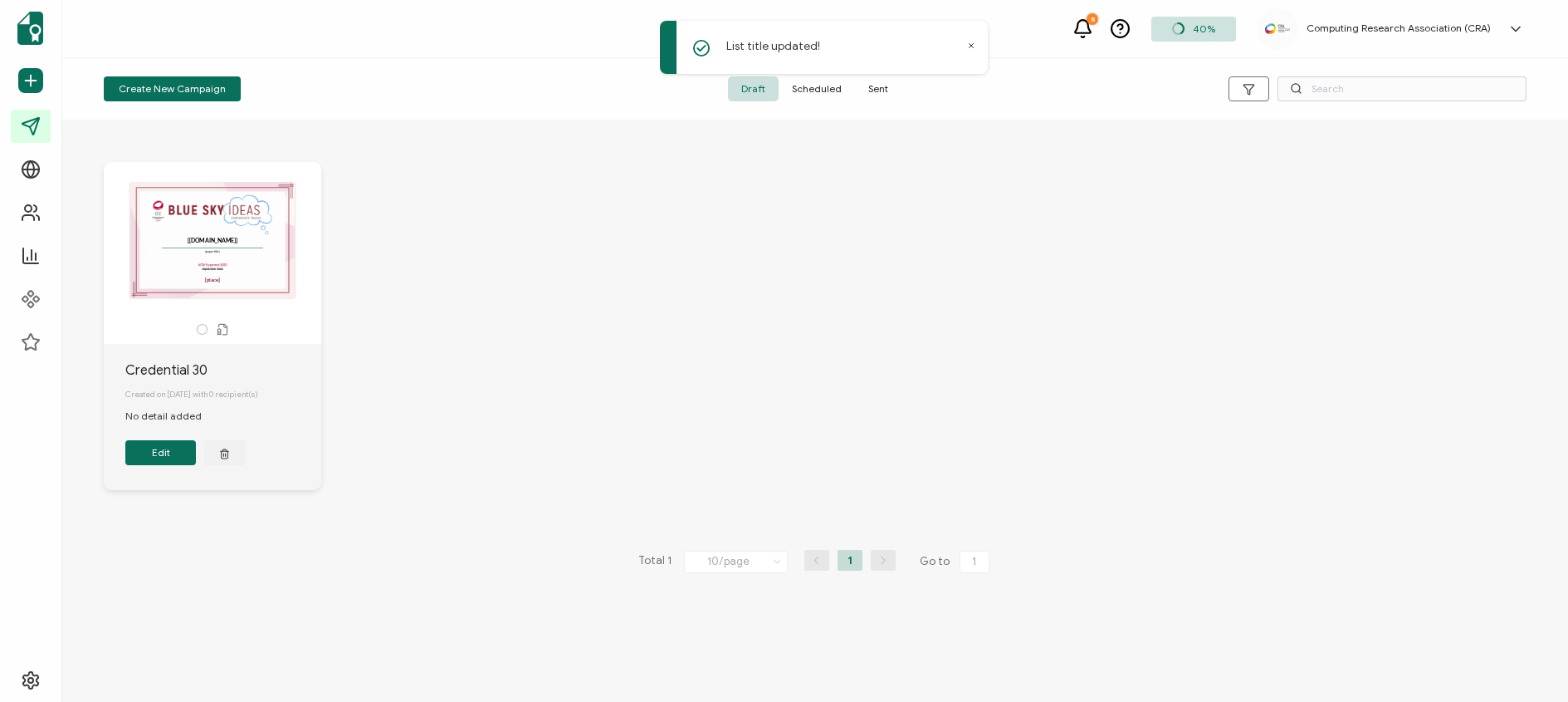
click at [159, 462] on button "Edit" at bounding box center [160, 452] width 71 height 25
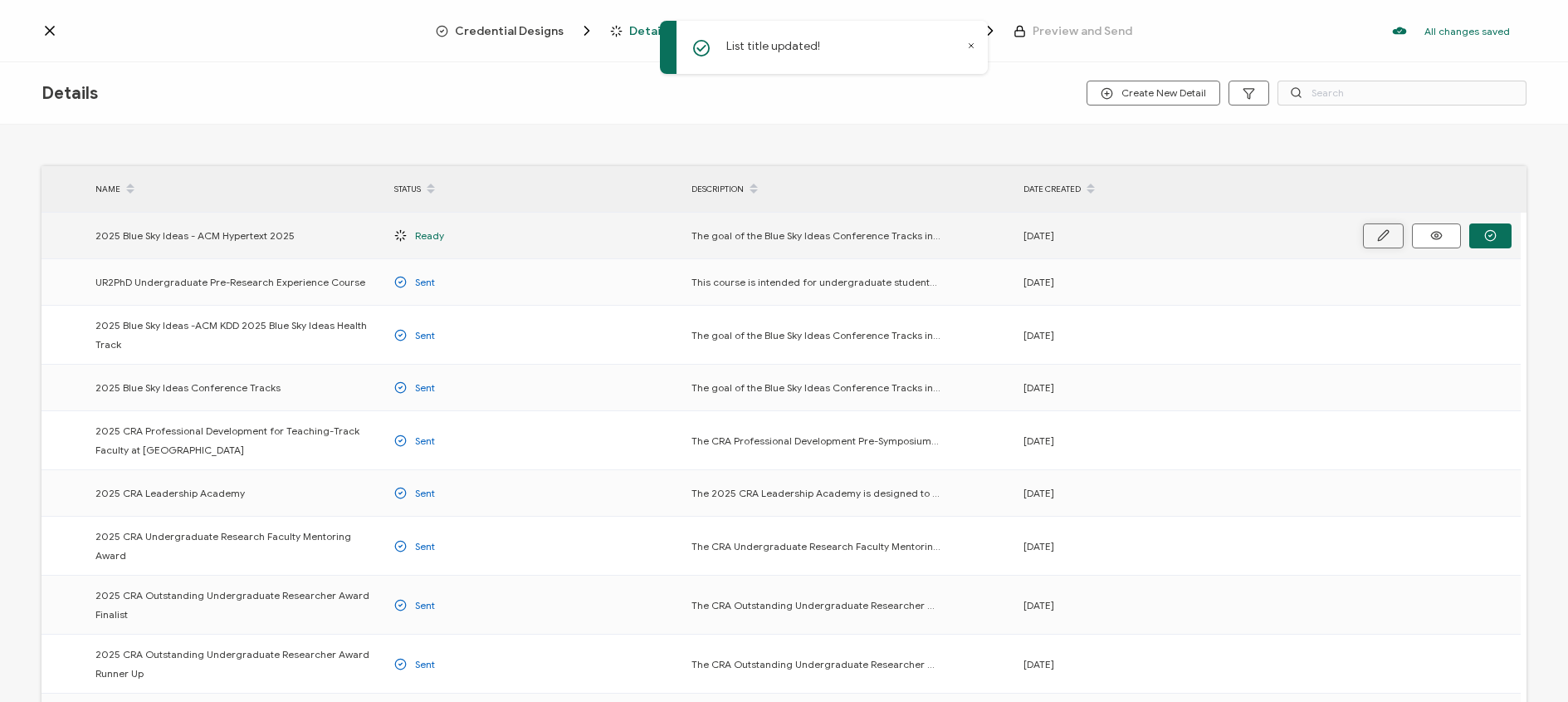
click at [1379, 234] on icon "button" at bounding box center [1383, 235] width 13 height 13
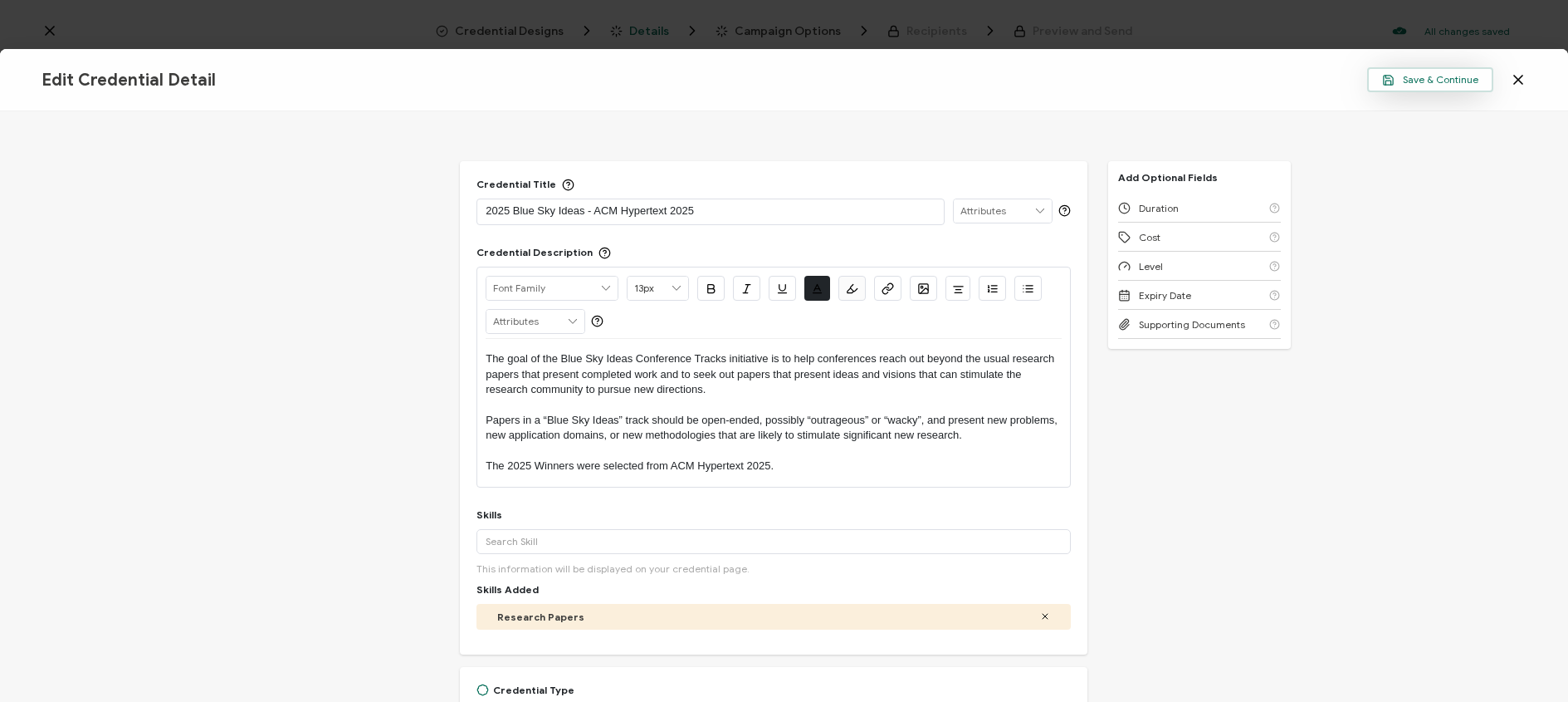
click at [1437, 78] on span "Save & Continue" at bounding box center [1430, 80] width 97 height 13
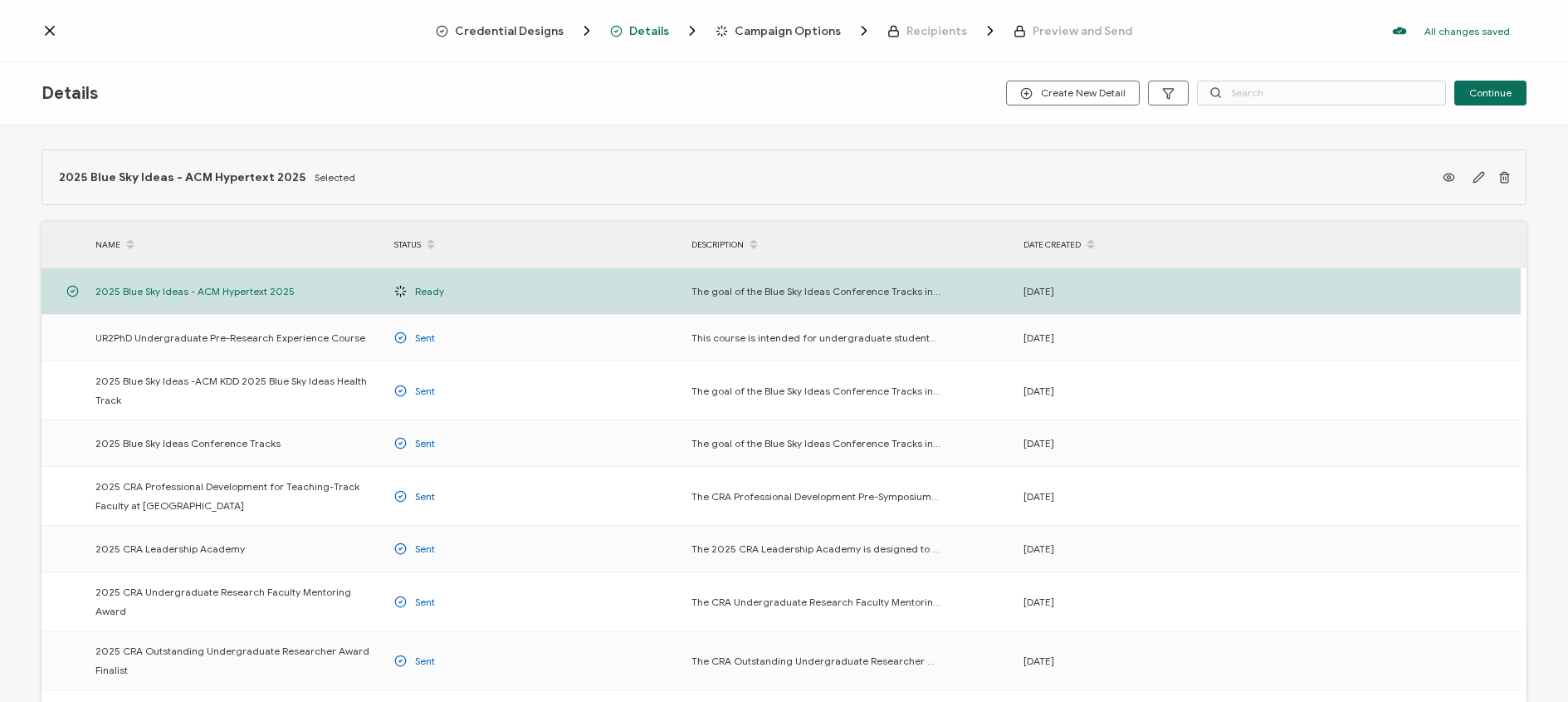
drag, startPoint x: 1375, startPoint y: 294, endPoint x: 1392, endPoint y: 249, distance: 48.1
click at [1392, 249] on div "NAME STATUS DESCRIPTION DATE CREATED 2025 Blue Sky Ideas - ACM Hypertext 2025 R…" at bounding box center [783, 514] width 1485 height 586
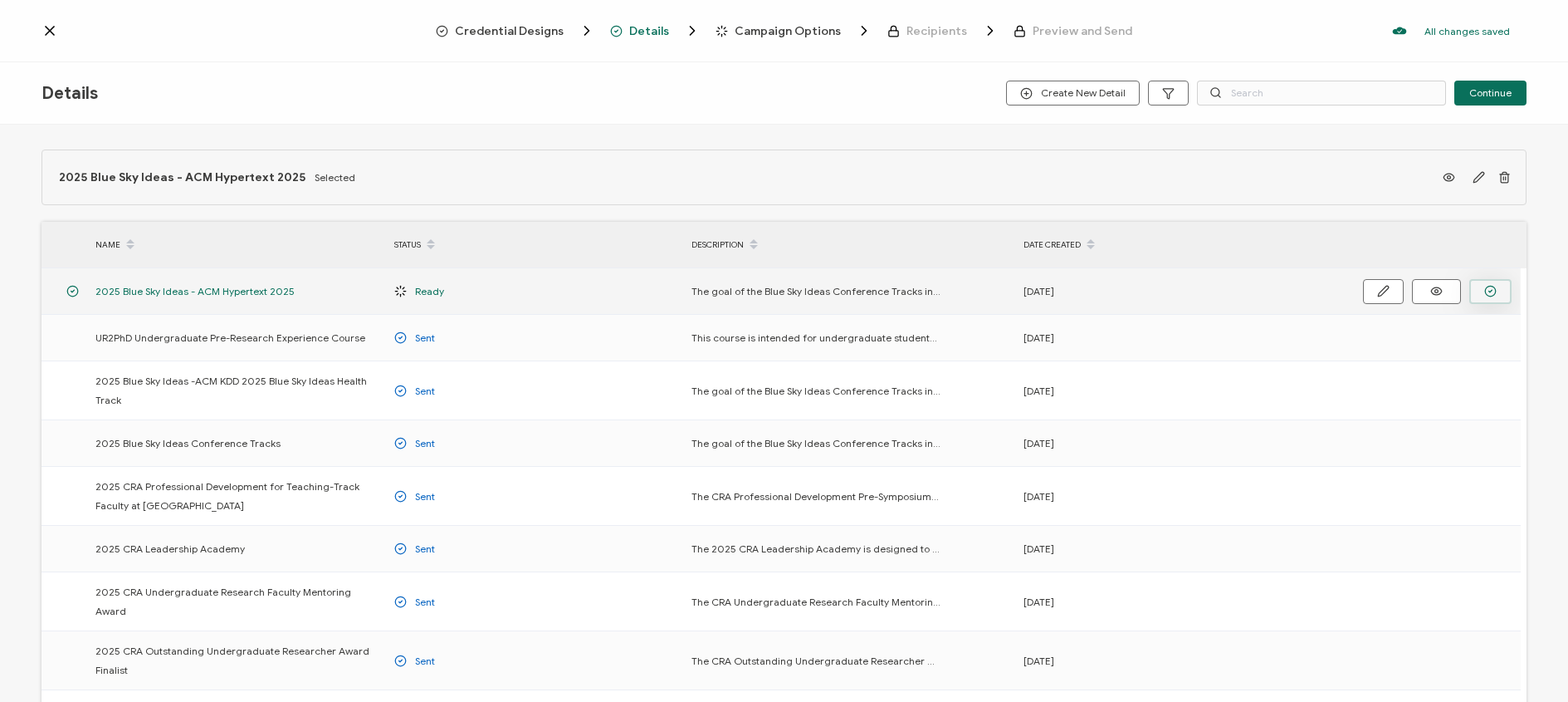
click at [1475, 292] on button "button" at bounding box center [1489, 292] width 42 height 25
click at [1502, 285] on button "button" at bounding box center [1489, 292] width 42 height 25
click at [1496, 292] on icon "button" at bounding box center [1490, 291] width 13 height 13
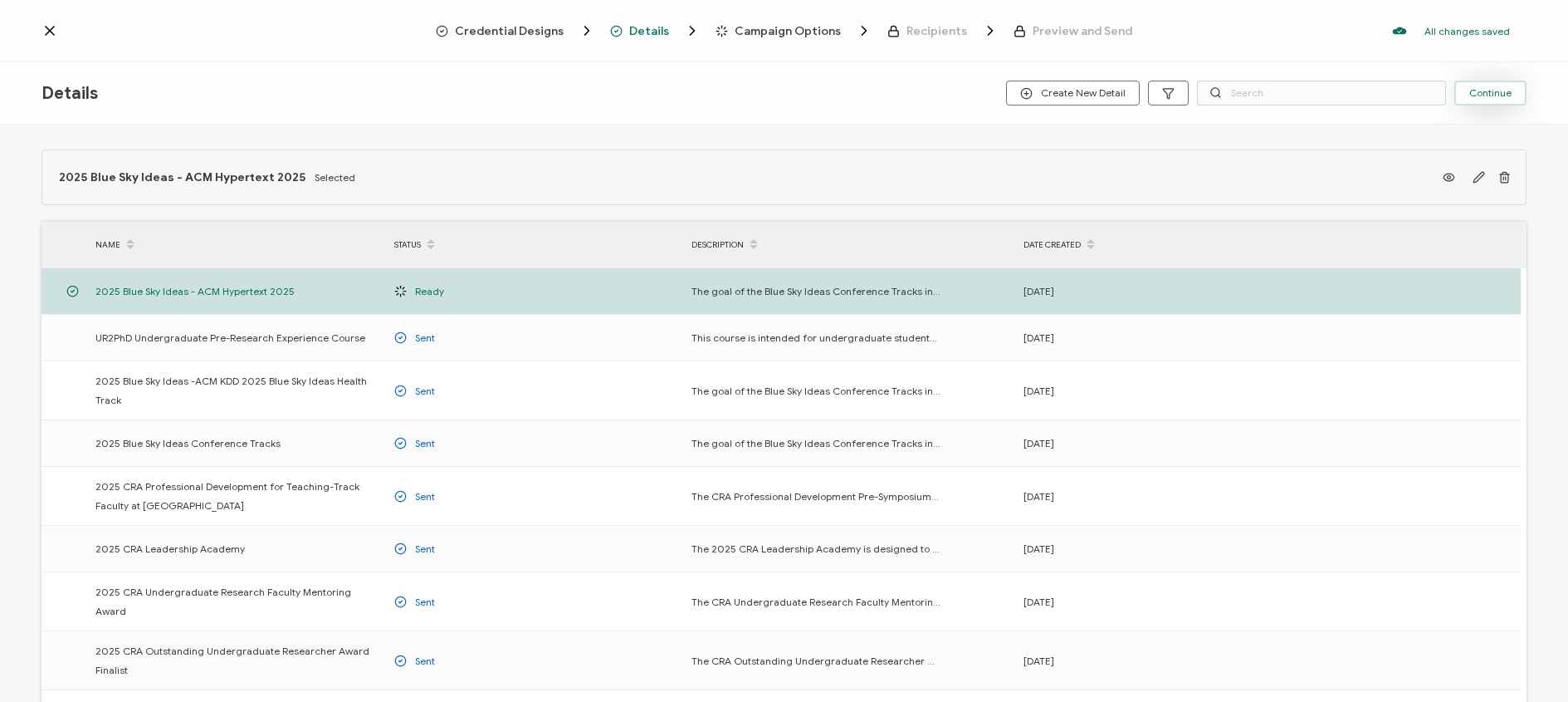
click at [1493, 93] on span "Continue" at bounding box center [1489, 92] width 42 height 10
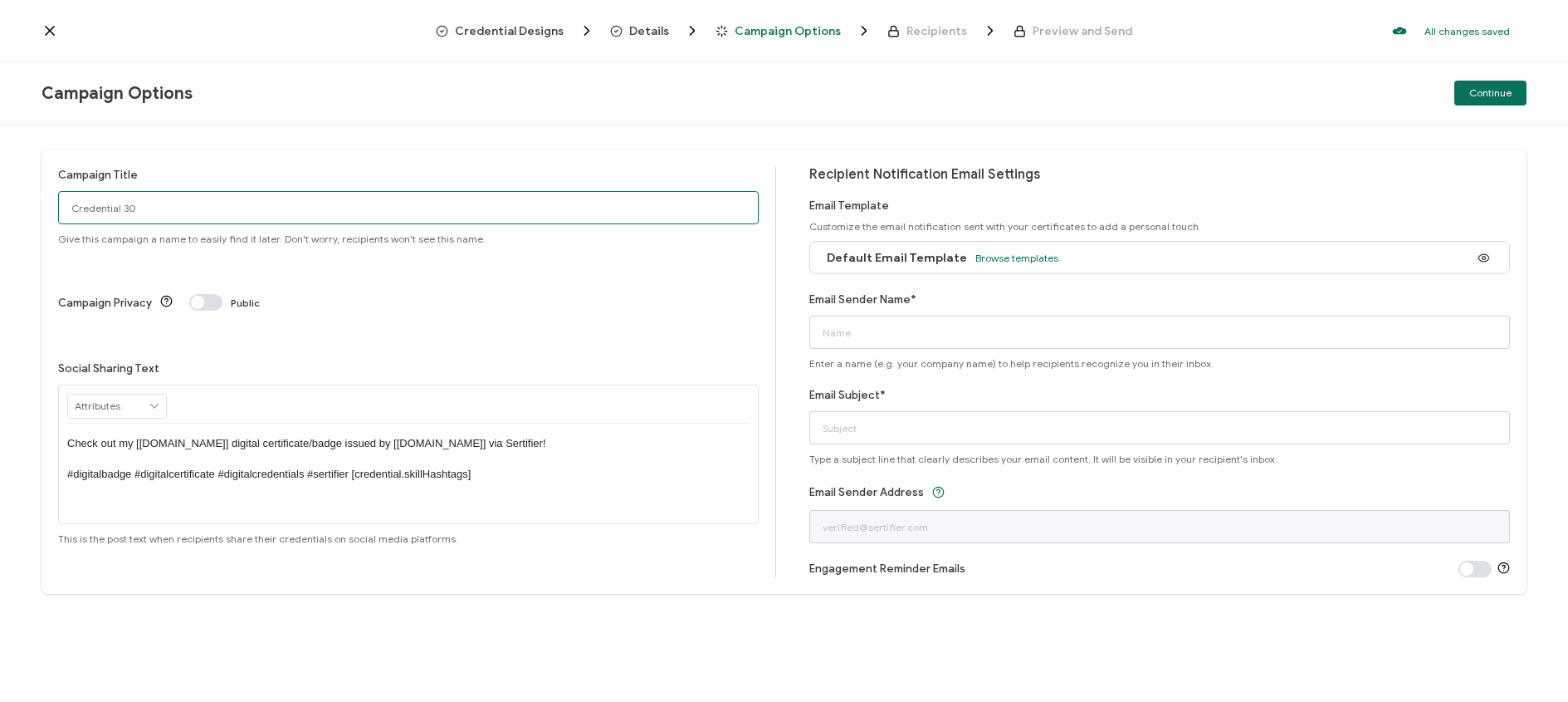
click at [223, 214] on input "Credential 30" at bounding box center [409, 207] width 701 height 33
paste input "ACM Hypertext 2025"
type input "Blue Sky Awards - ACM Hypertext 2025"
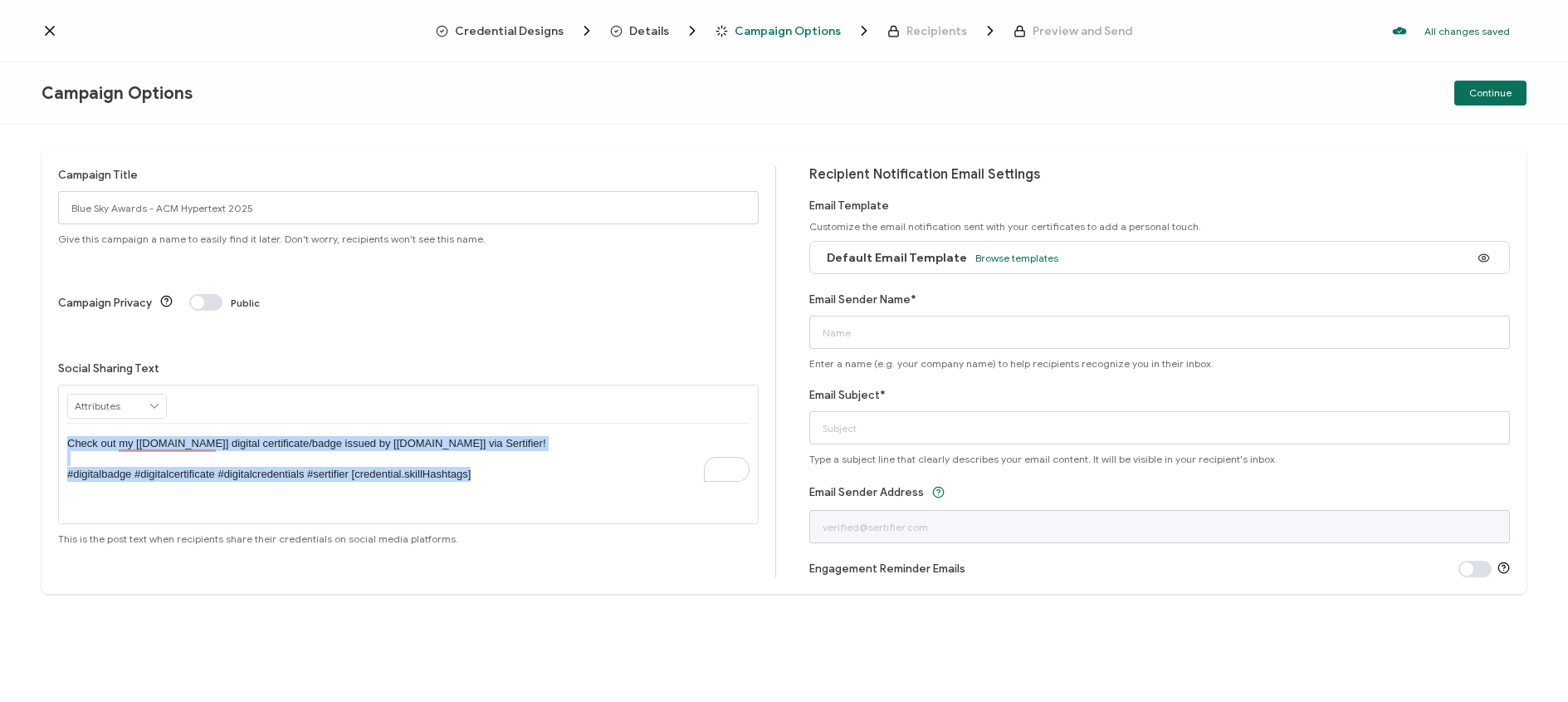
drag, startPoint x: 545, startPoint y: 412, endPoint x: 63, endPoint y: 384, distance: 482.8
click at [63, 385] on div "RECIPIENT Recipient Name Recipient E-Mail CREDENTIAL Credential ID Issue Date C…" at bounding box center [409, 454] width 701 height 140
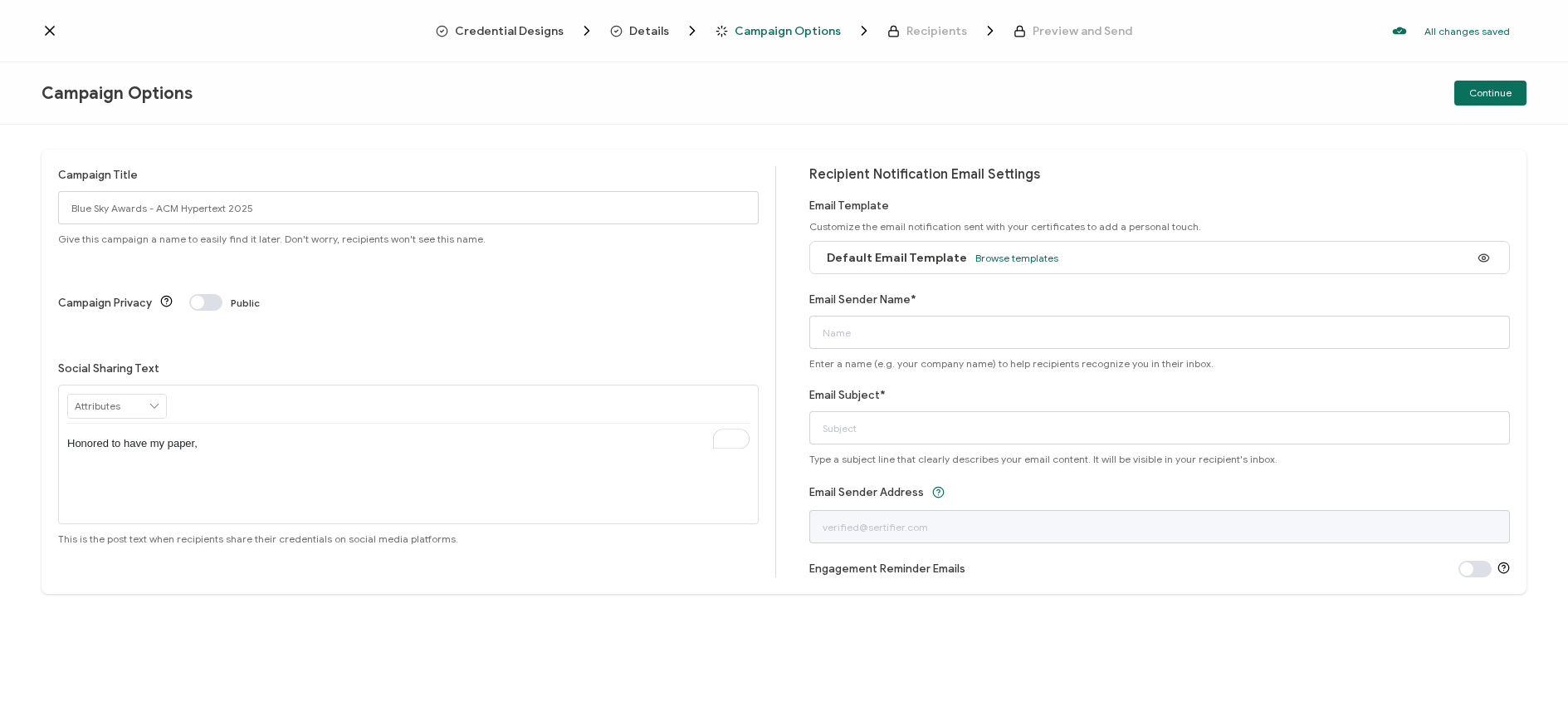
click at [123, 394] on input "text" at bounding box center [117, 406] width 98 height 23
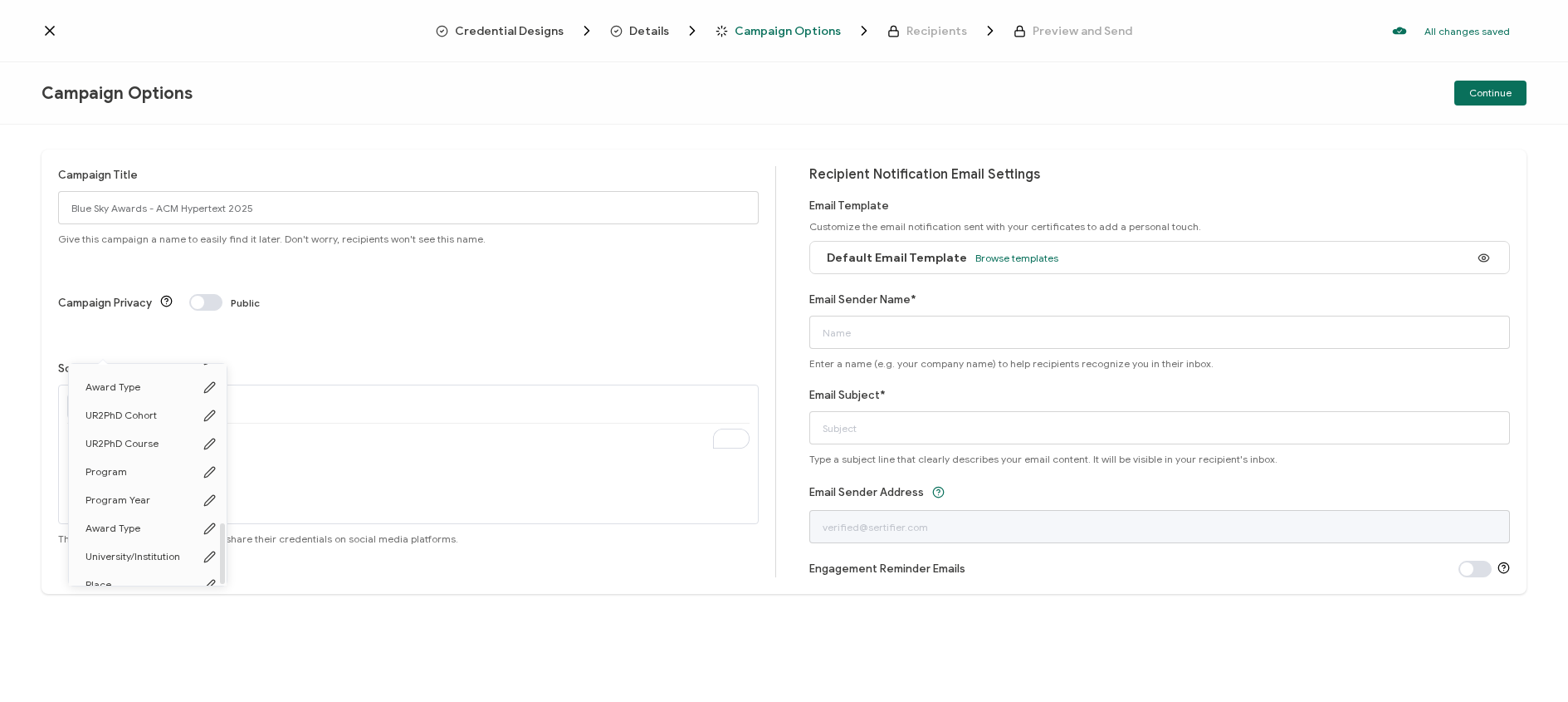
scroll to position [571, 0]
click at [140, 535] on li "Paper Title" at bounding box center [150, 544] width 164 height 29
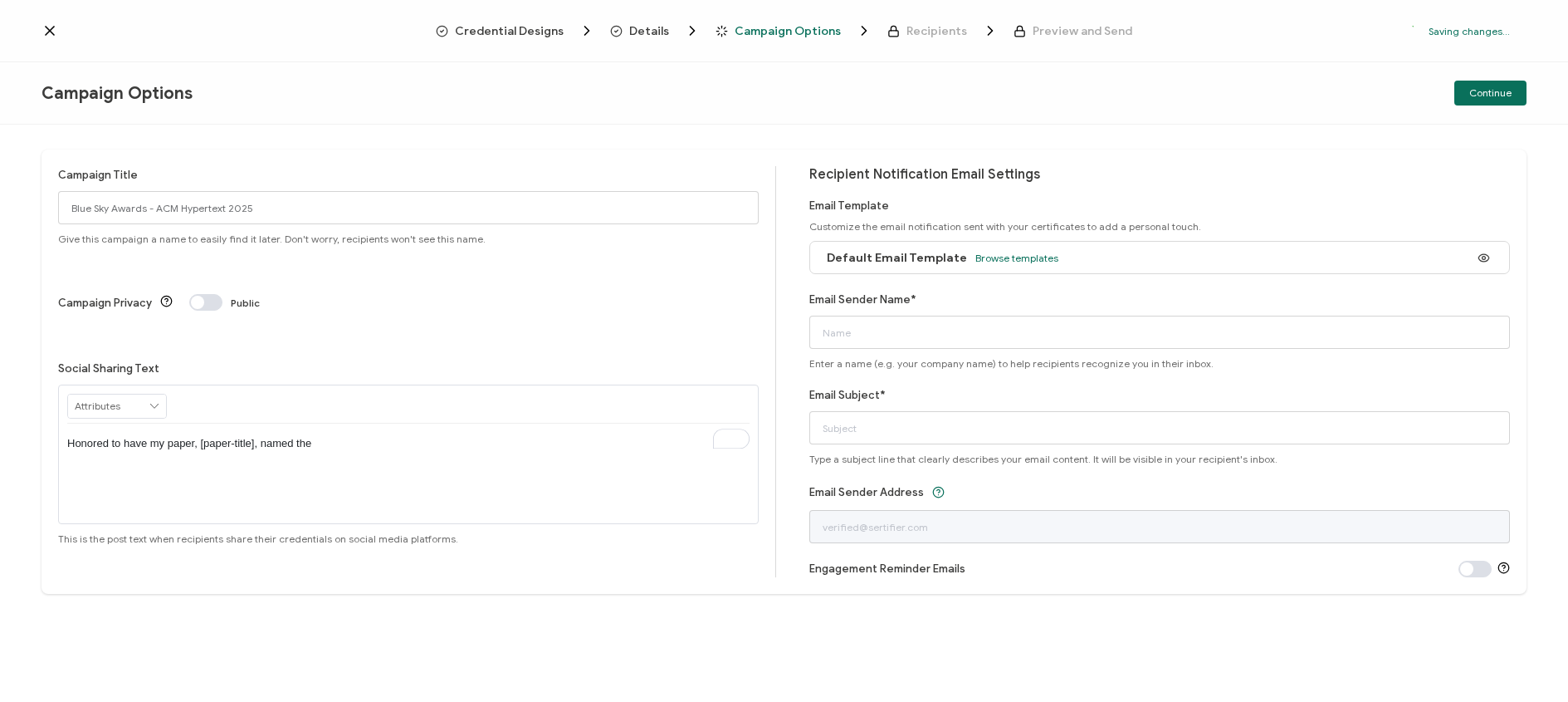
click at [164, 394] on input "text" at bounding box center [117, 406] width 98 height 23
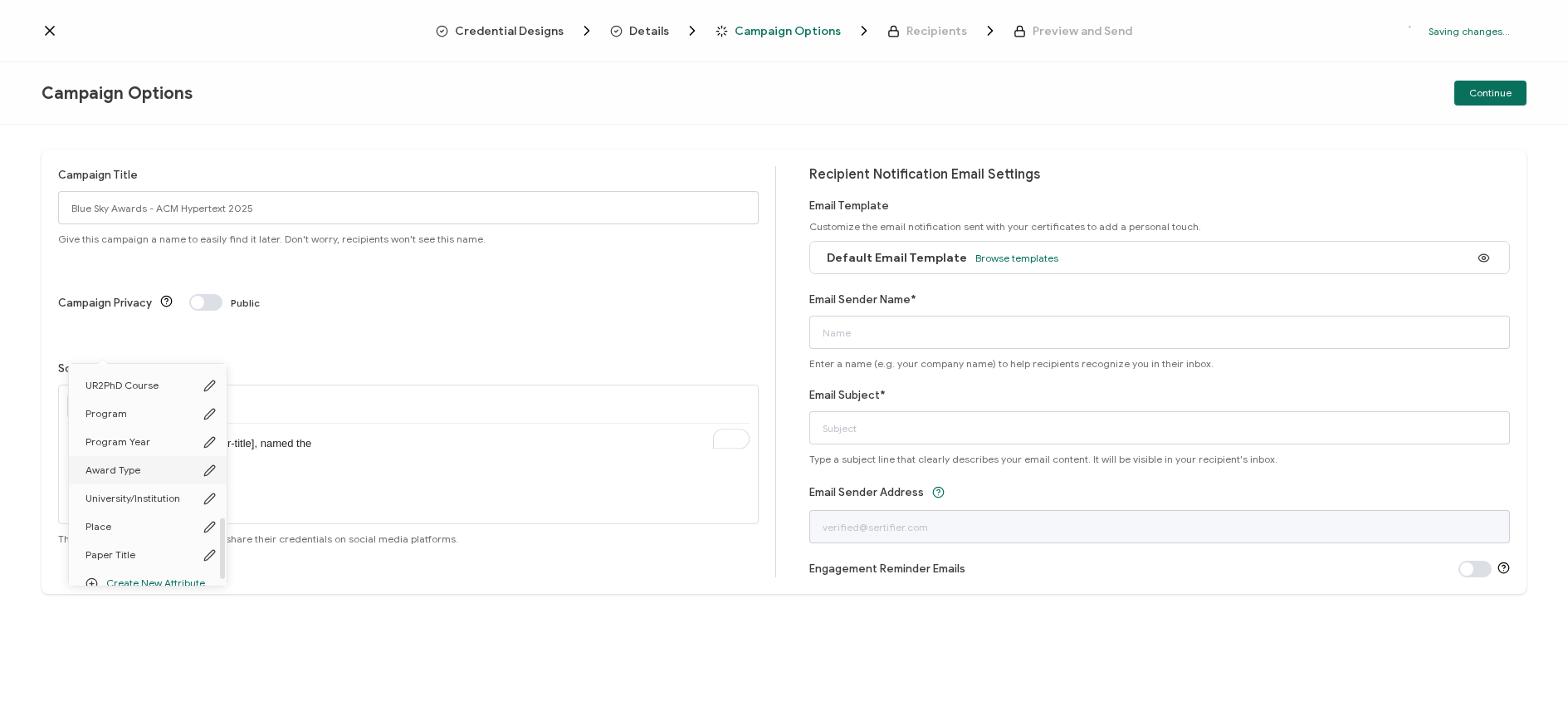
scroll to position [562, 0]
click at [128, 508] on li "Place" at bounding box center [150, 516] width 164 height 29
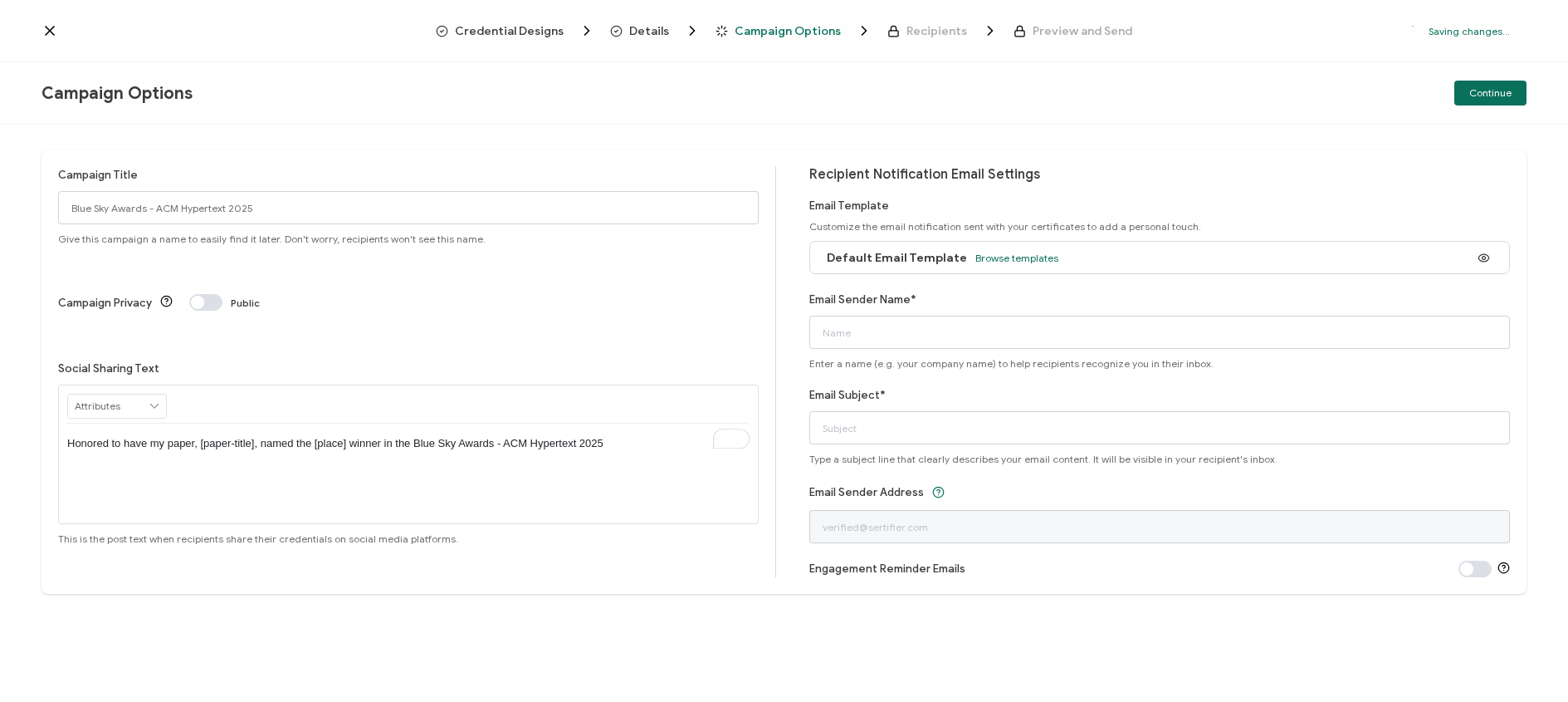
click at [655, 359] on div "Social Sharing Text Honored to have my paper, [paper-title], named the [place] …" at bounding box center [409, 452] width 701 height 185
click at [858, 431] on input "Email Subject*" at bounding box center [1159, 427] width 701 height 33
paste input "Celebrate and Share Your 2025 Blue Sky Ideas Award!"
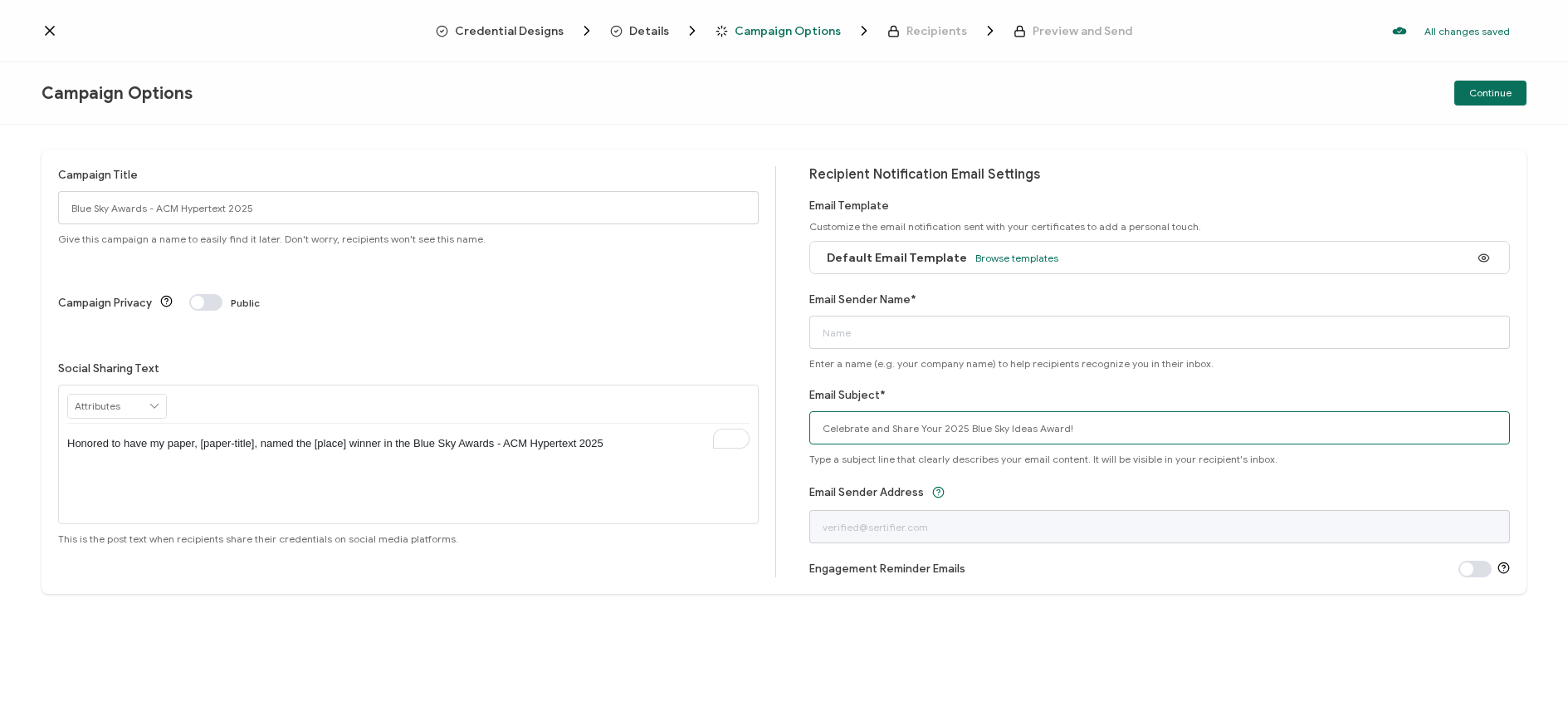
type input "Celebrate and Share Your 2025 Blue Sky Ideas Award!"
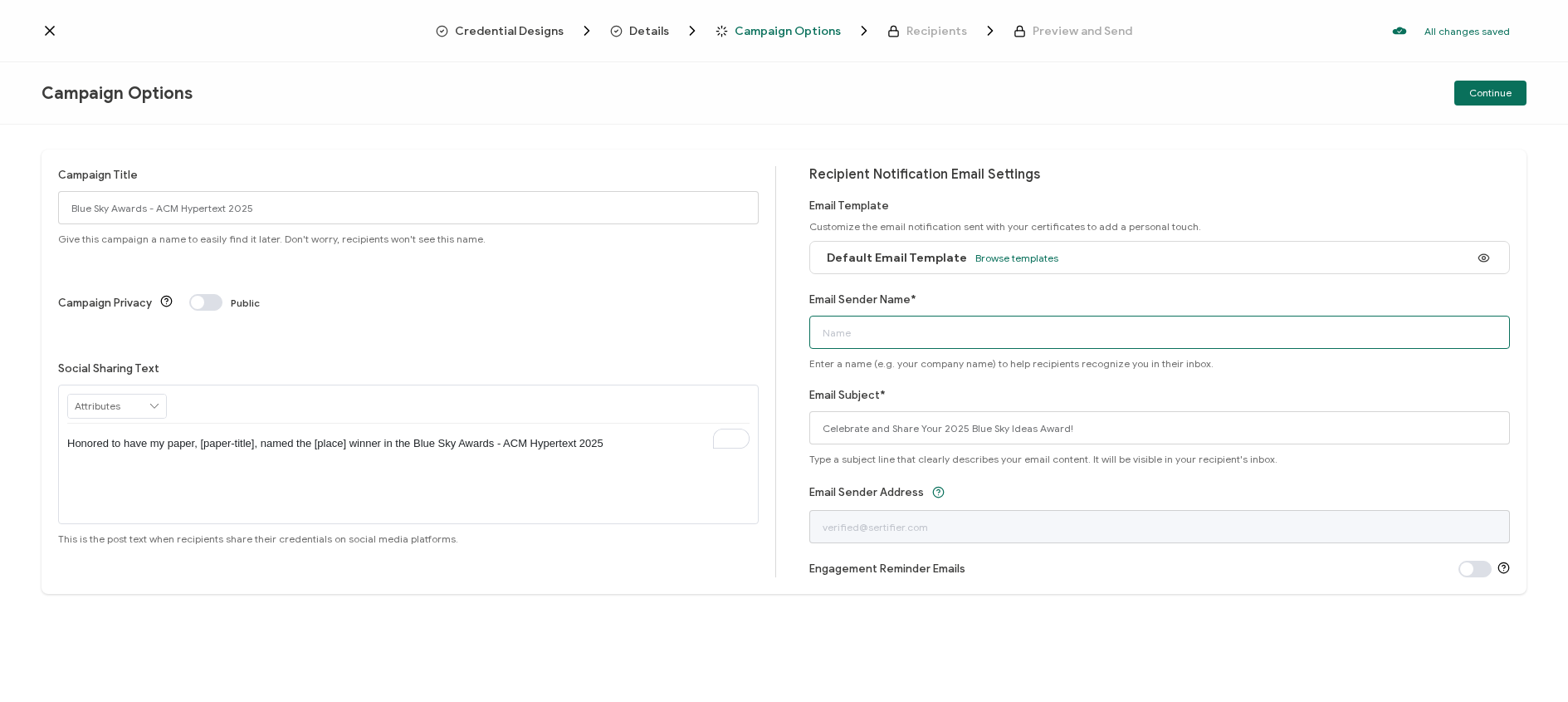
click at [840, 330] on input "Email Sender Name*" at bounding box center [1159, 332] width 701 height 33
paste input "Computing Research Association (CRA)"
type input "Computing Research Association (CRA)"
click at [1227, 189] on div "Recipient Notification Email Settings Email Template Customize the email notifi…" at bounding box center [1159, 372] width 701 height 411
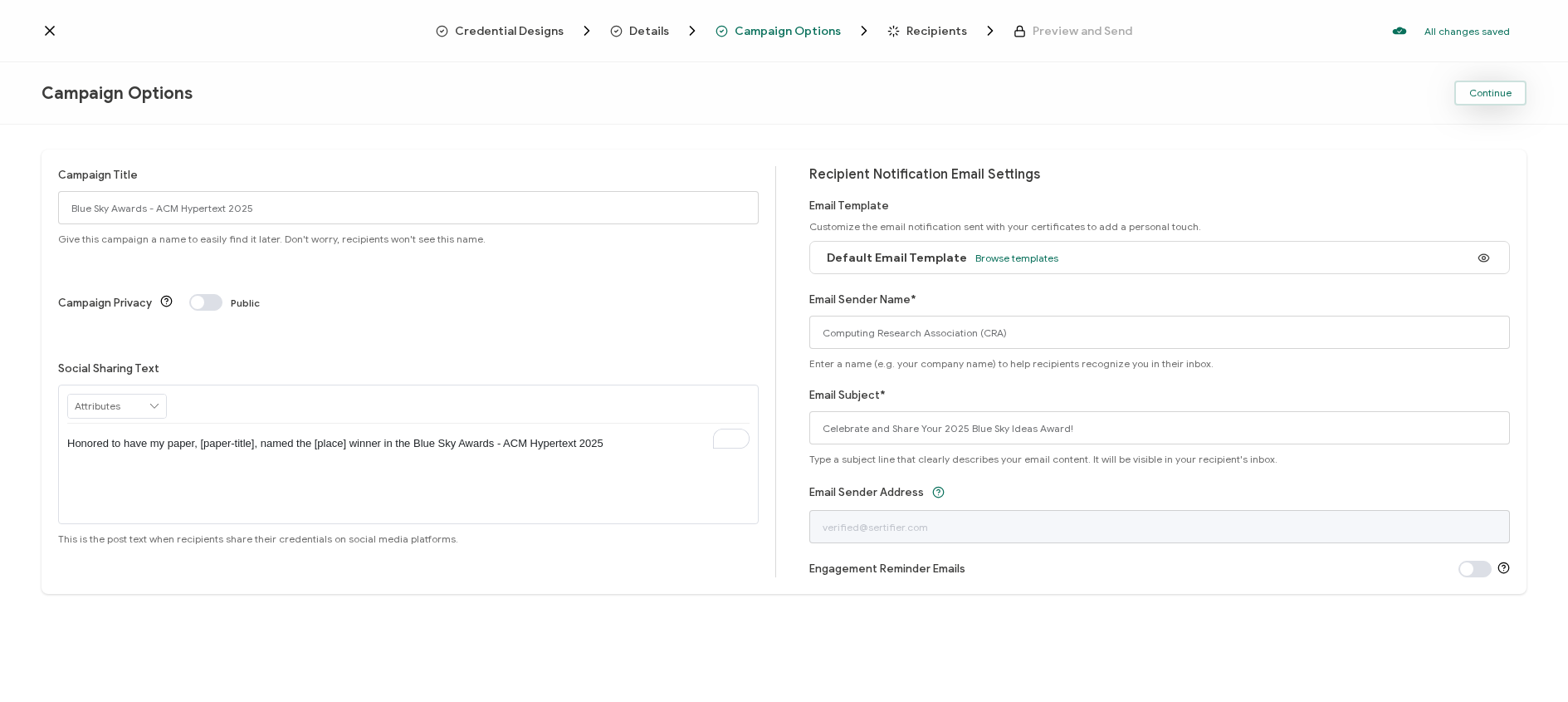
click at [1475, 97] on span "Continue" at bounding box center [1489, 92] width 42 height 10
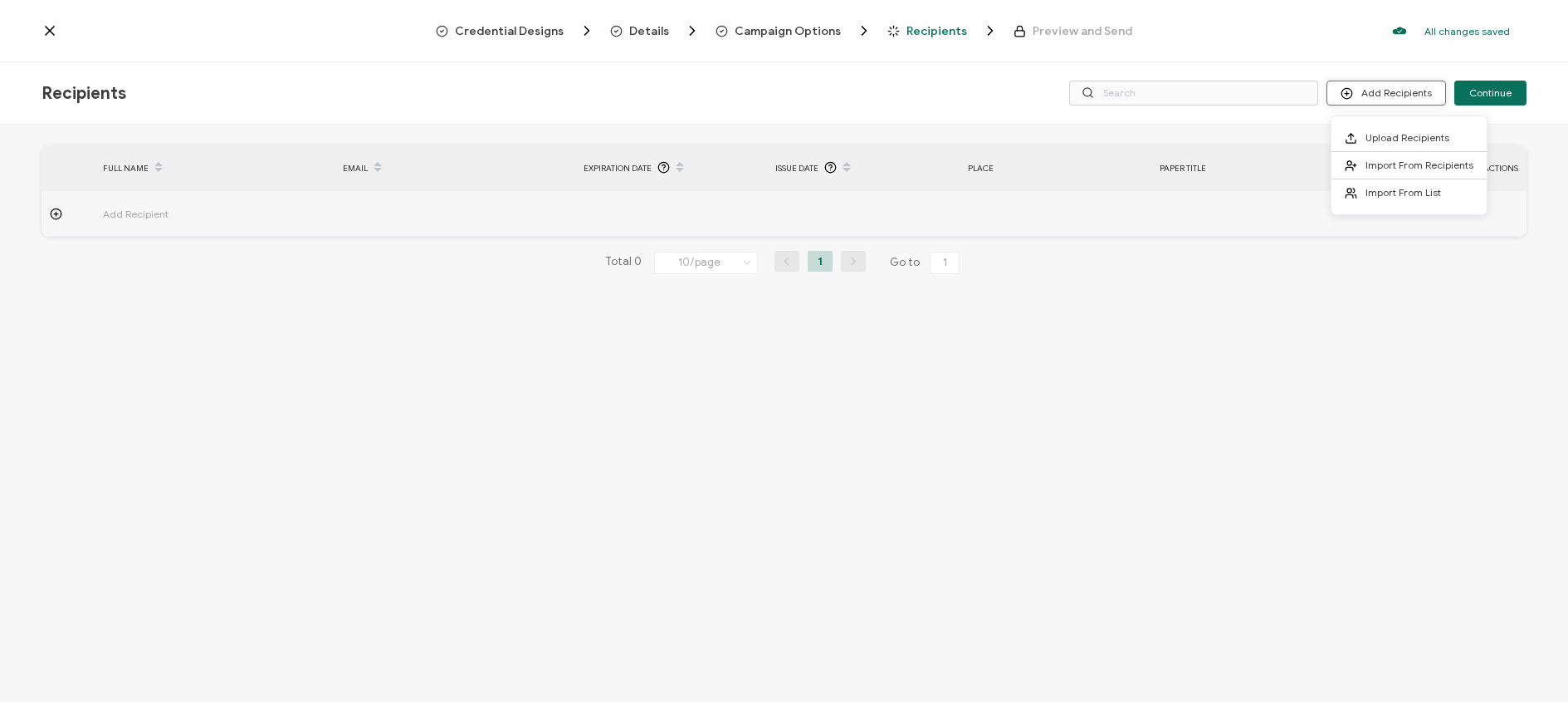
click at [1371, 89] on button "Add Recipients" at bounding box center [1387, 93] width 120 height 25
click at [1379, 189] on span "Import From List" at bounding box center [1403, 192] width 75 height 13
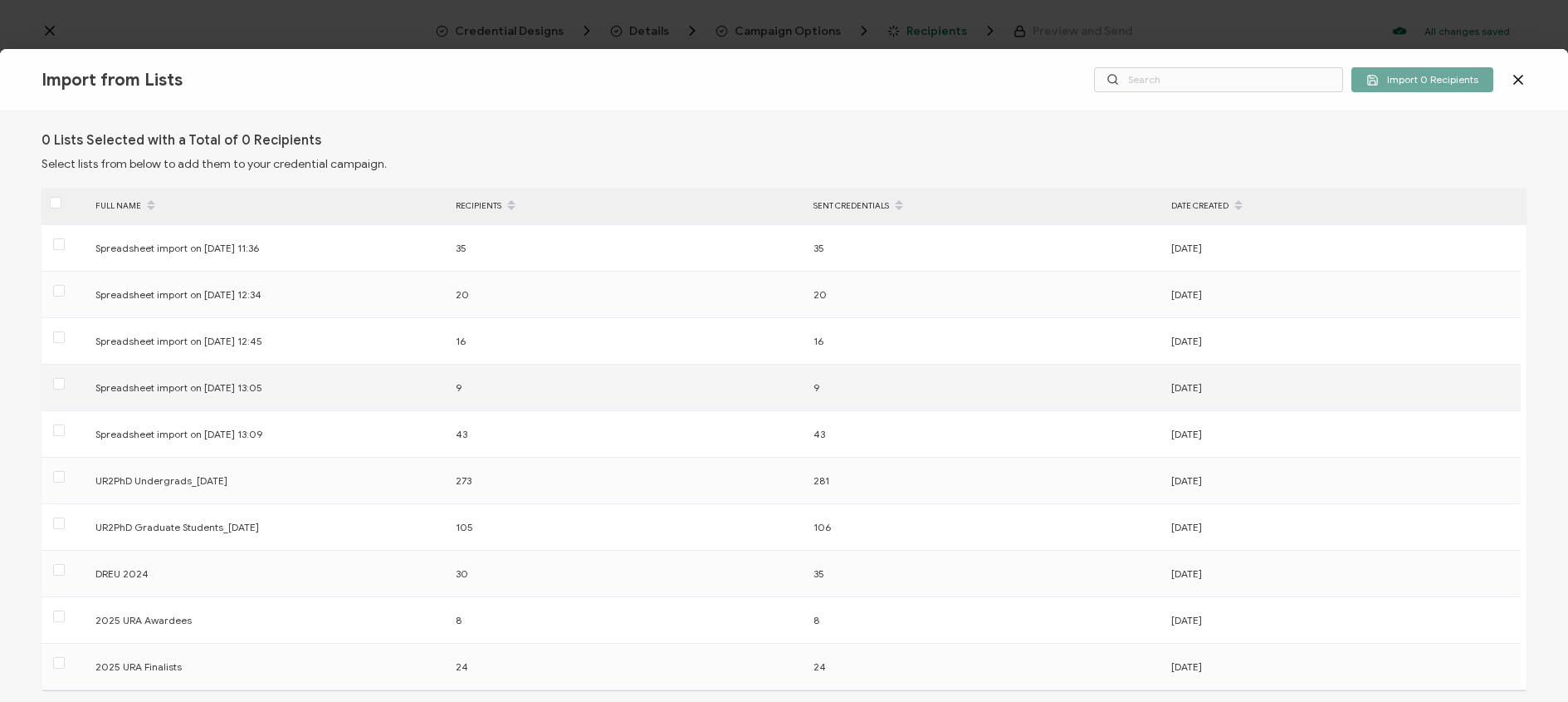
scroll to position [177, 0]
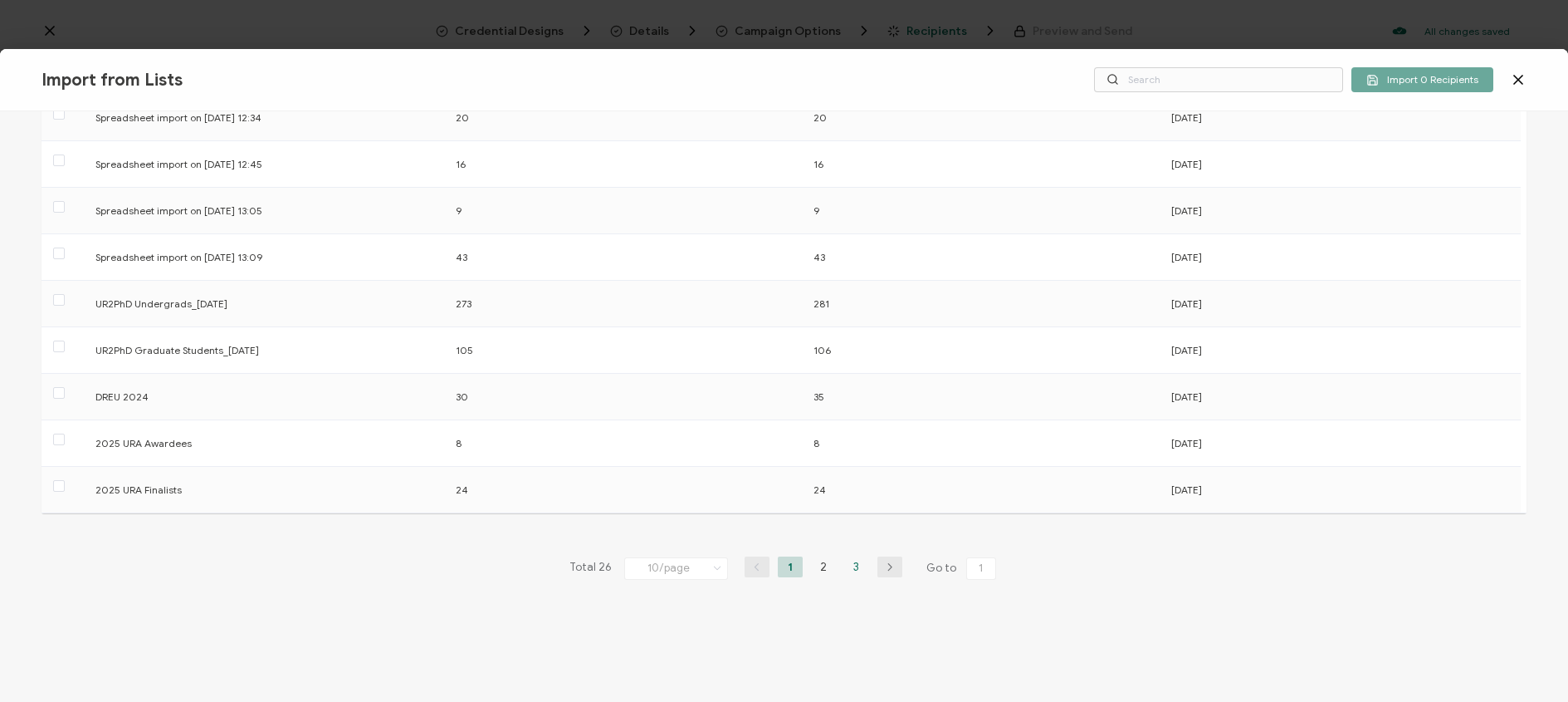
click at [850, 566] on li "3" at bounding box center [856, 566] width 25 height 21
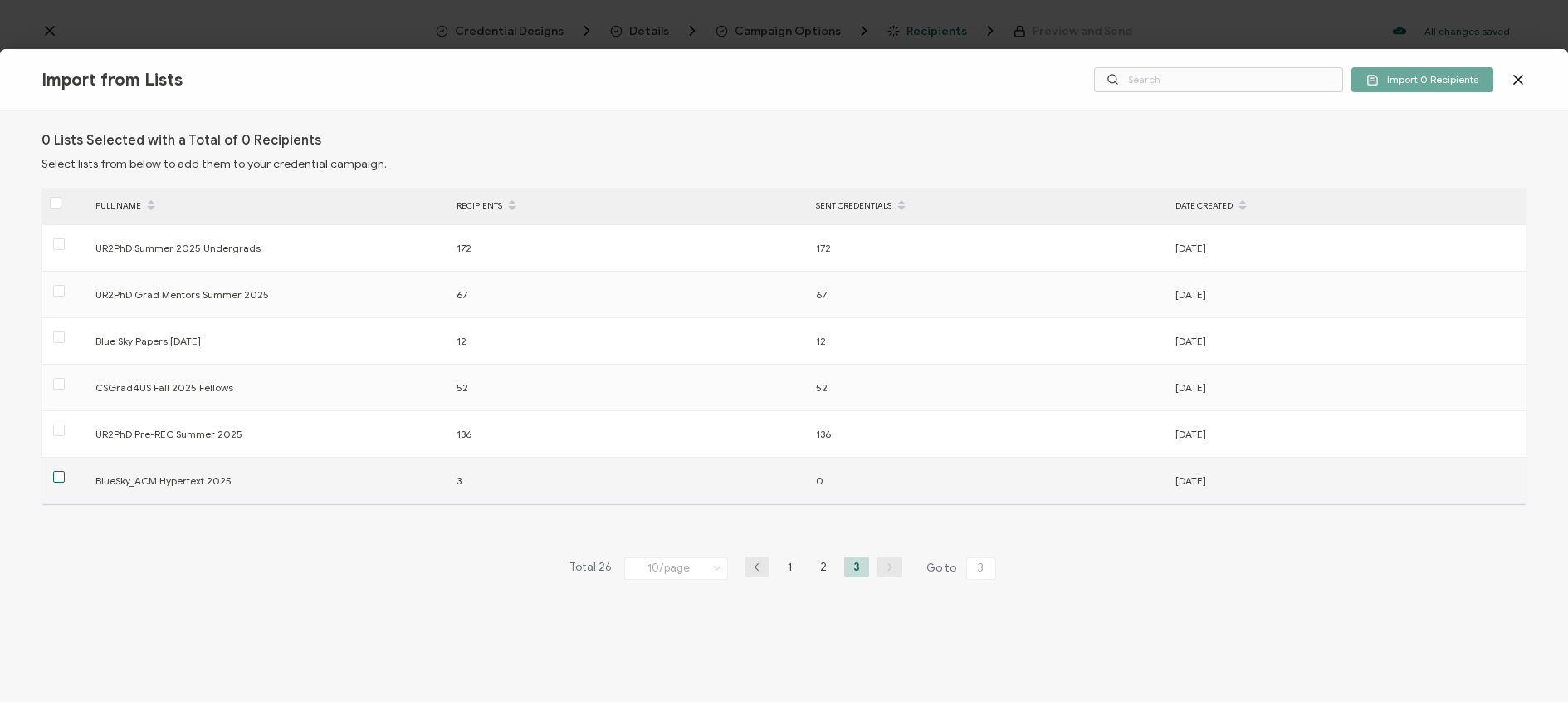
click at [57, 481] on span at bounding box center [58, 476] width 12 height 12
click at [64, 470] on input "checkbox" at bounding box center [64, 470] width 0 height 0
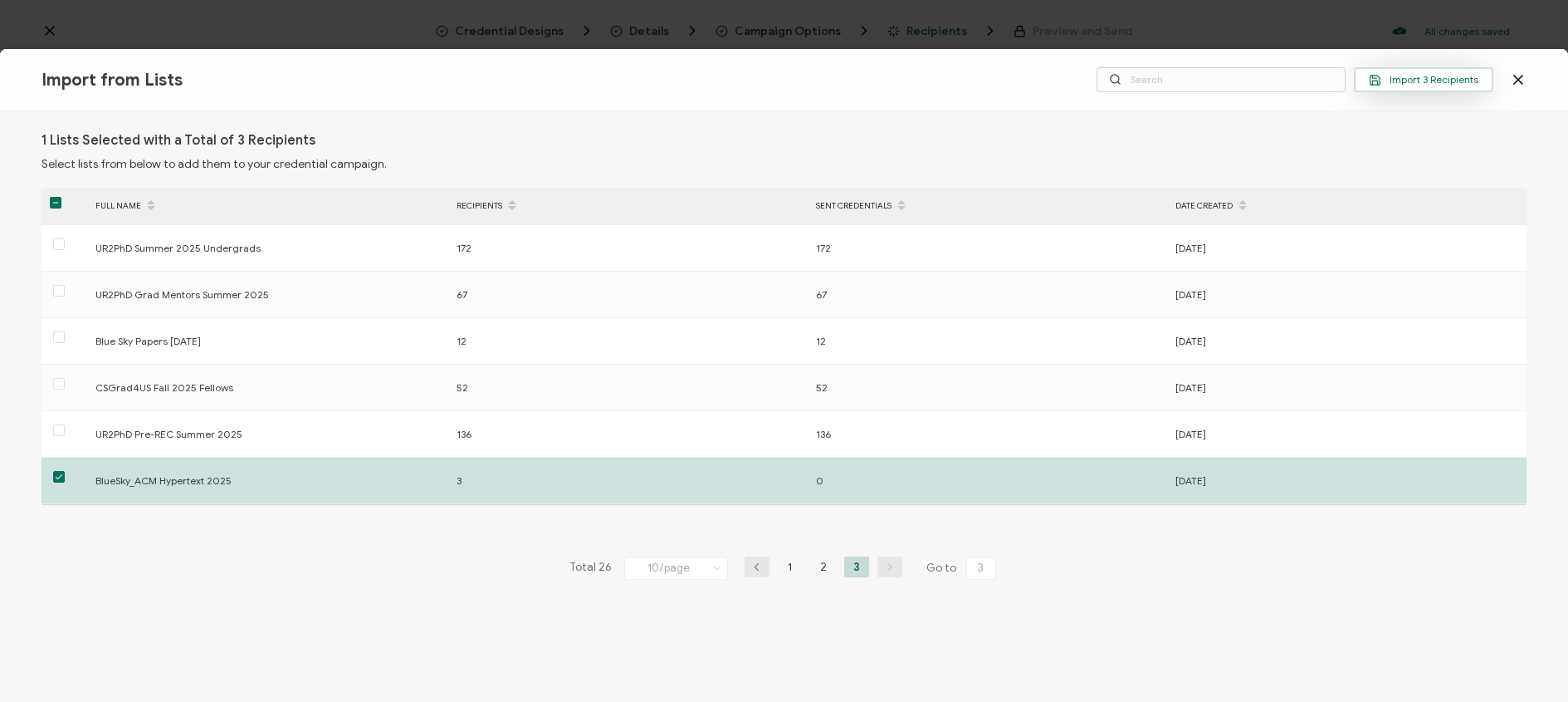
click at [1422, 80] on span "Import 3 Recipients" at bounding box center [1423, 80] width 110 height 13
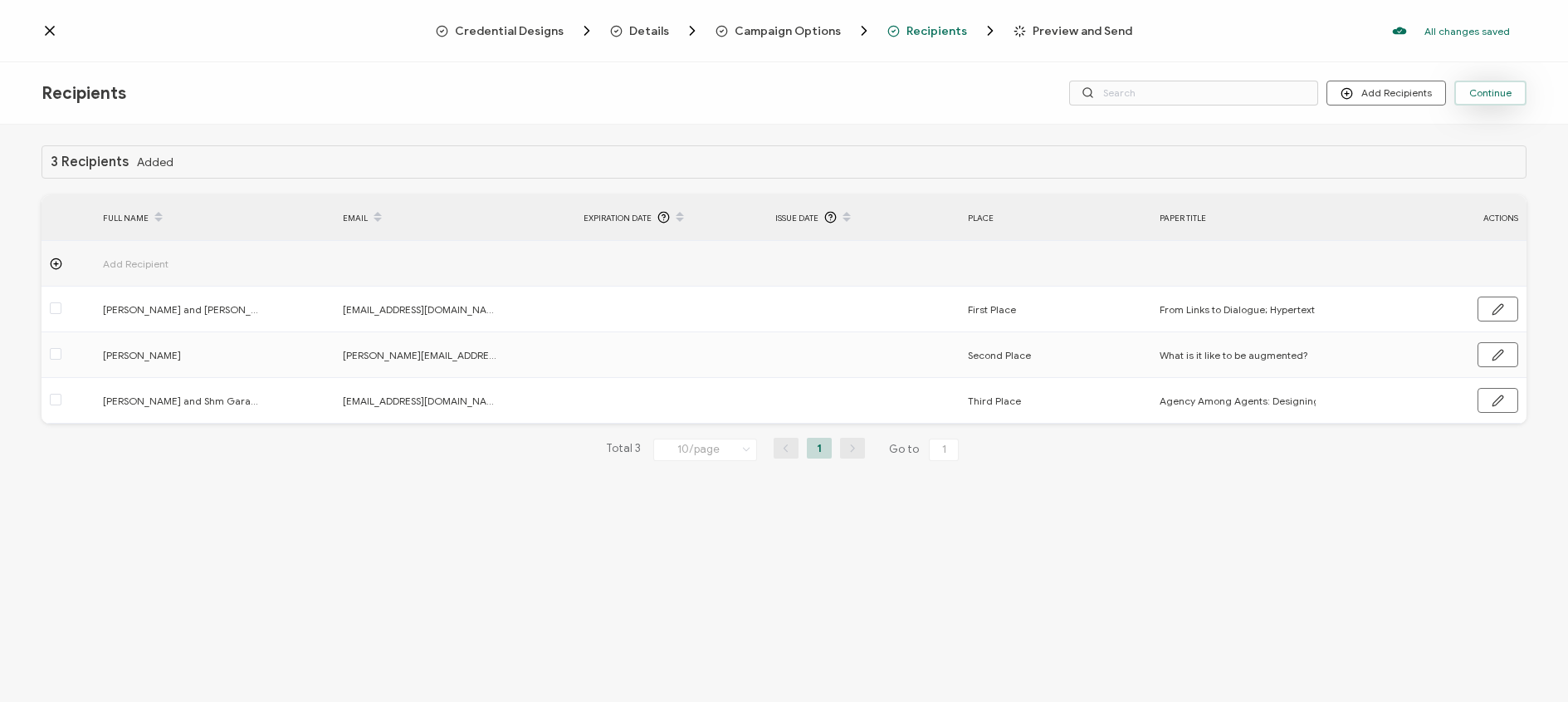
click at [1502, 97] on span "Continue" at bounding box center [1489, 92] width 42 height 10
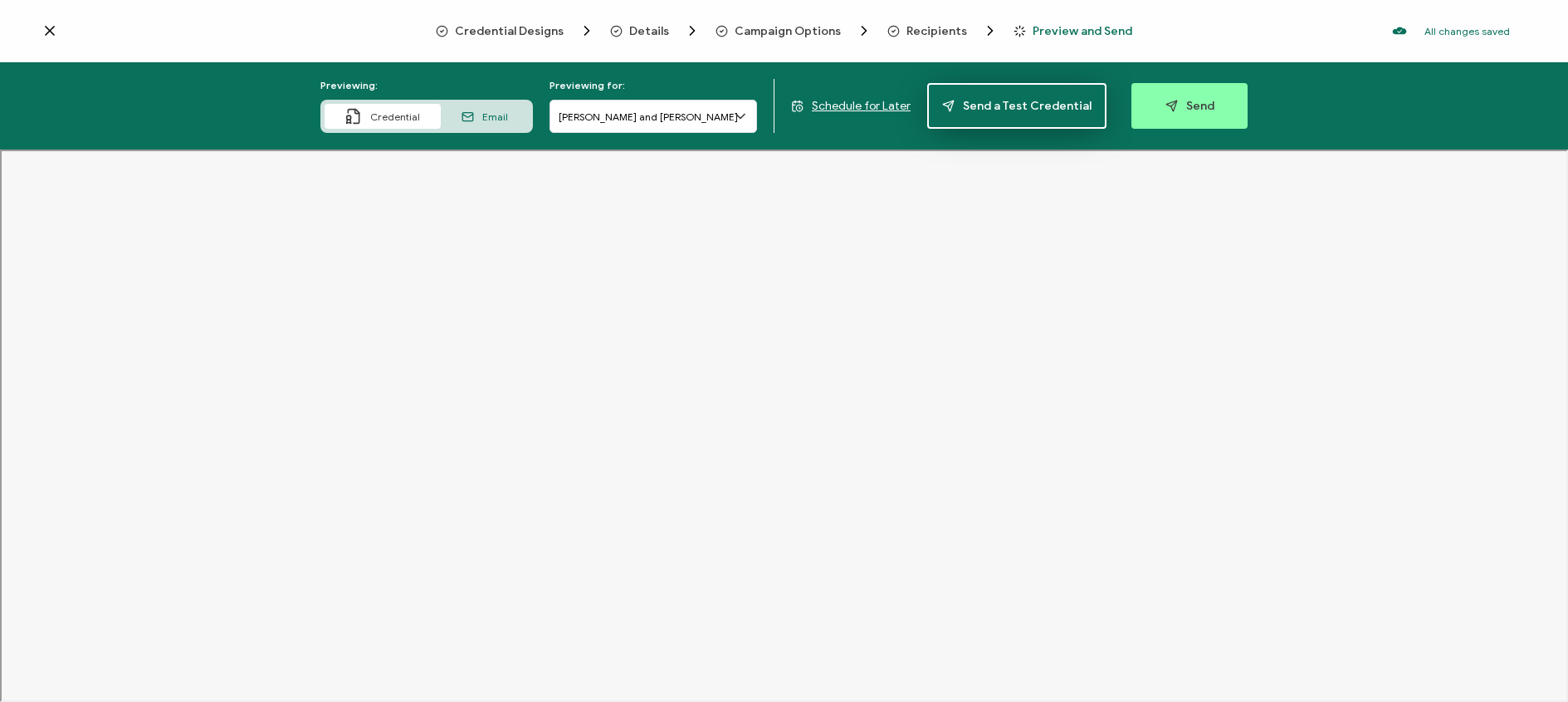
click at [1006, 109] on span "Send a Test Credential" at bounding box center [1016, 106] width 149 height 13
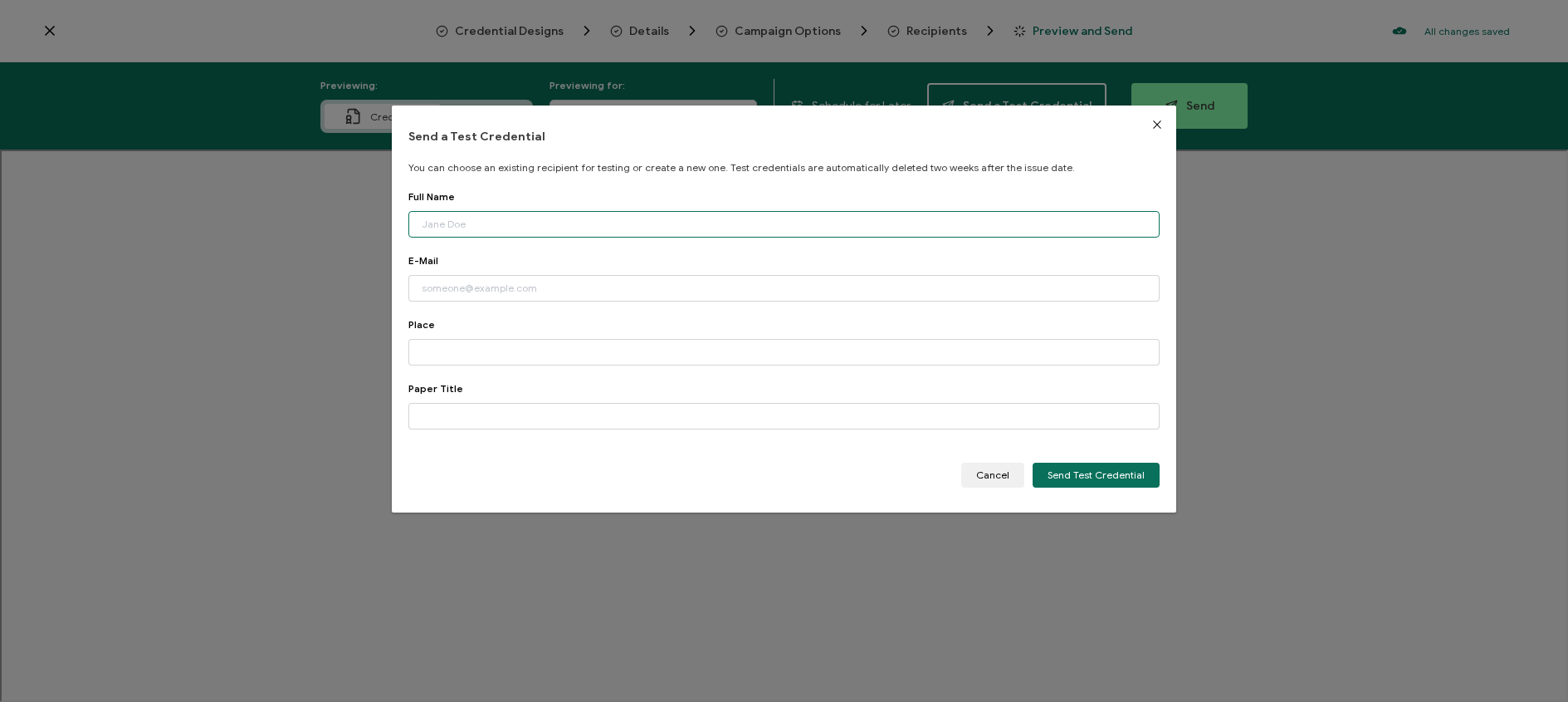
click at [624, 221] on input "dialog" at bounding box center [784, 224] width 751 height 27
type input "[PERSON_NAME]"
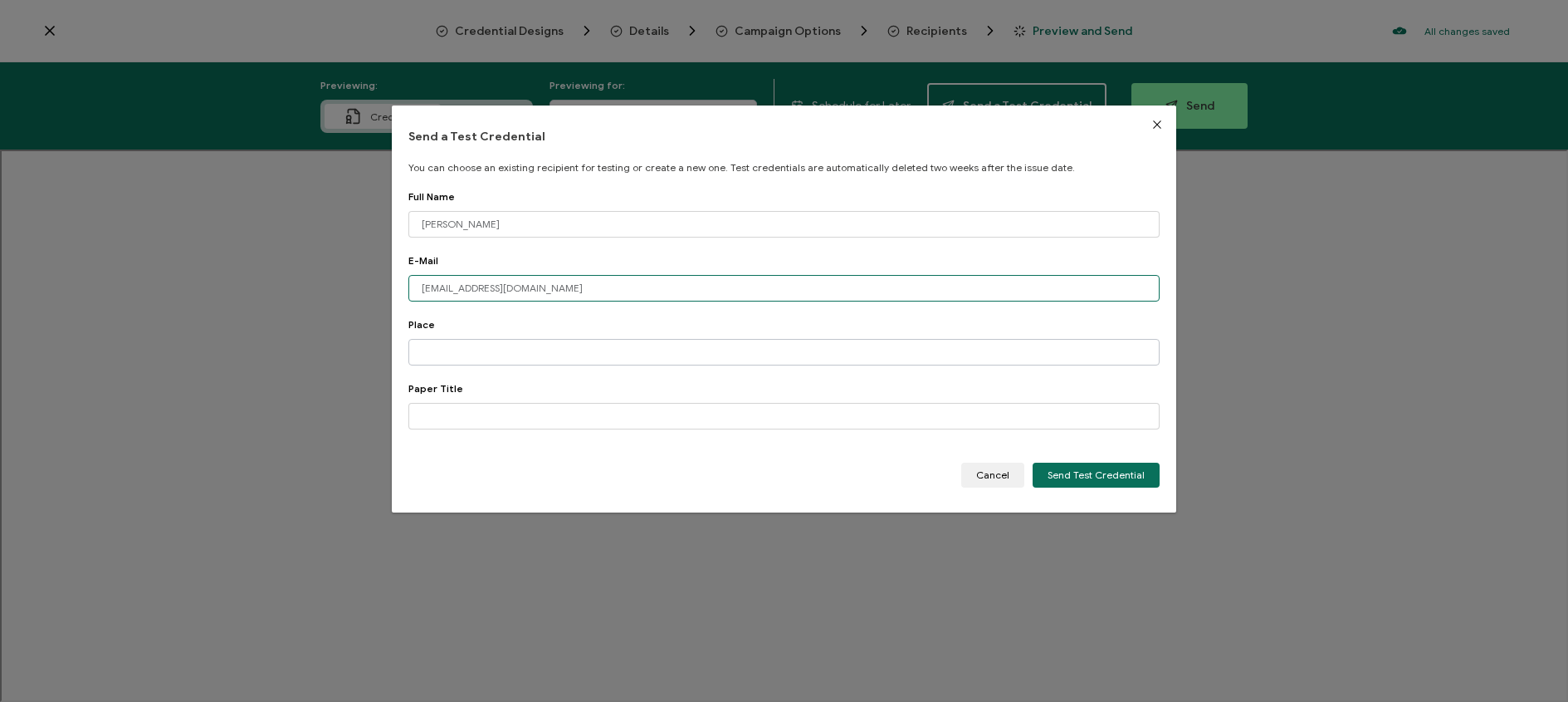
type input "[EMAIL_ADDRESS][DOMAIN_NAME]"
click at [720, 360] on input "dialog" at bounding box center [784, 352] width 751 height 27
type input "First Place"
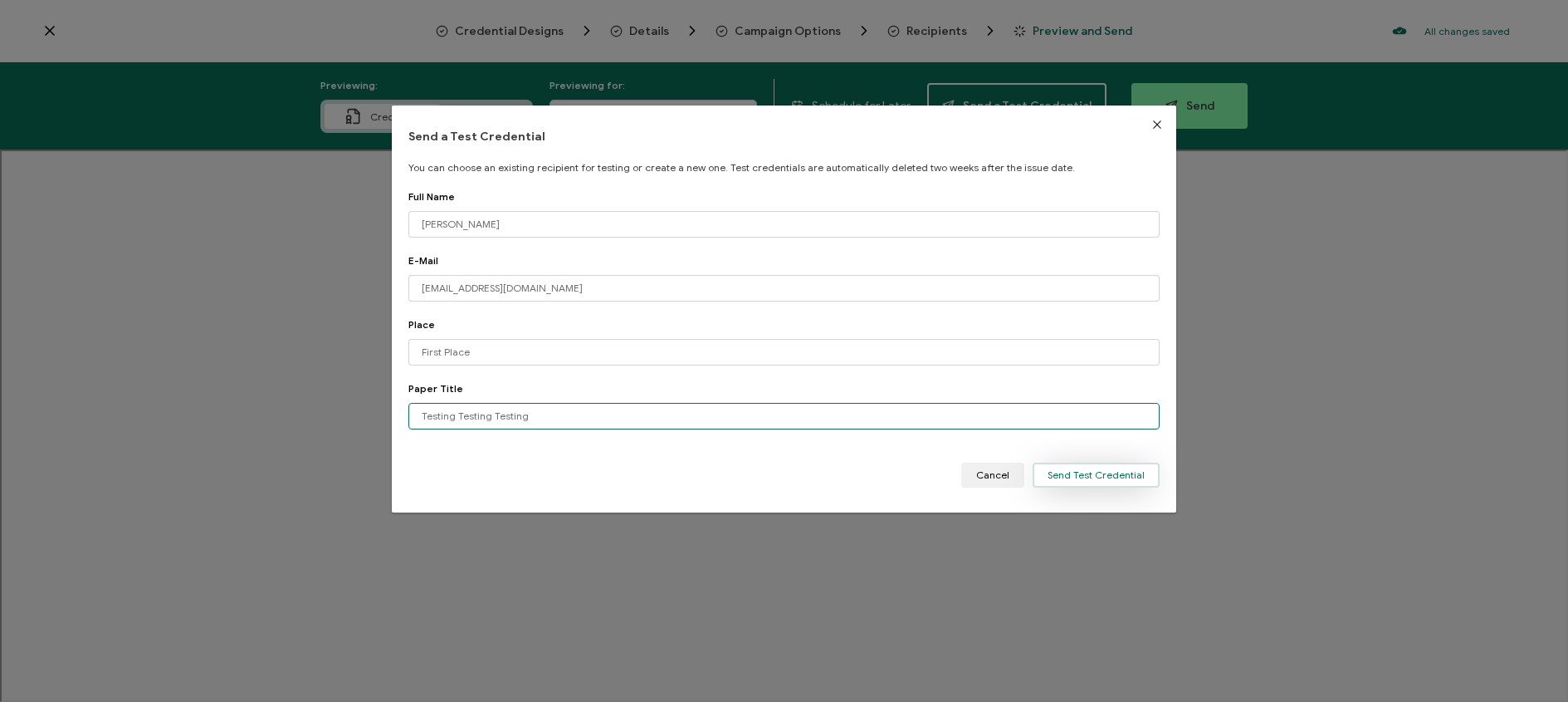
type input "Testing Testing Testing"
click at [1095, 470] on span "Send Test Credential" at bounding box center [1096, 475] width 97 height 10
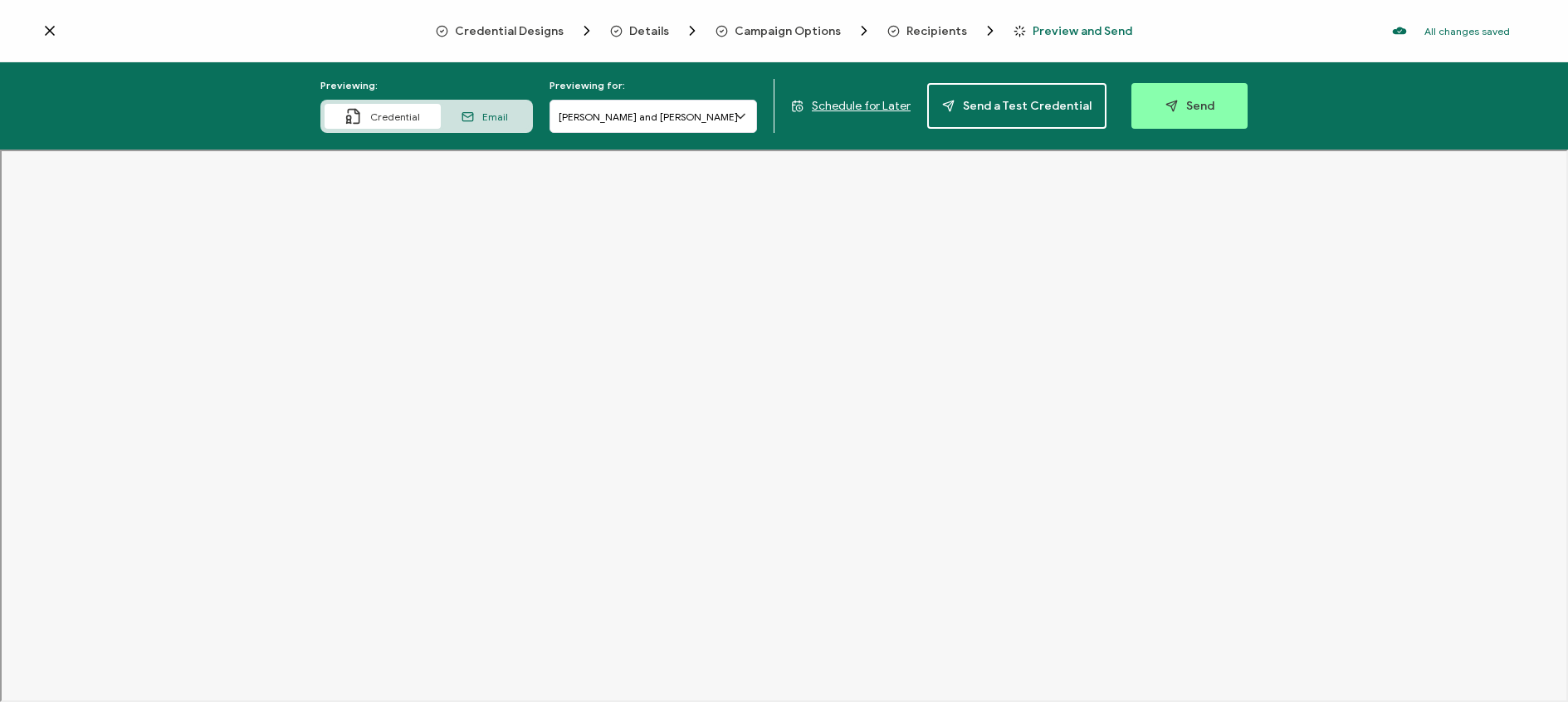
click at [527, 26] on span "Credential Designs" at bounding box center [510, 31] width 109 height 13
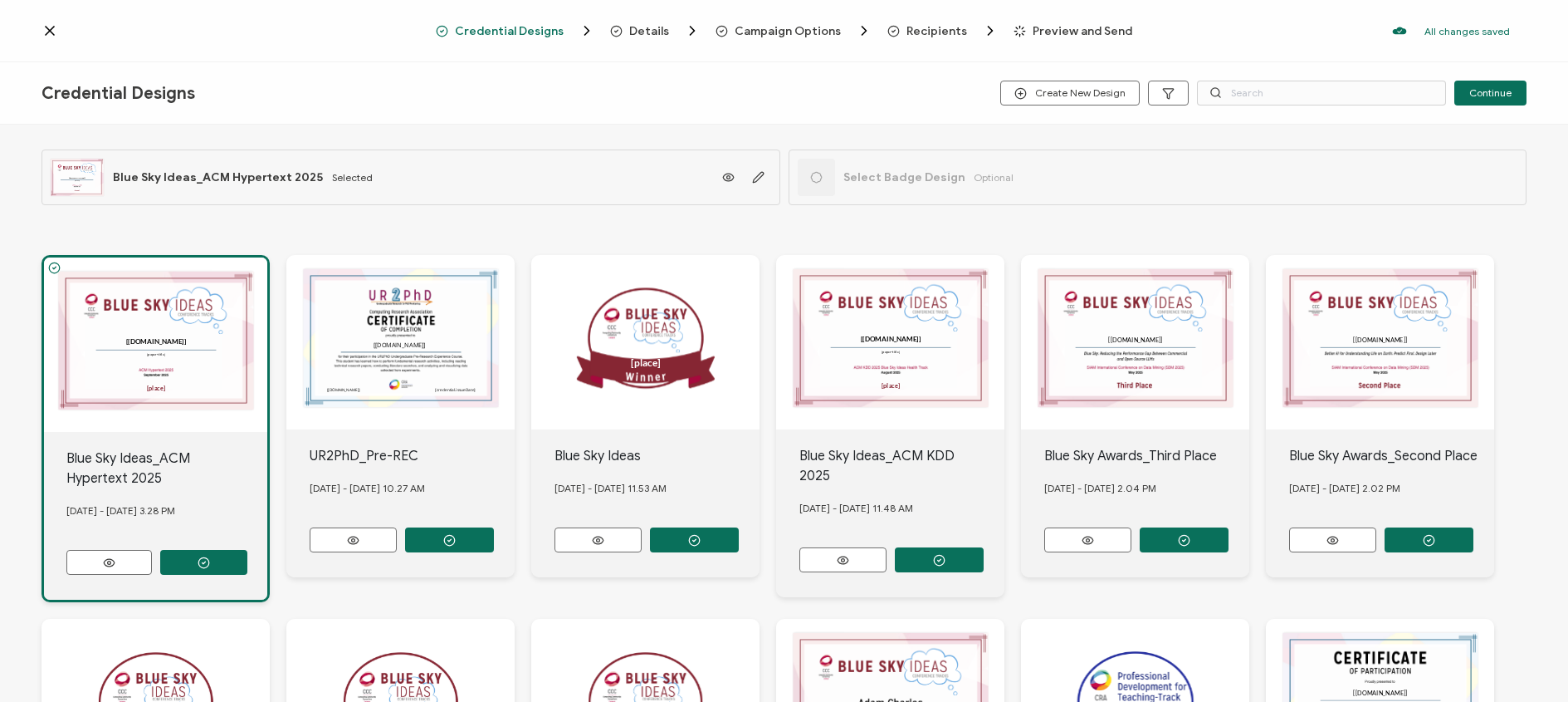
click at [916, 180] on span "Select Badge Design" at bounding box center [904, 177] width 122 height 14
click at [819, 173] on div at bounding box center [816, 177] width 38 height 38
click at [813, 173] on icon at bounding box center [816, 177] width 13 height 13
click at [927, 178] on span "Select Badge Design" at bounding box center [904, 177] width 122 height 14
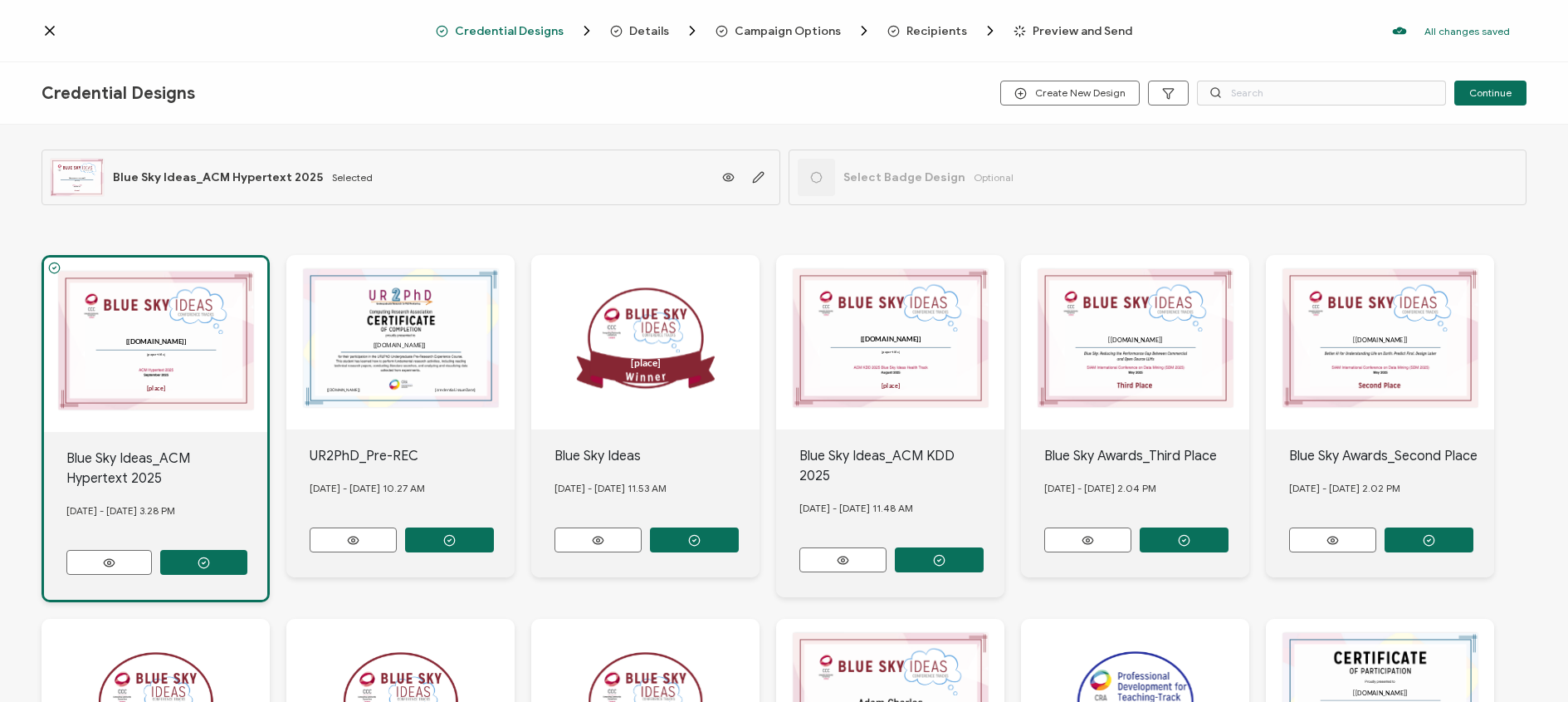
click at [1103, 186] on div "Select Badge Design Optional" at bounding box center [1158, 177] width 738 height 55
click at [1061, 173] on div "Select Badge Design Optional" at bounding box center [1158, 177] width 738 height 55
click at [960, 175] on div "Select Badge Design Optional" at bounding box center [905, 177] width 215 height 38
click at [987, 175] on span "Optional" at bounding box center [993, 177] width 40 height 13
click at [974, 175] on span "Optional" at bounding box center [993, 177] width 40 height 13
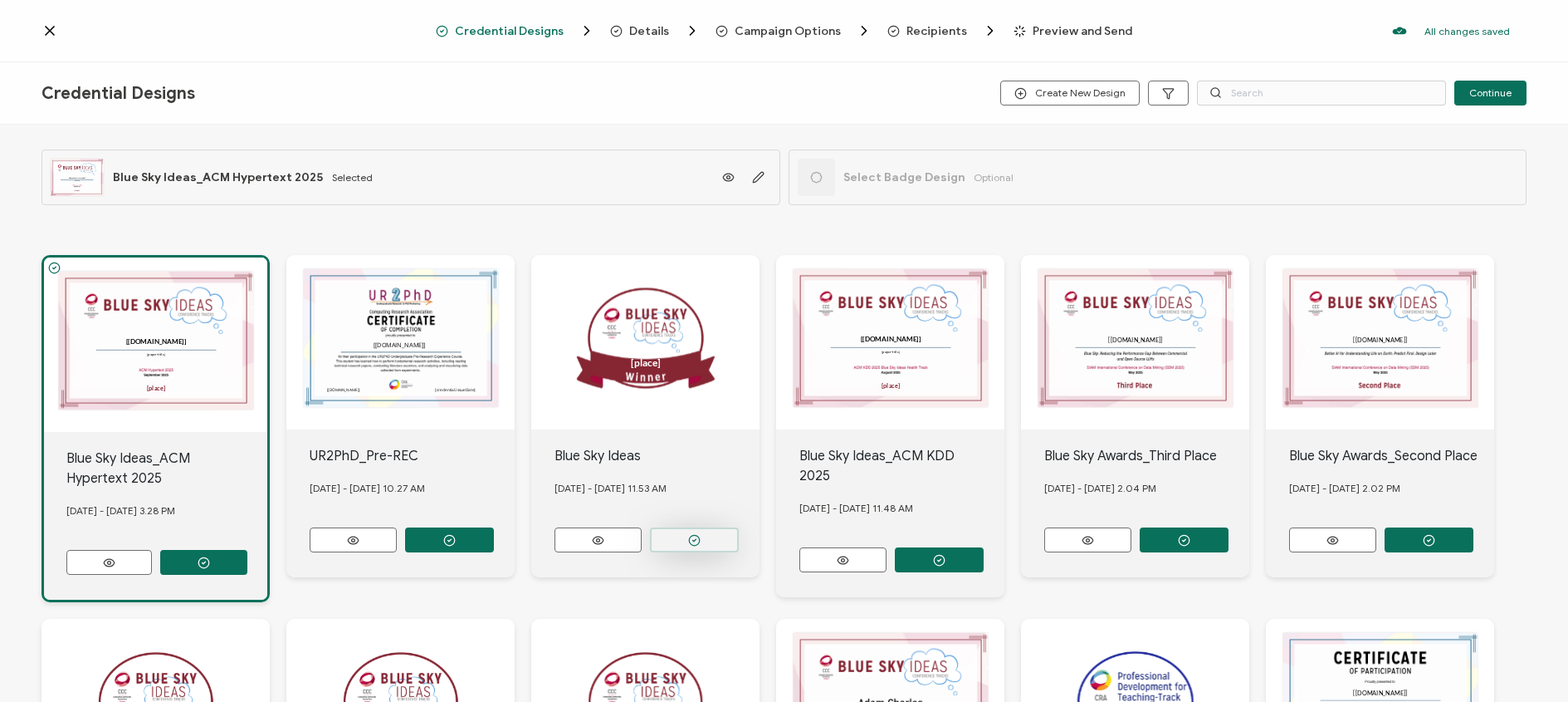
click at [696, 537] on icon "button" at bounding box center [695, 540] width 13 height 13
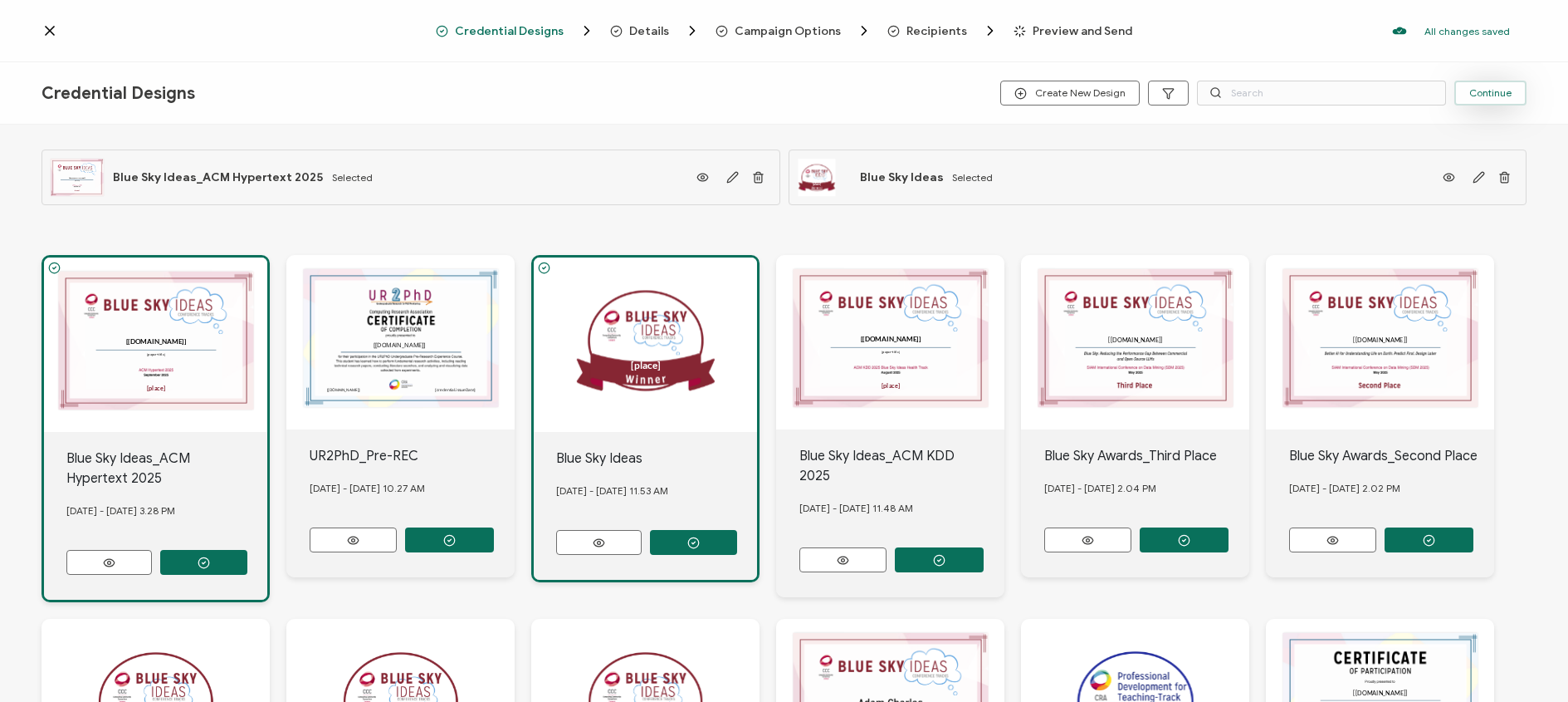
click at [1489, 95] on span "Continue" at bounding box center [1489, 92] width 42 height 10
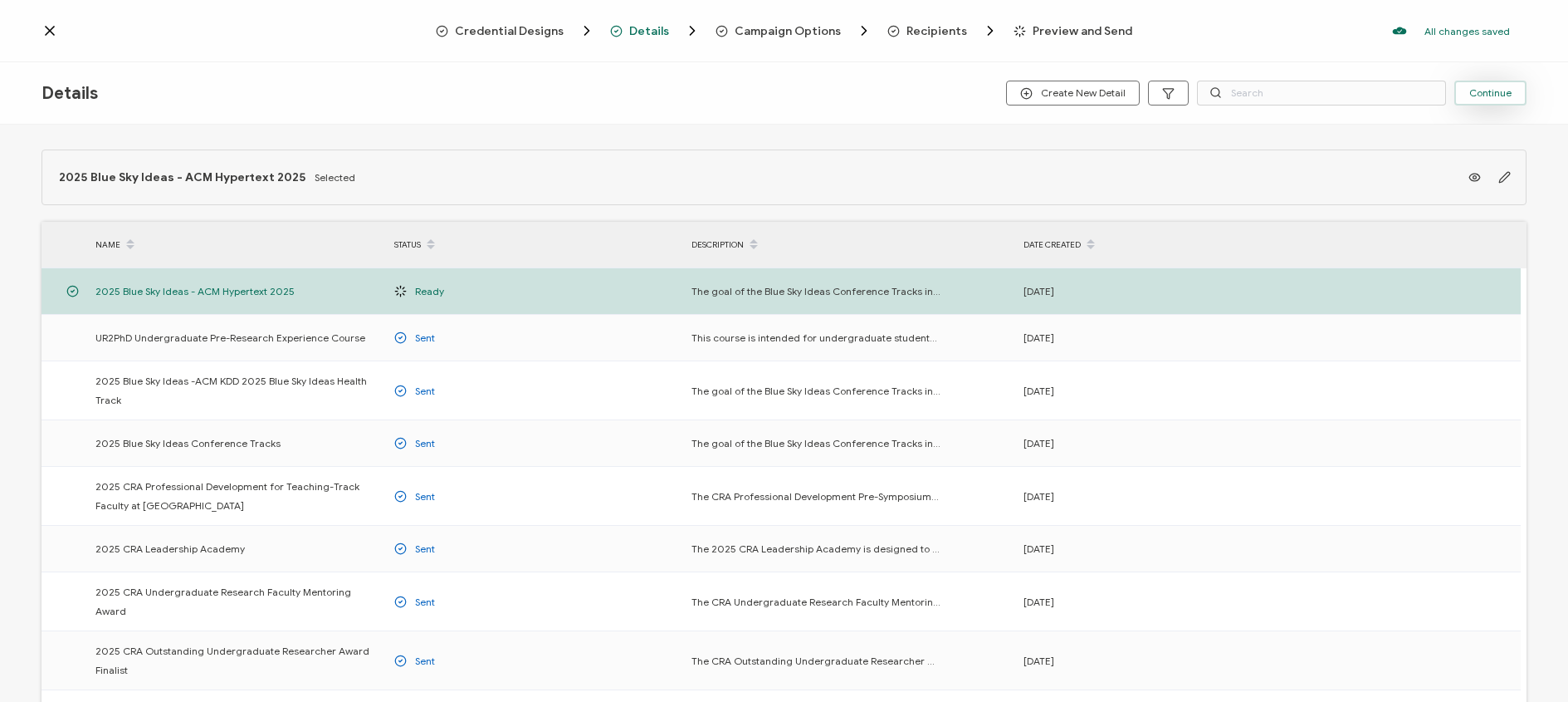
click at [1472, 97] on span "Continue" at bounding box center [1489, 92] width 42 height 10
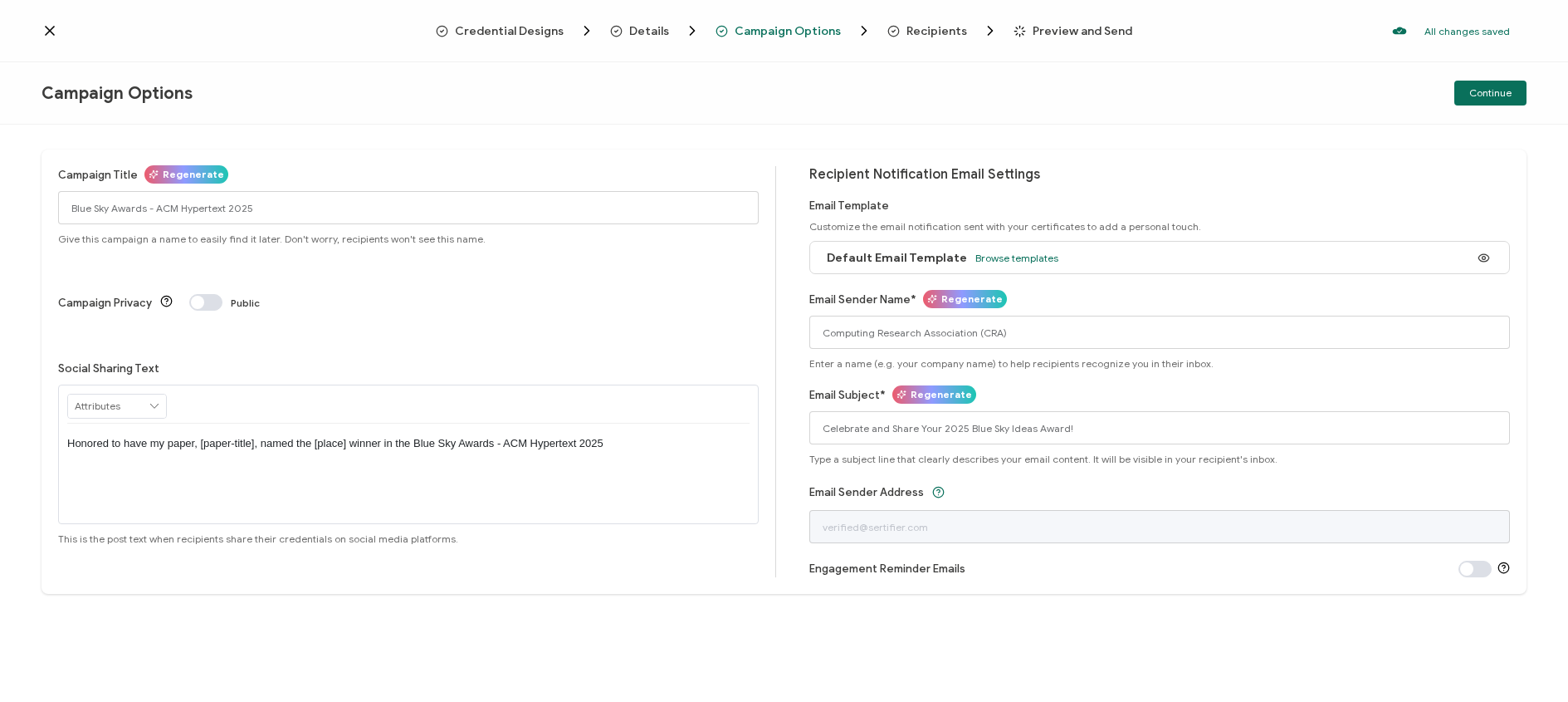
click at [1454, 261] on div "Default Email Template Browse templates" at bounding box center [1159, 257] width 701 height 33
click at [1012, 252] on span "Browse templates" at bounding box center [1016, 258] width 83 height 13
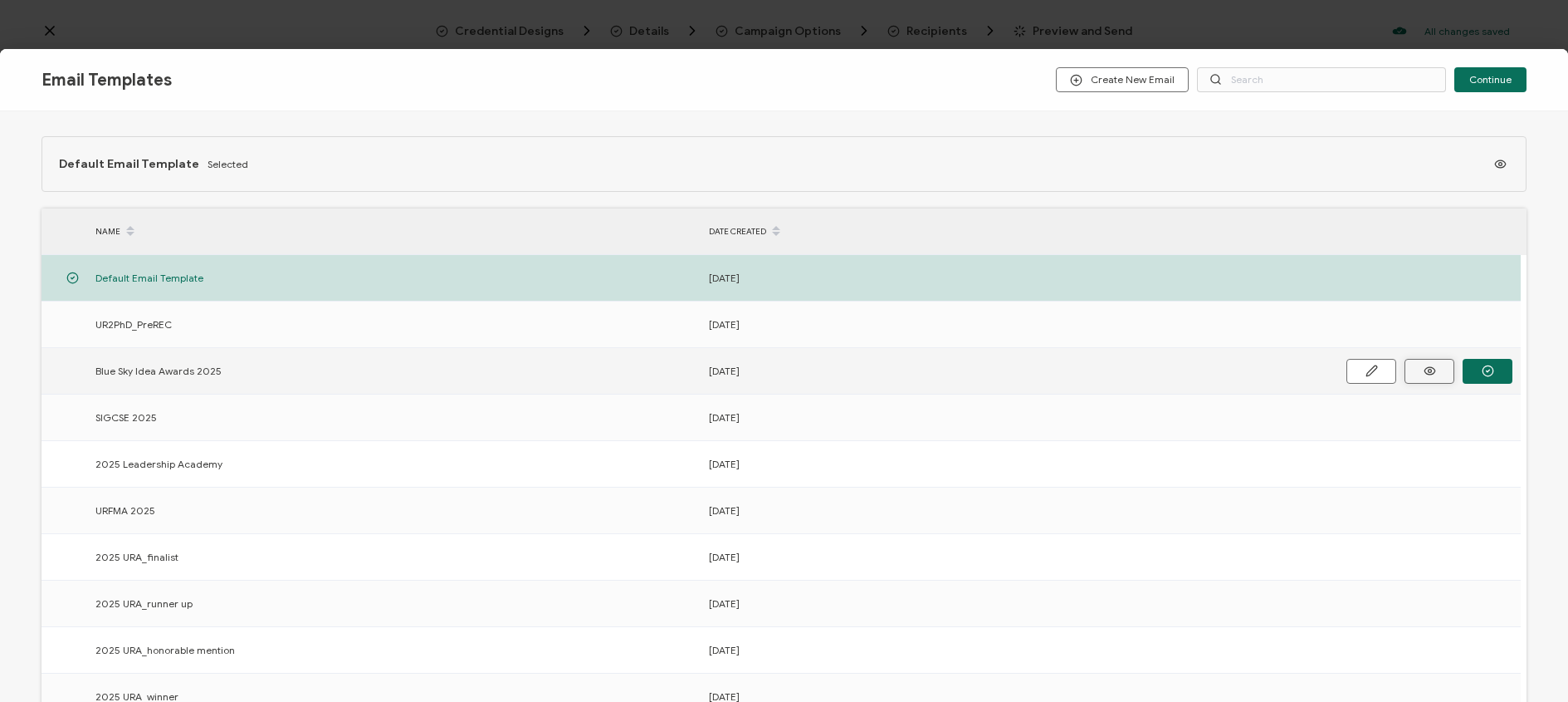
click at [1425, 375] on icon "button" at bounding box center [1429, 371] width 21 height 13
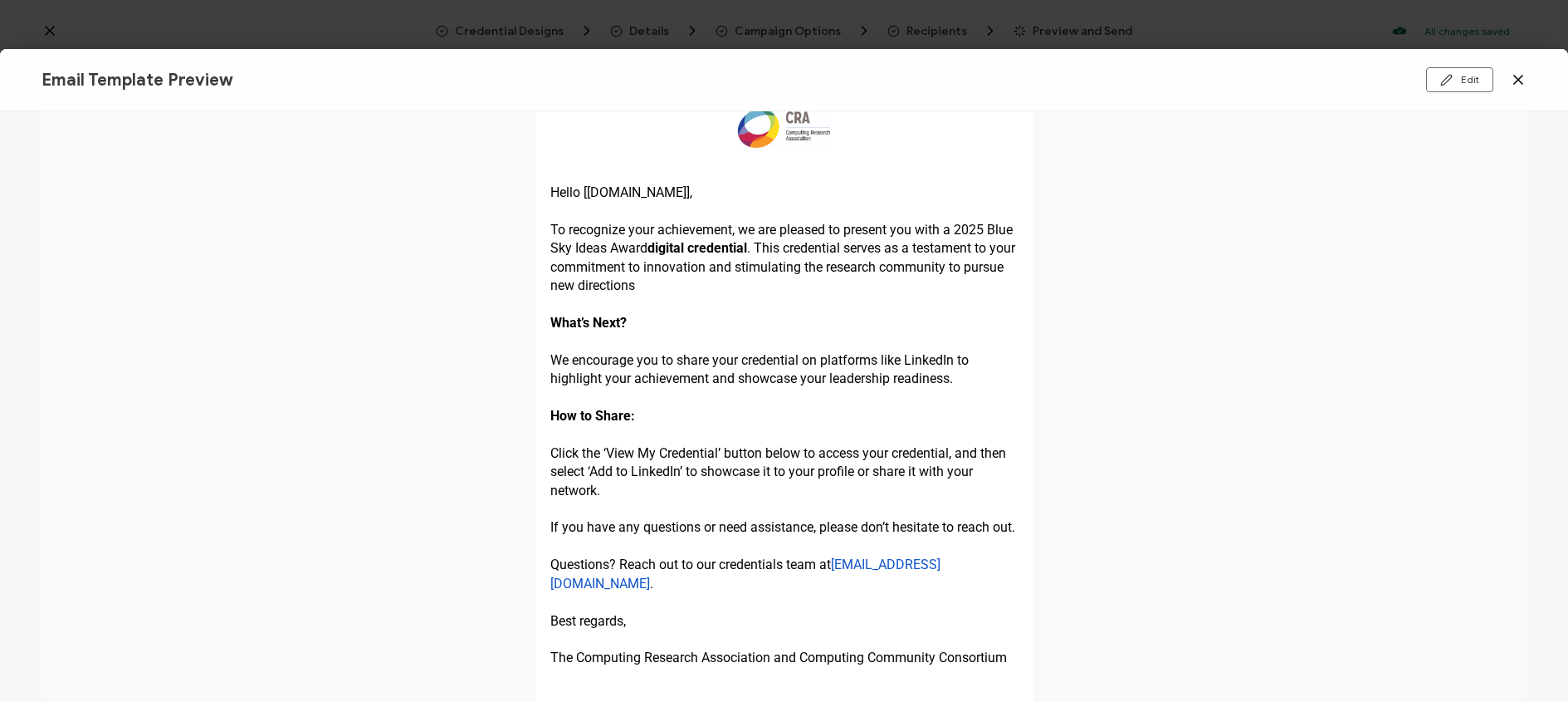
scroll to position [457, 0]
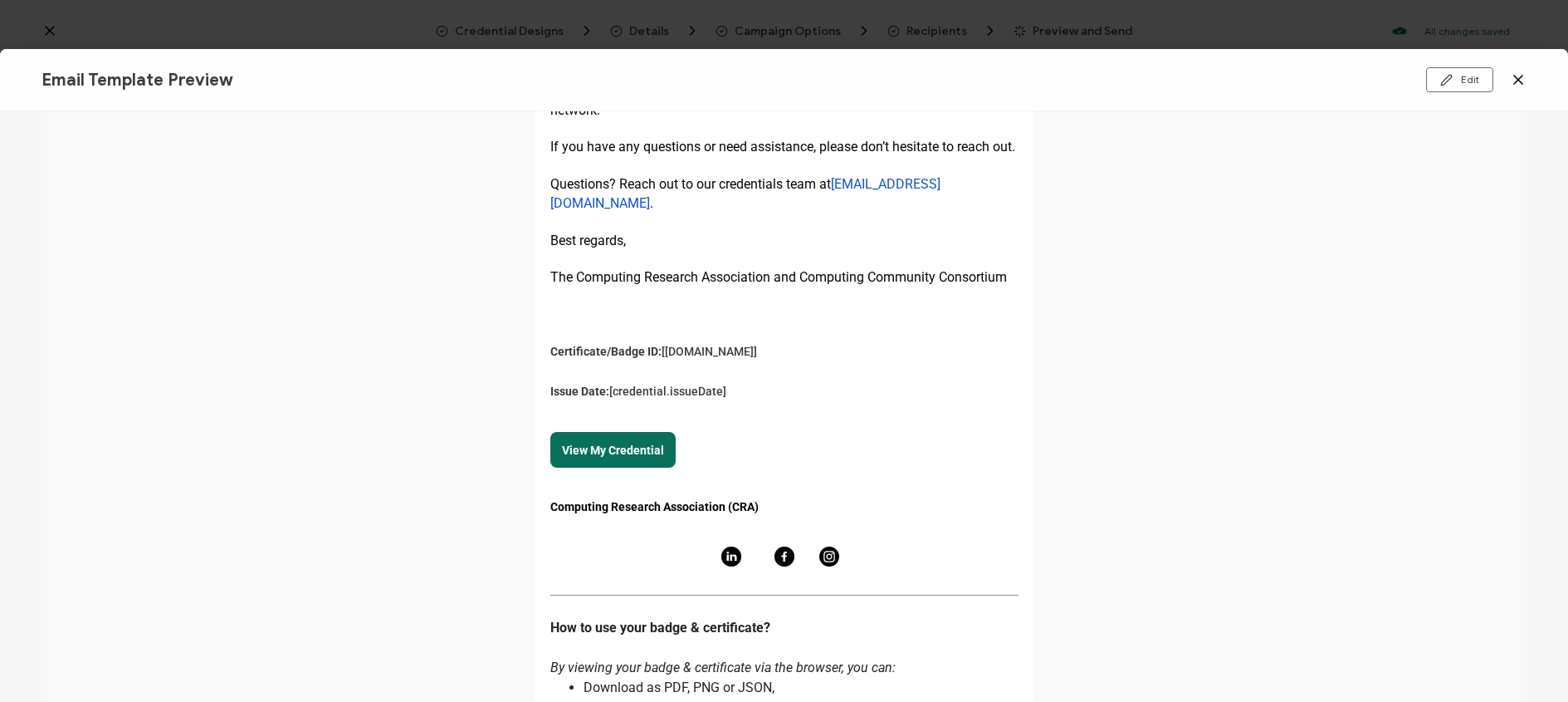
click at [1513, 84] on icon at bounding box center [1518, 80] width 17 height 17
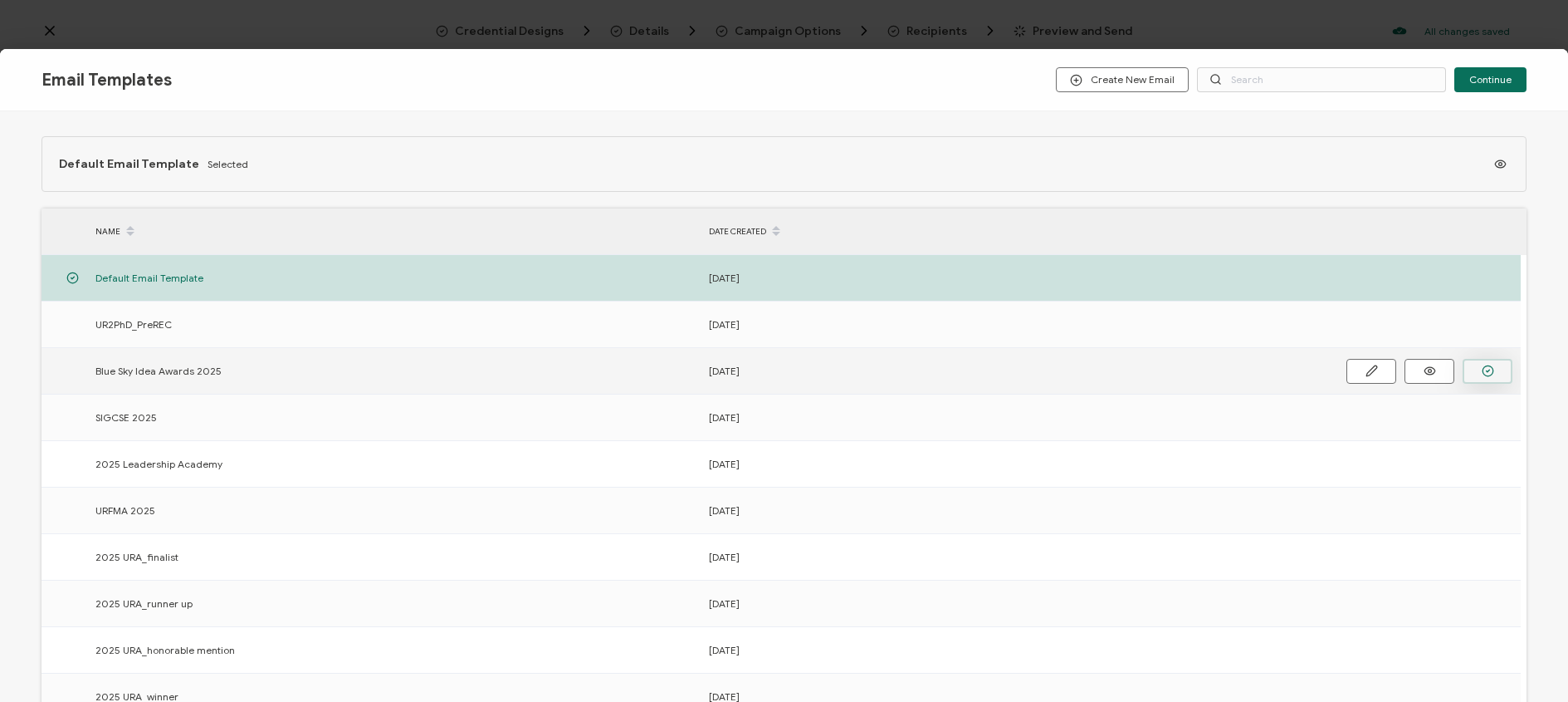
click at [1485, 365] on icon "button" at bounding box center [1488, 371] width 13 height 13
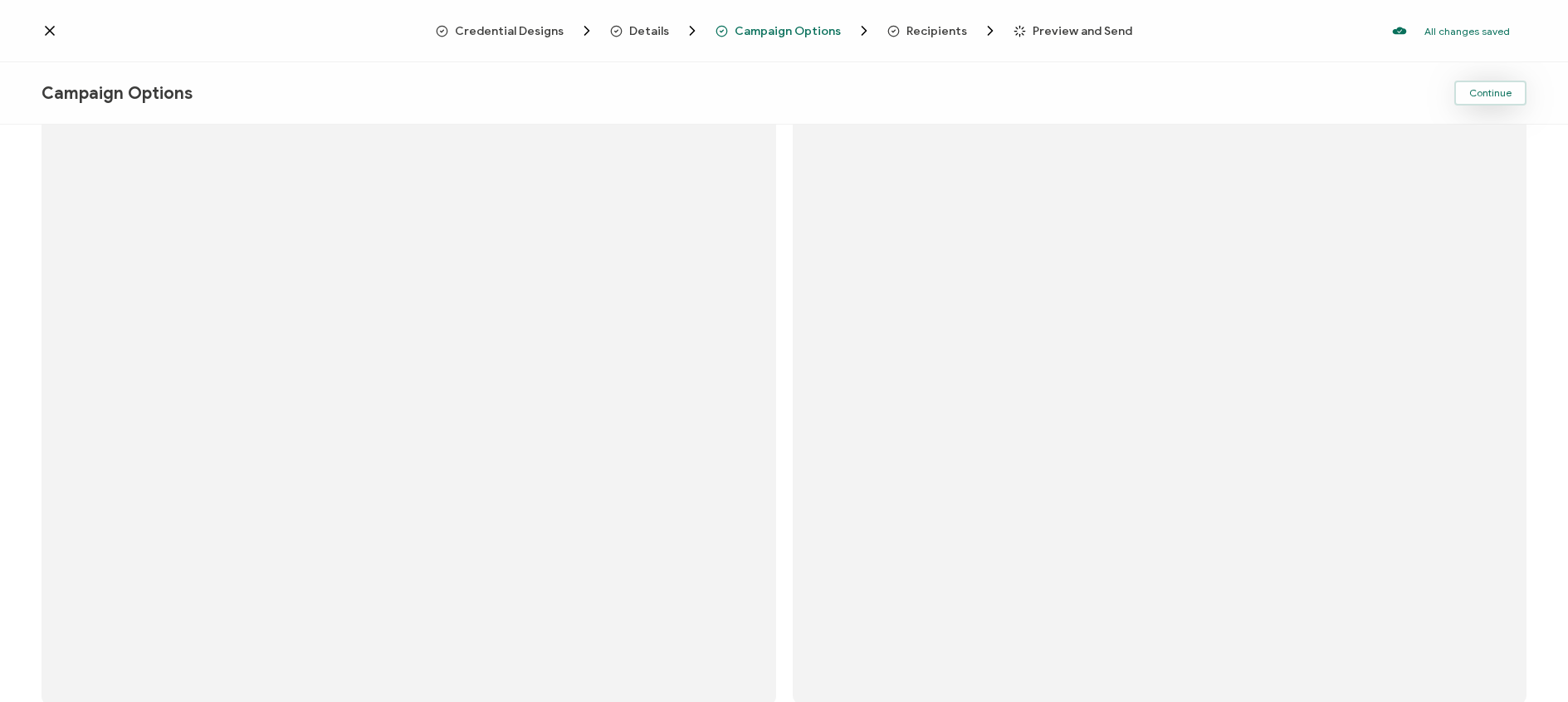
click at [1491, 97] on body "Credential Designs Details Campaign Options Recipients Preview and Send All cha…" at bounding box center [784, 351] width 1568 height 702
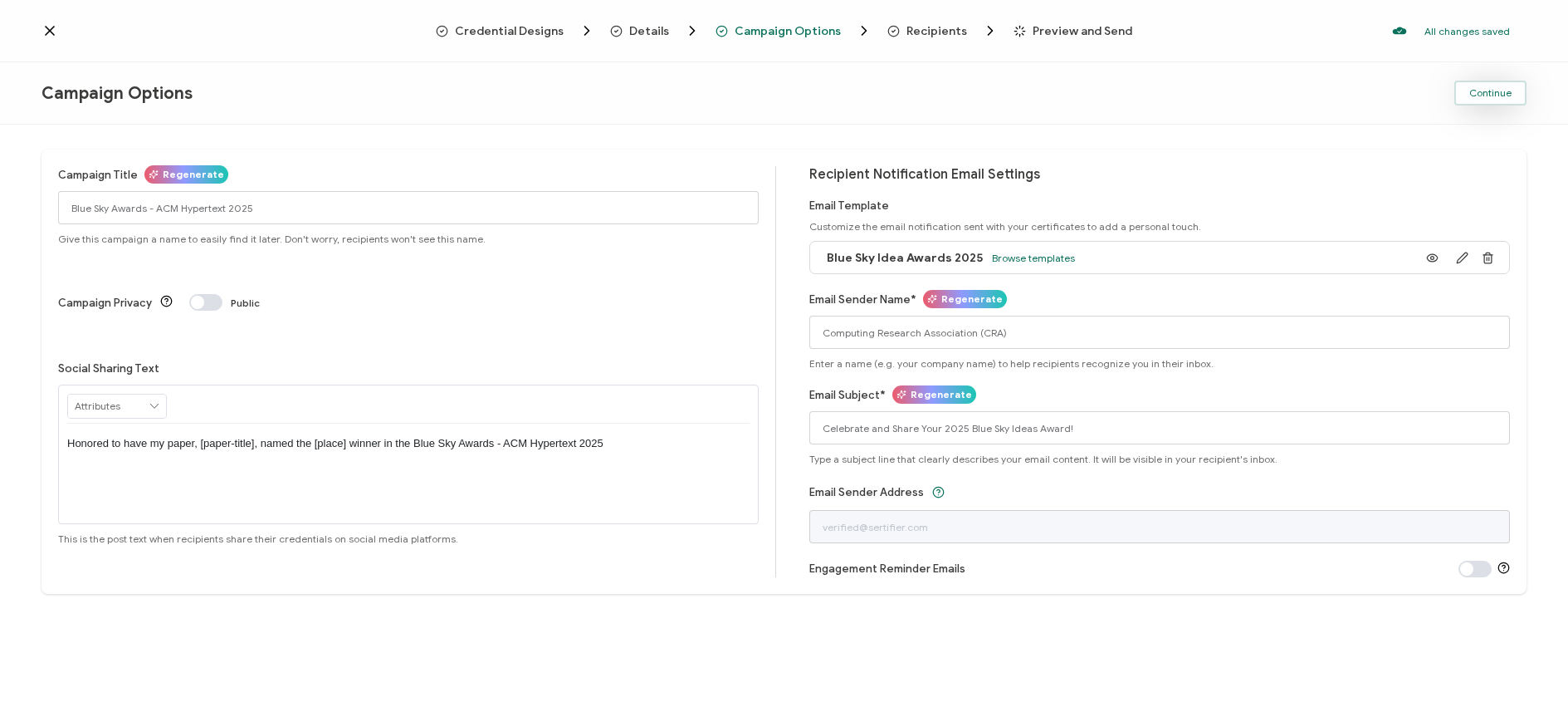
click at [1472, 97] on span "Continue" at bounding box center [1489, 92] width 42 height 10
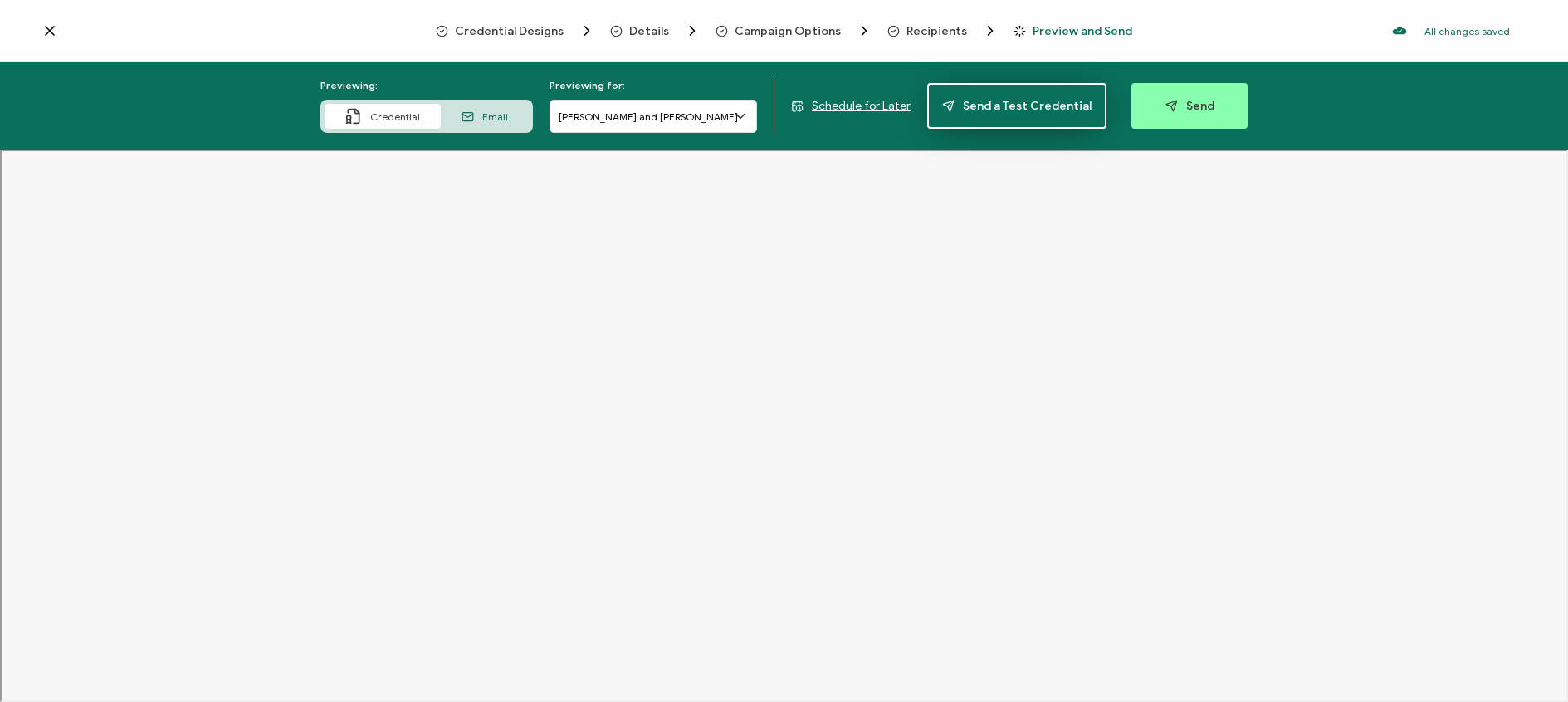
click at [974, 109] on span "Send a Test Credential" at bounding box center [1016, 106] width 149 height 13
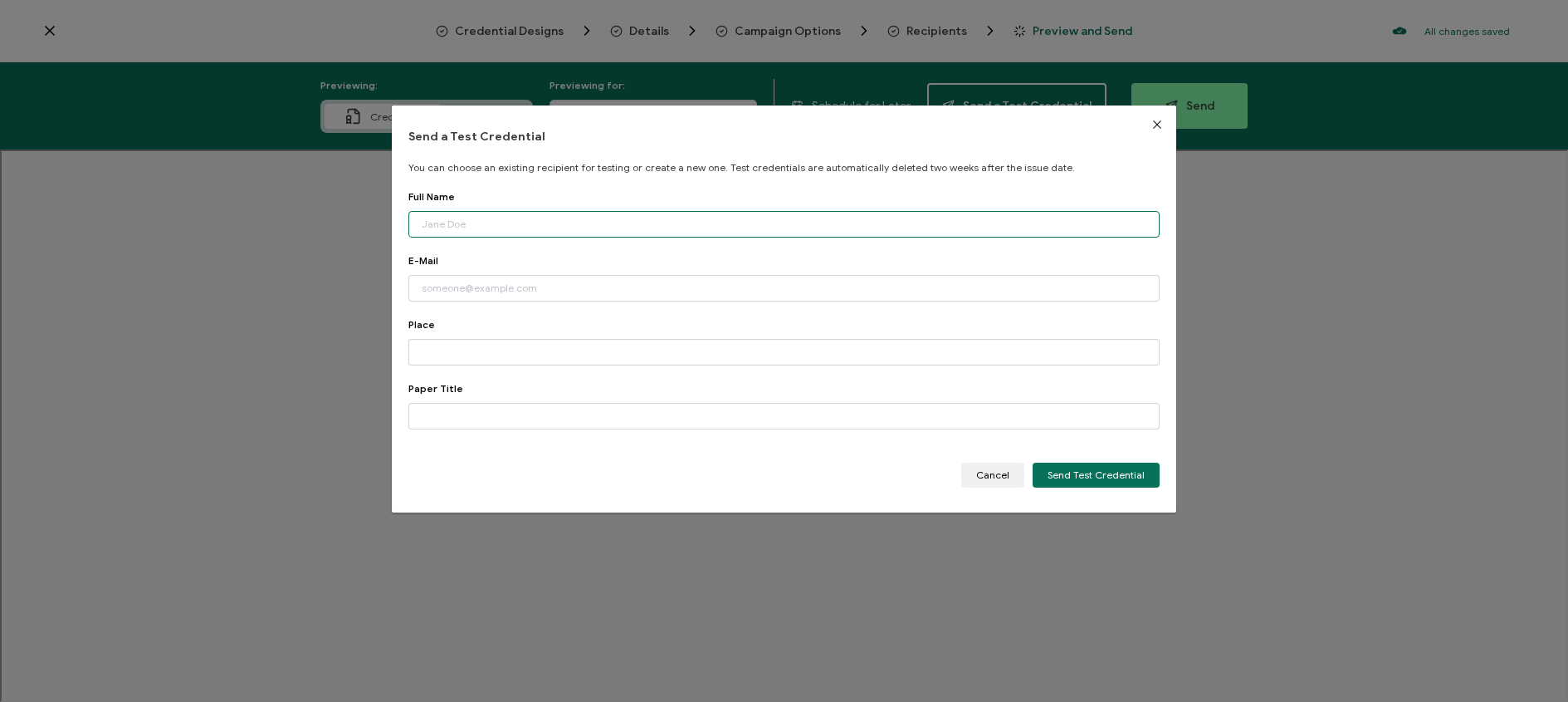
click at [645, 219] on input "dialog" at bounding box center [784, 224] width 751 height 27
type input "[PERSON_NAME]"
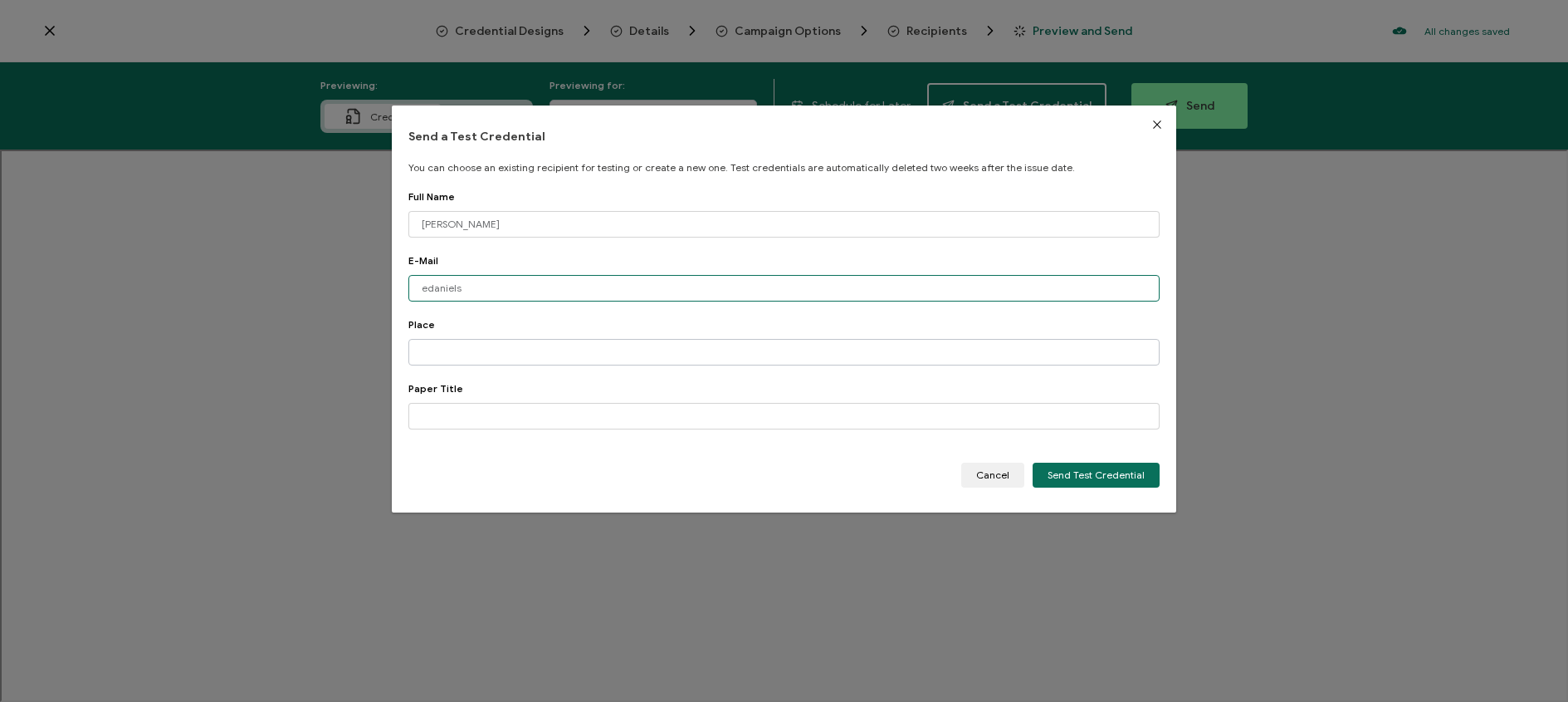
type input "edaniels"
click at [551, 352] on input "dialog" at bounding box center [784, 352] width 751 height 27
type input "First"
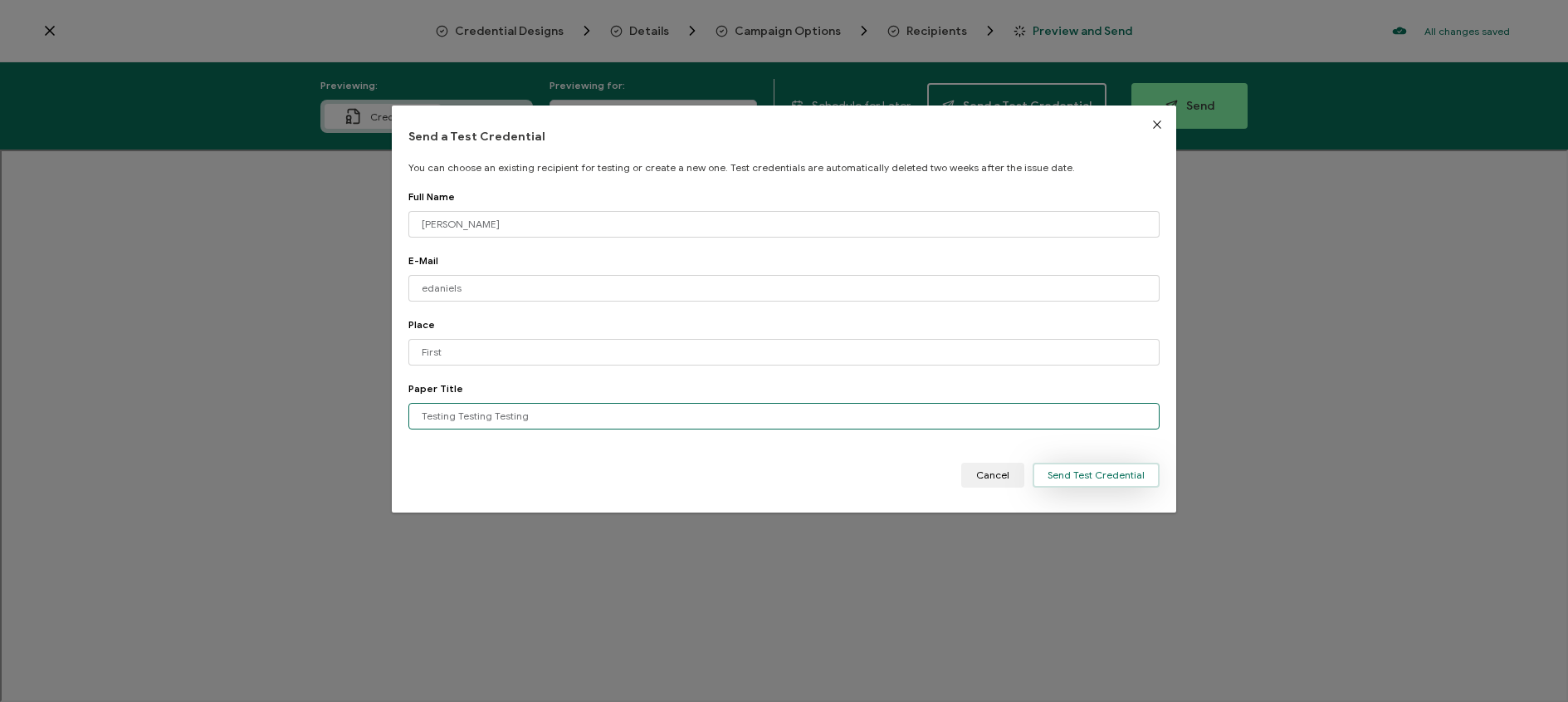
type input "Testing Testing Testing"
click at [1095, 482] on button "Send Test Credential" at bounding box center [1096, 475] width 127 height 25
click at [1097, 477] on span "Send Test Credential" at bounding box center [1096, 475] width 97 height 10
click at [1132, 472] on span "Send Test Credential" at bounding box center [1096, 475] width 97 height 10
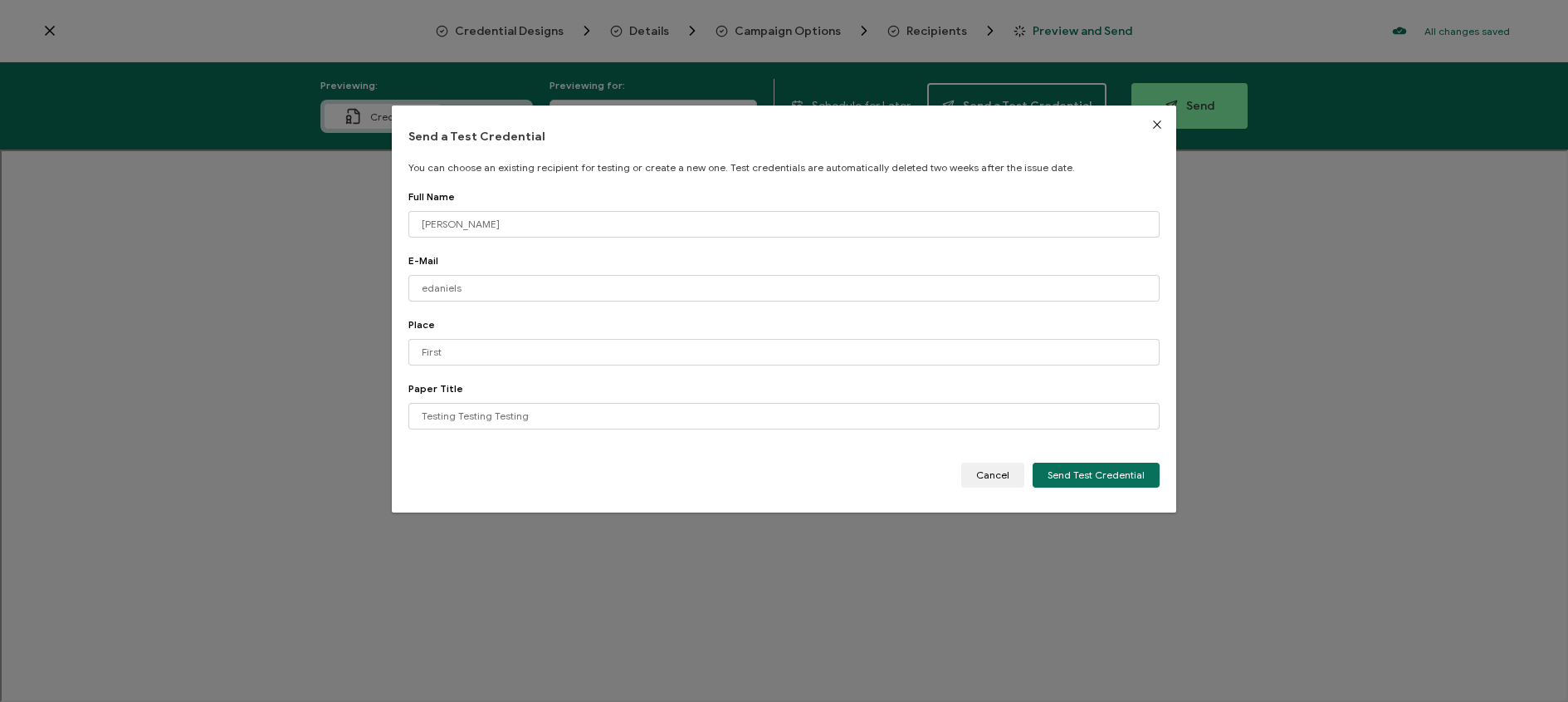
click at [935, 453] on div "Place First Paper Title Testing Testing Testing Choose an attribute and enter i…" at bounding box center [784, 391] width 751 height 145
click at [1083, 474] on span "Send Test Credential" at bounding box center [1096, 475] width 97 height 10
click at [1089, 470] on span "Send Test Credential" at bounding box center [1096, 475] width 97 height 10
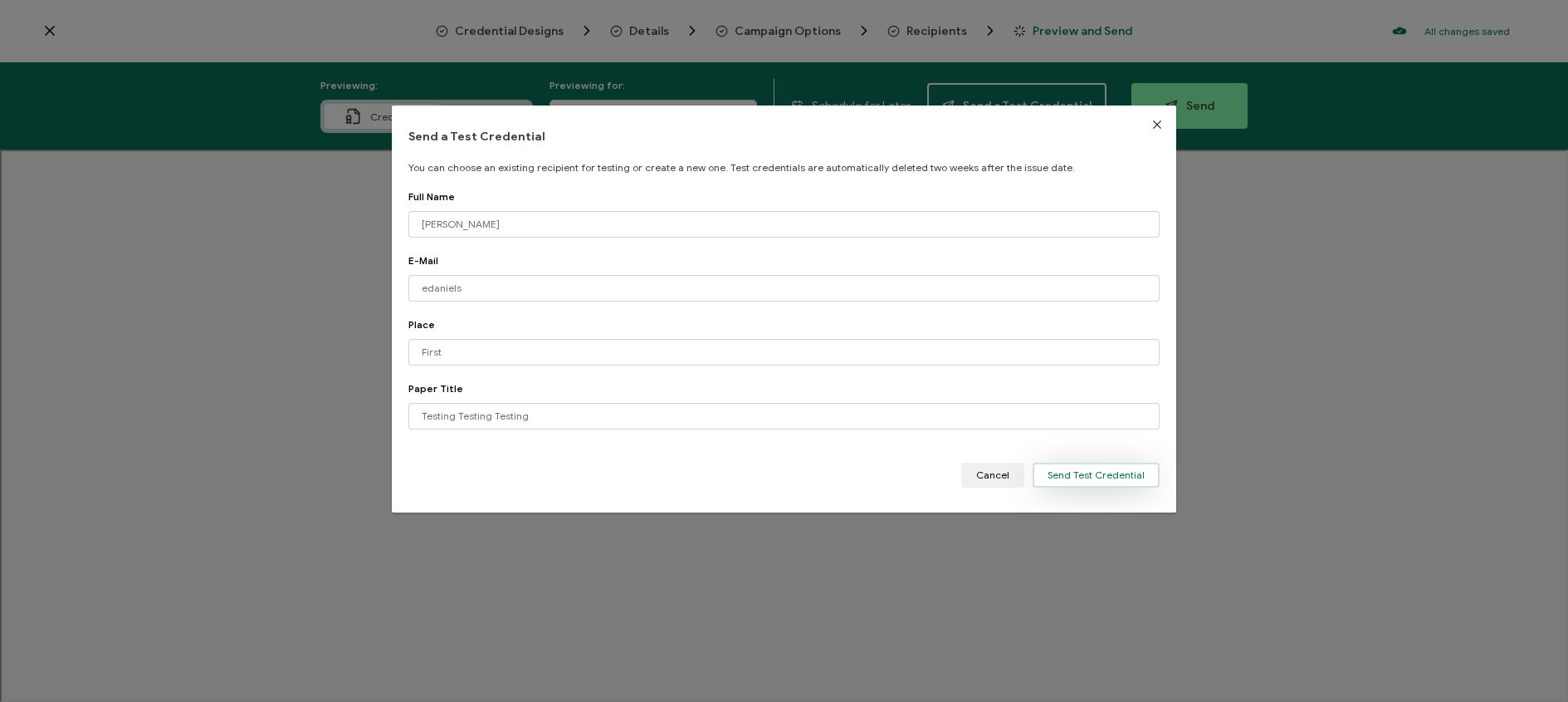
click at [1089, 470] on span "Send Test Credential" at bounding box center [1096, 475] width 97 height 10
click at [1091, 470] on span "Send Test Credential" at bounding box center [1096, 475] width 97 height 10
click at [1093, 470] on span "Send Test Credential" at bounding box center [1096, 475] width 97 height 10
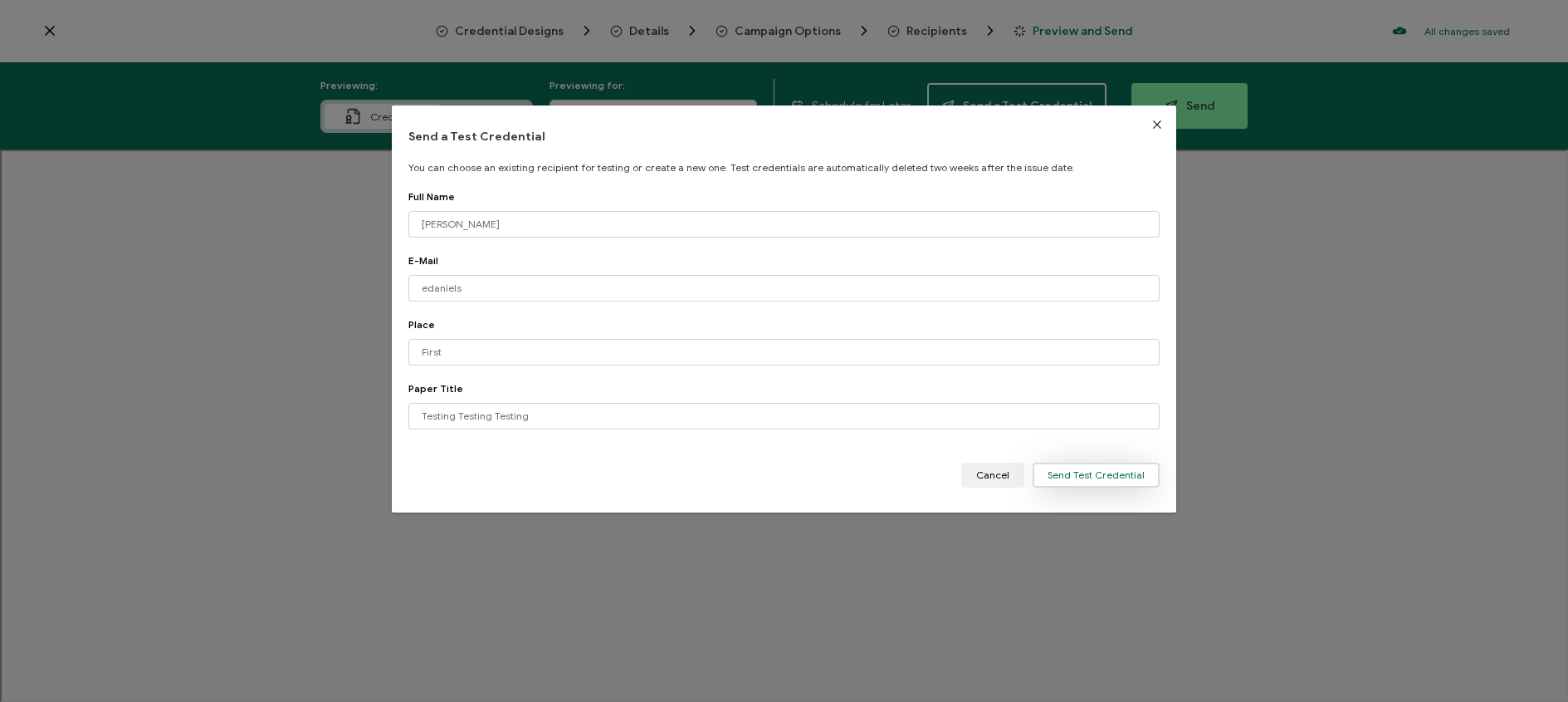
click at [1093, 470] on span "Send Test Credential" at bounding box center [1096, 475] width 97 height 10
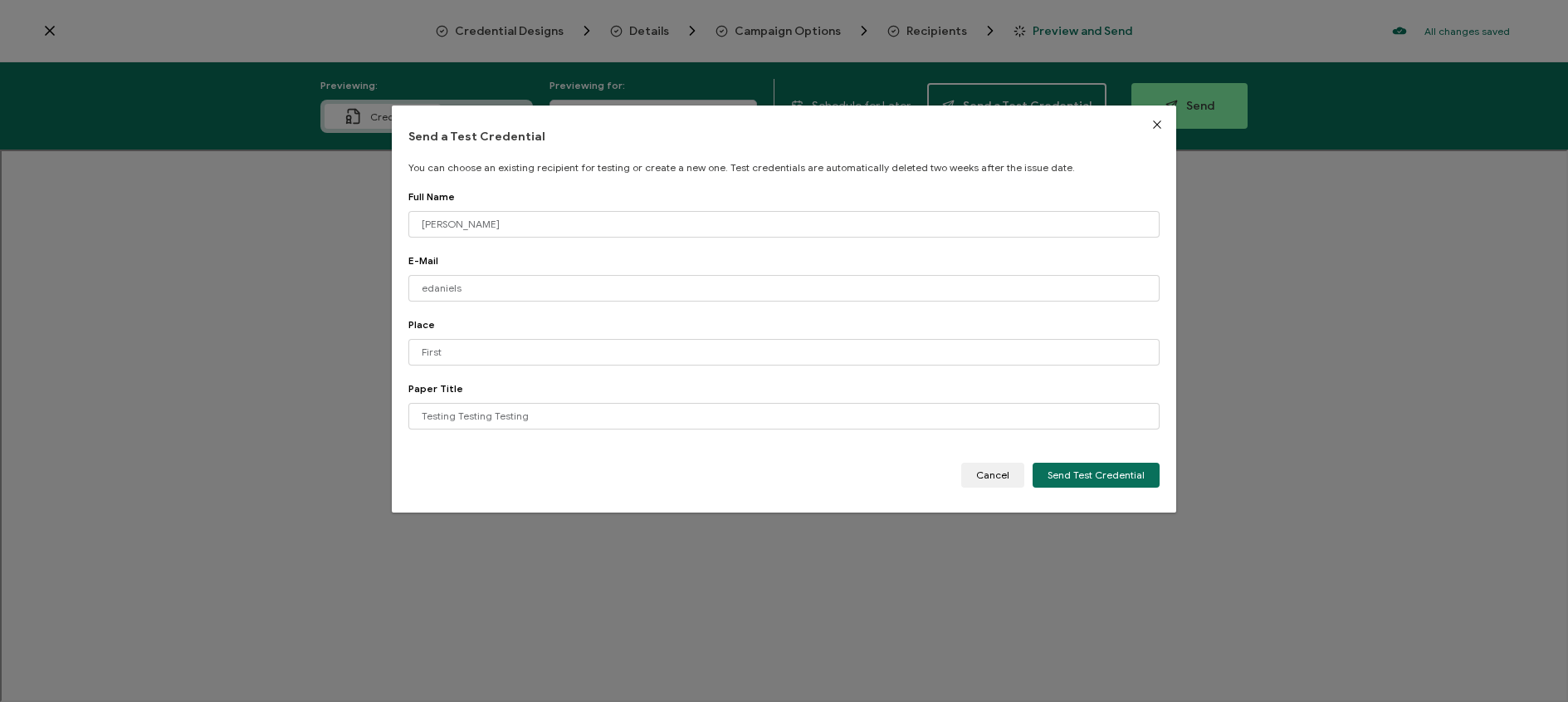
click at [1151, 130] on icon "Close" at bounding box center [1157, 124] width 13 height 13
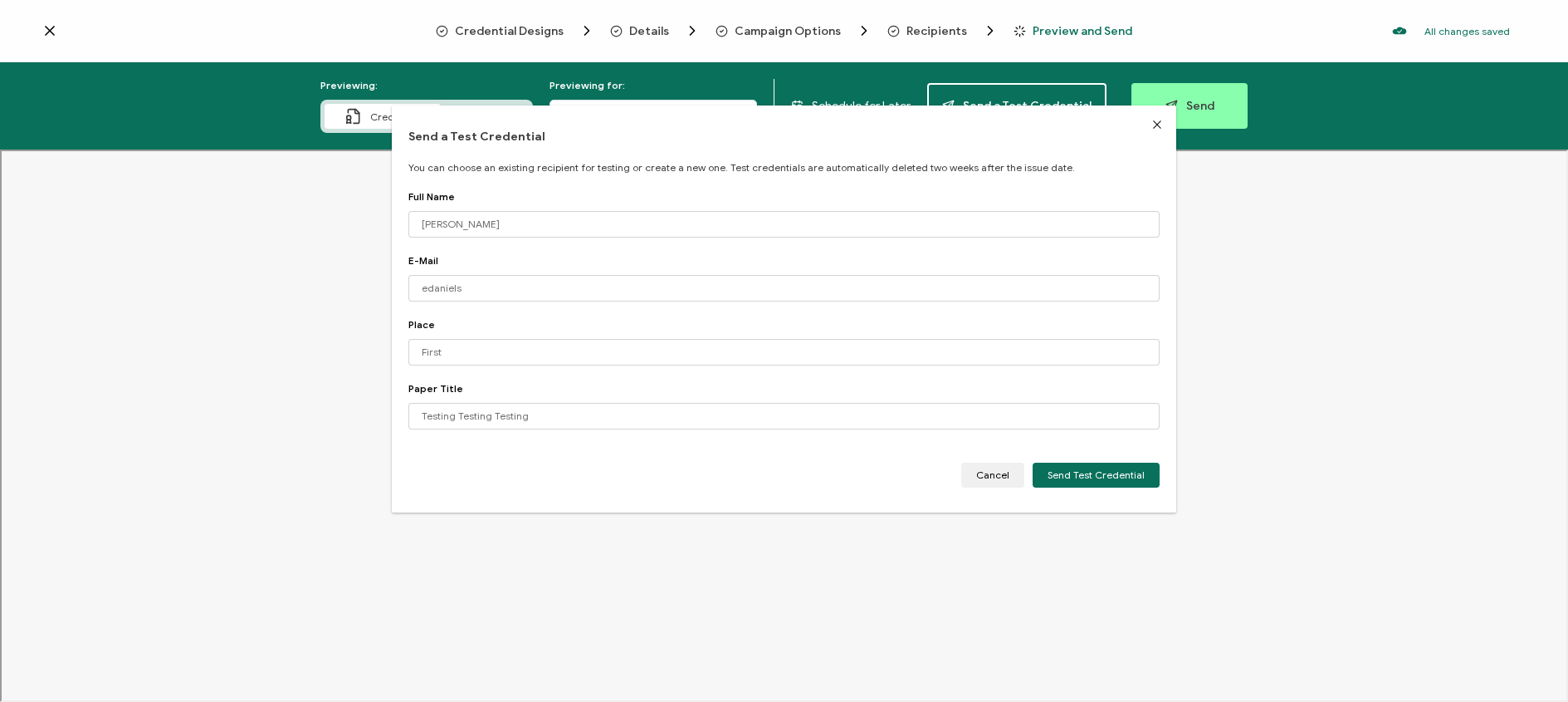
click at [1151, 120] on icon "Close" at bounding box center [1157, 124] width 13 height 13
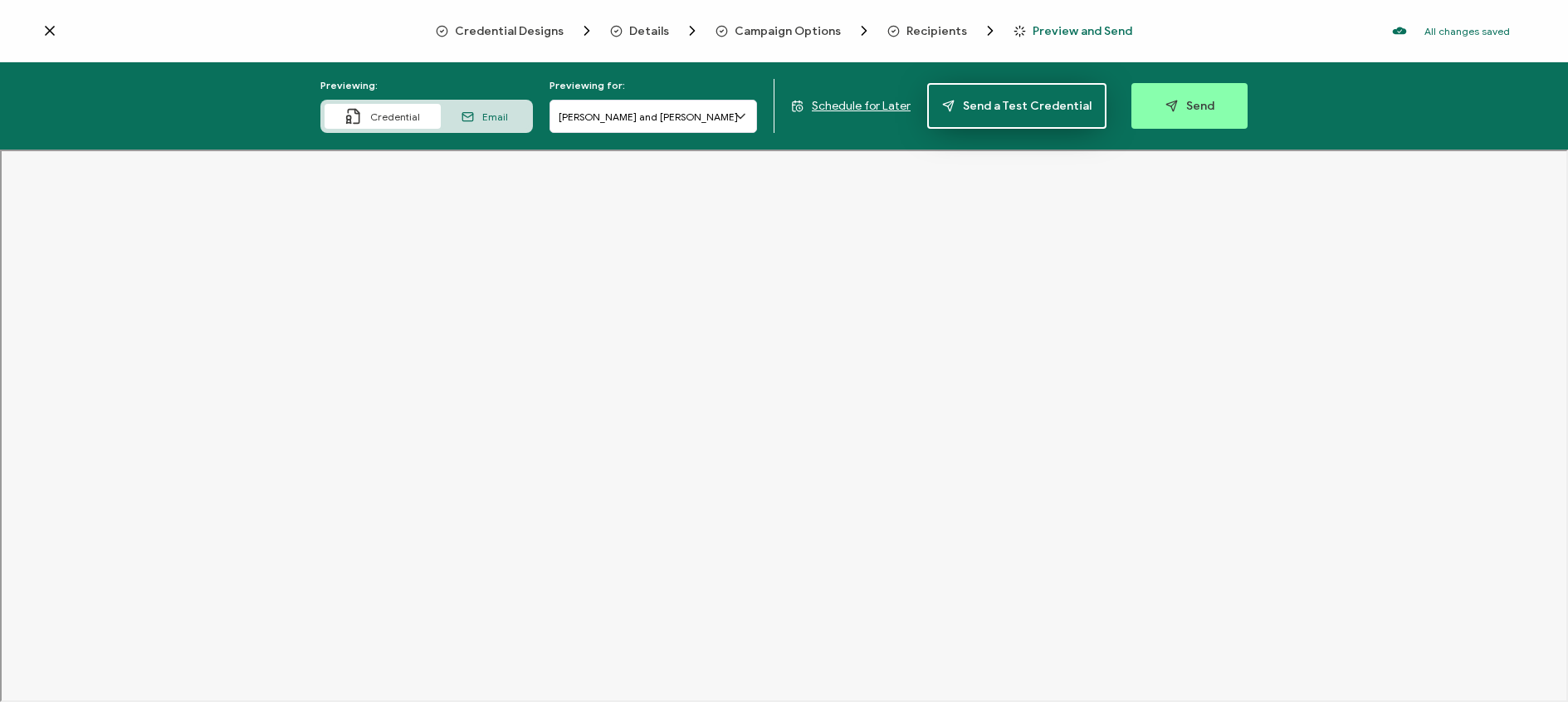
click at [1002, 107] on span "Send a Test Credential" at bounding box center [1016, 106] width 149 height 13
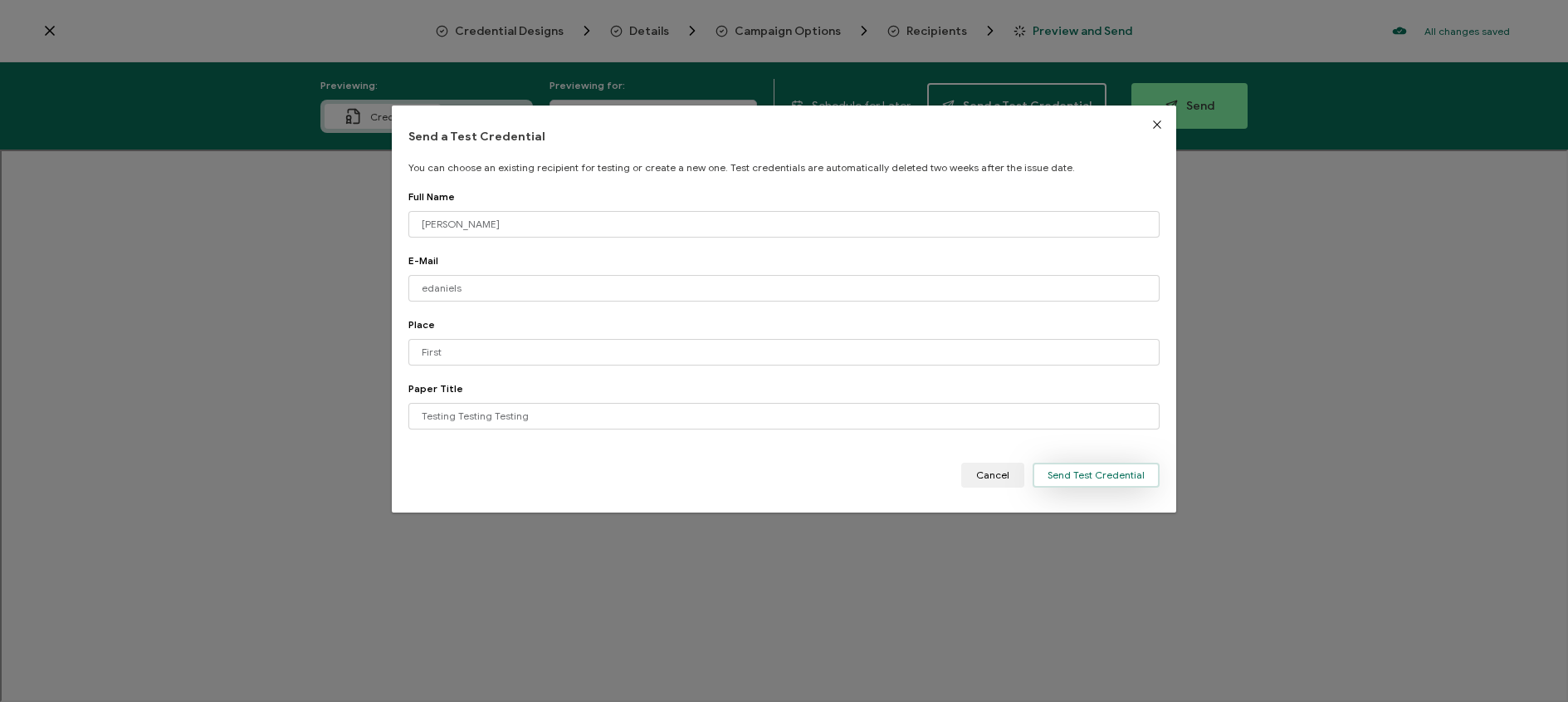
click at [1103, 474] on span "Send Test Credential" at bounding box center [1096, 475] width 97 height 10
click at [1074, 470] on span "Send Test Credential" at bounding box center [1096, 475] width 97 height 10
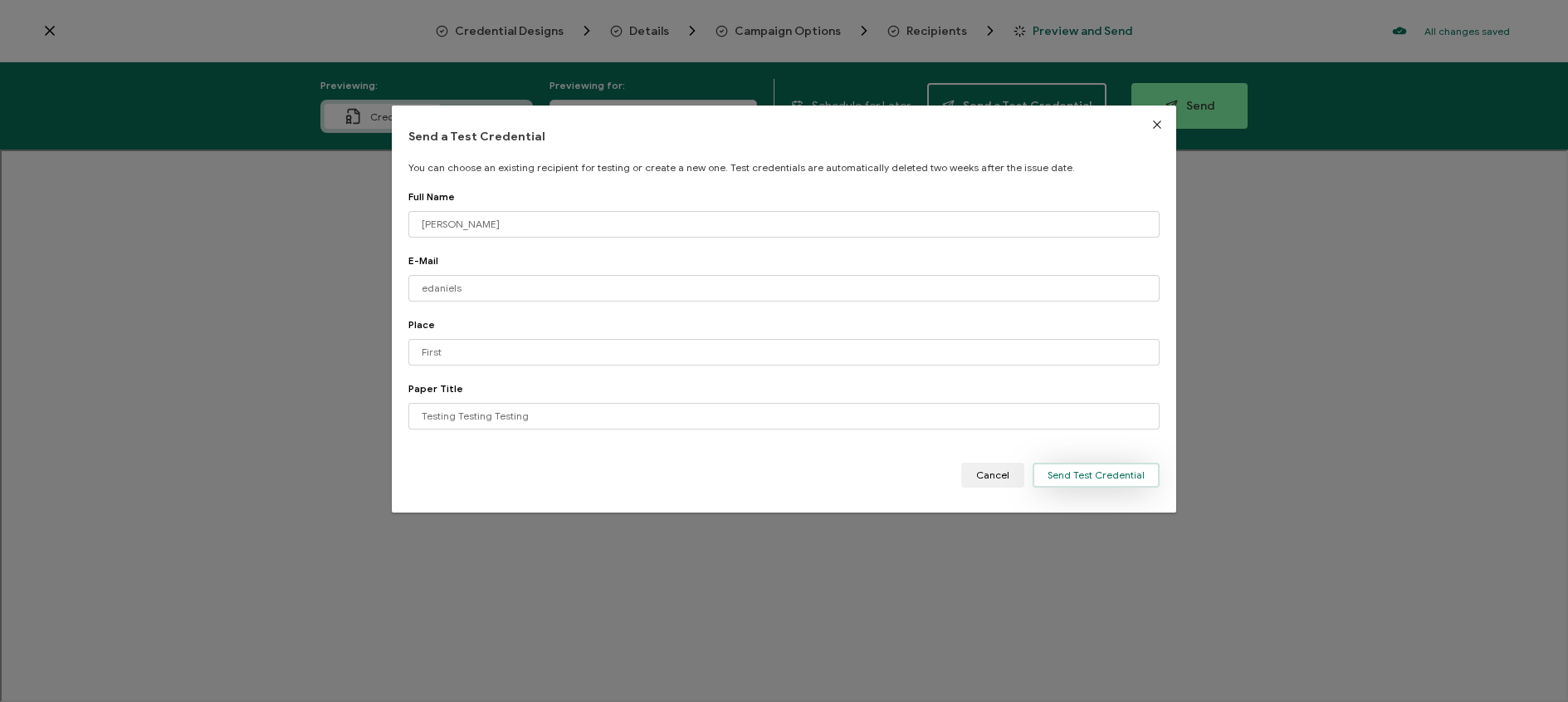
click at [1074, 470] on span "Send Test Credential" at bounding box center [1096, 475] width 97 height 10
click at [1006, 474] on span "Cancel" at bounding box center [992, 475] width 33 height 10
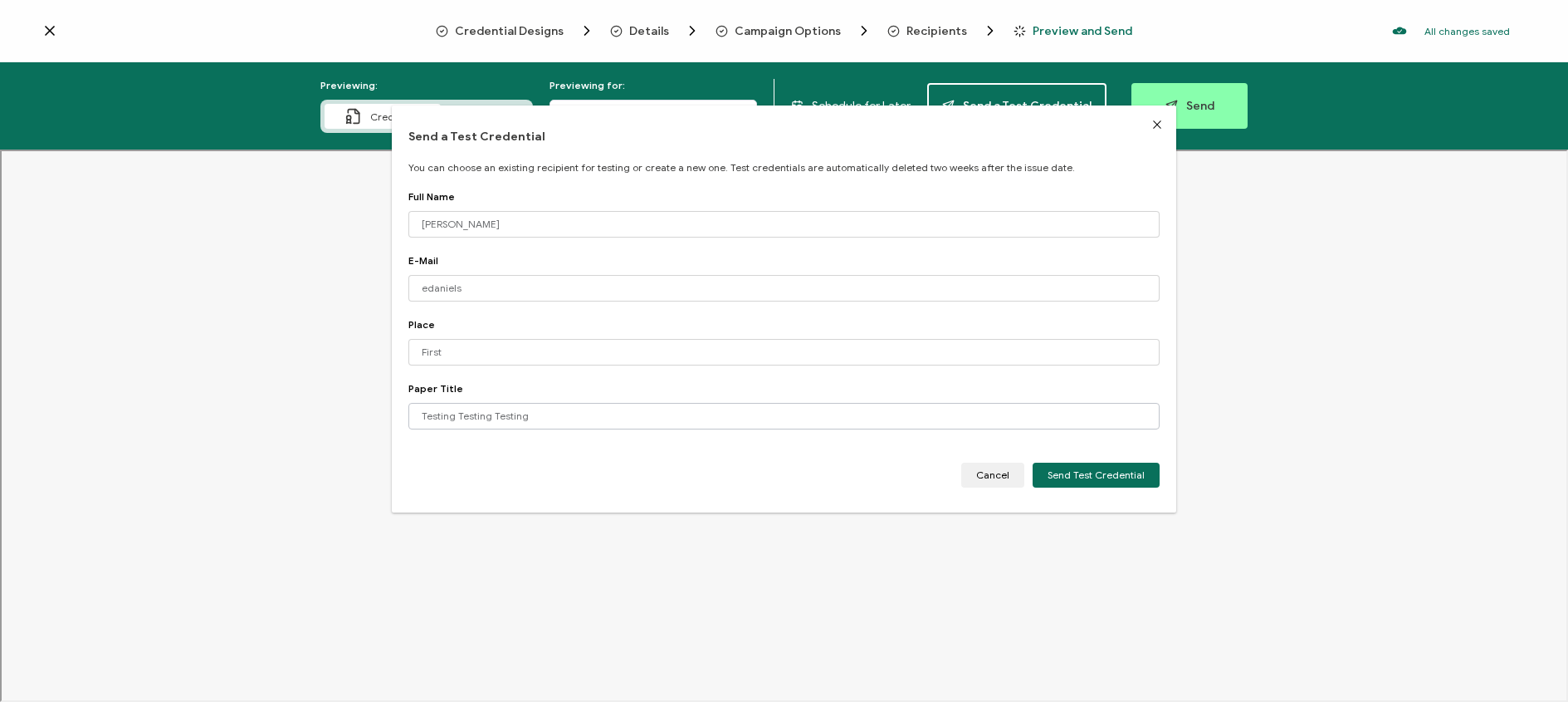
click at [1002, 474] on button "Cancel" at bounding box center [992, 475] width 63 height 25
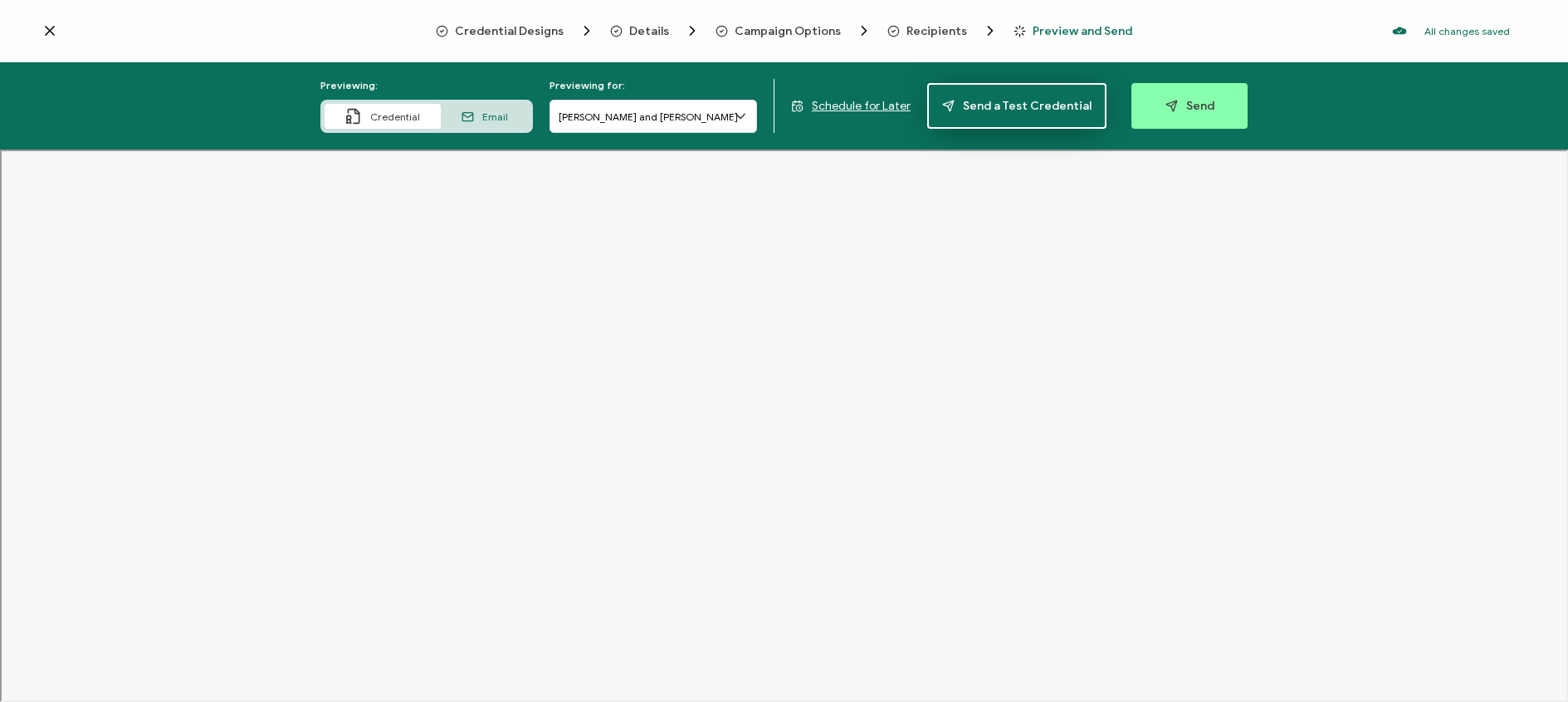
click at [965, 111] on span "Send a Test Credential" at bounding box center [1016, 106] width 149 height 13
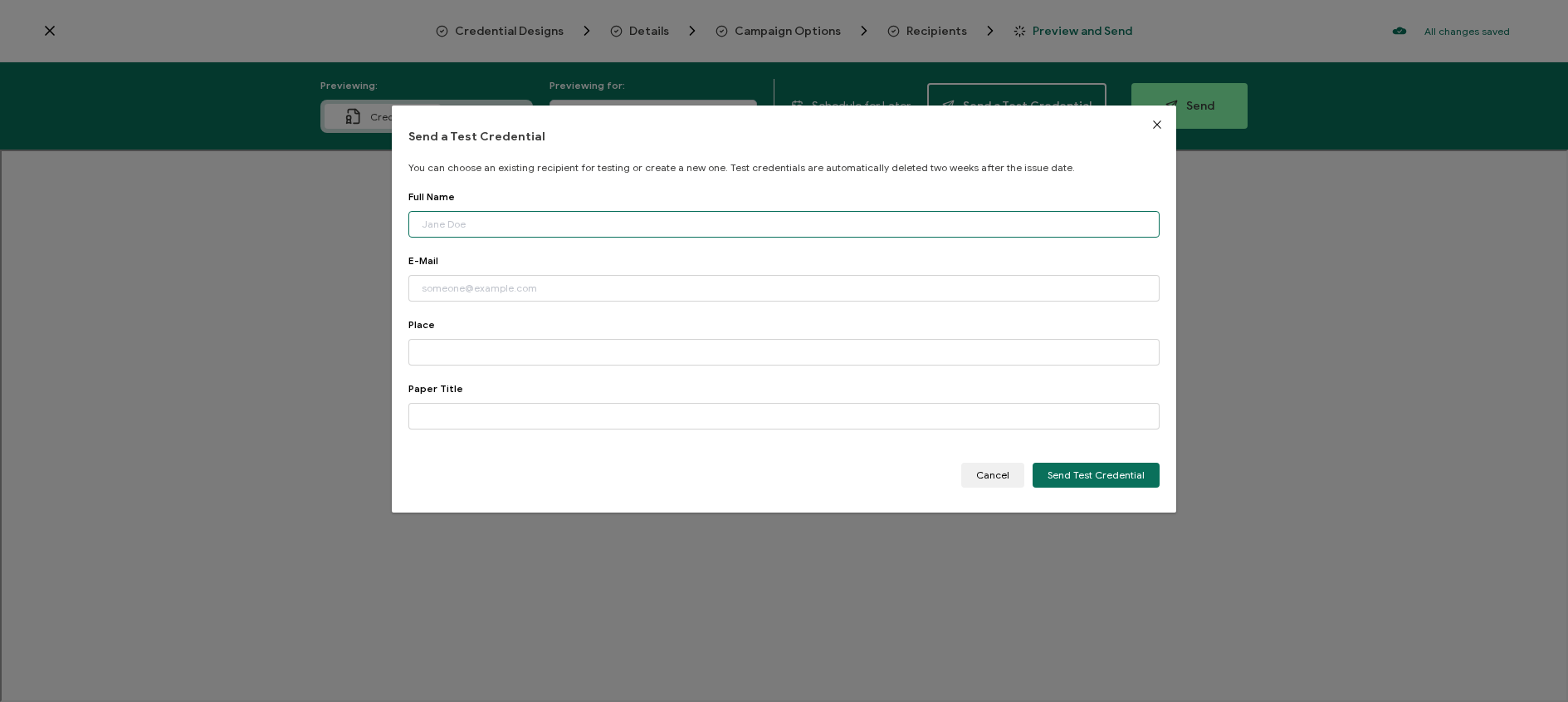
click at [535, 215] on input "dialog" at bounding box center [784, 224] width 751 height 27
type input "[PERSON_NAME]"
type input "[EMAIL_ADDRESS][DOMAIN_NAME]"
type input "First Place"
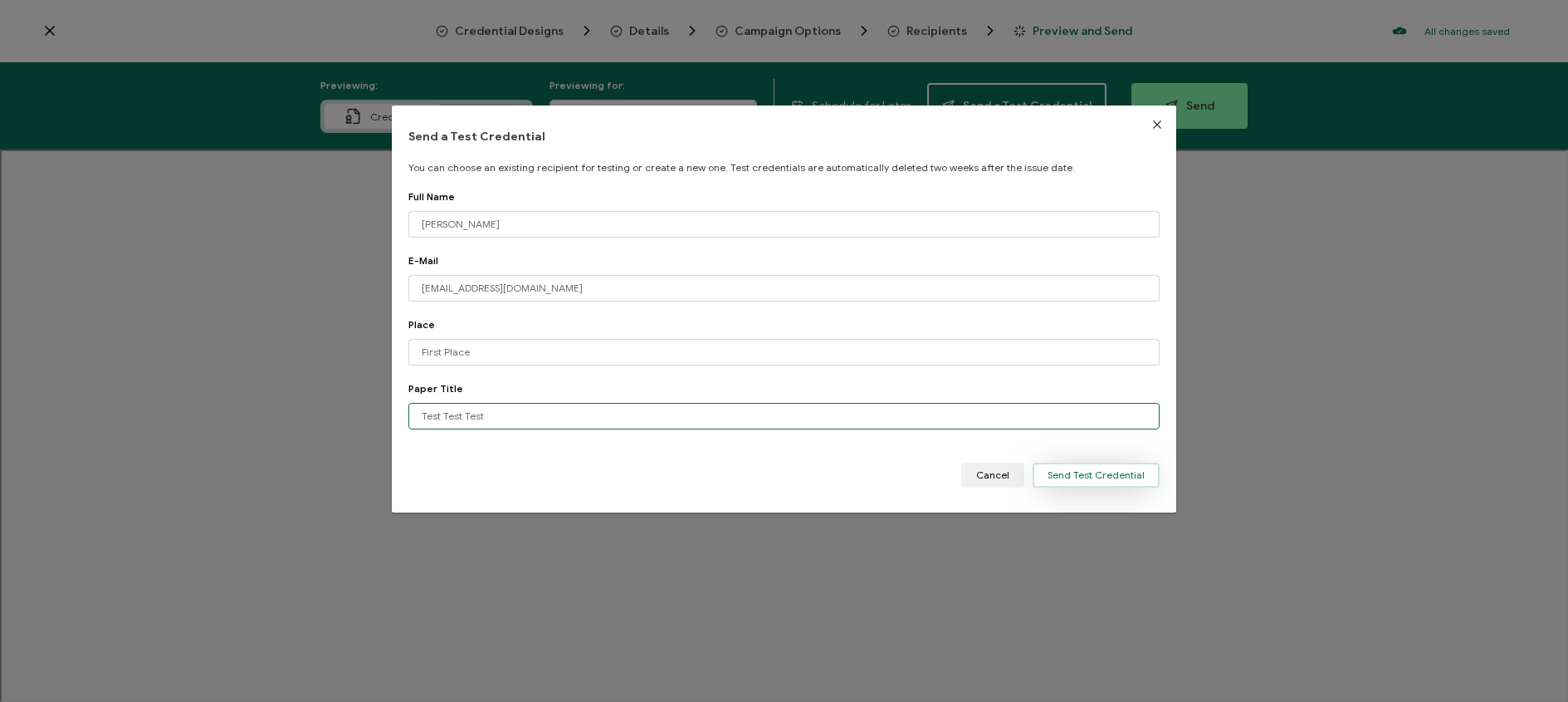
type input "Test Test Test"
click at [1114, 481] on button "Send Test Credential" at bounding box center [1096, 475] width 127 height 25
